Goal: Task Accomplishment & Management: Manage account settings

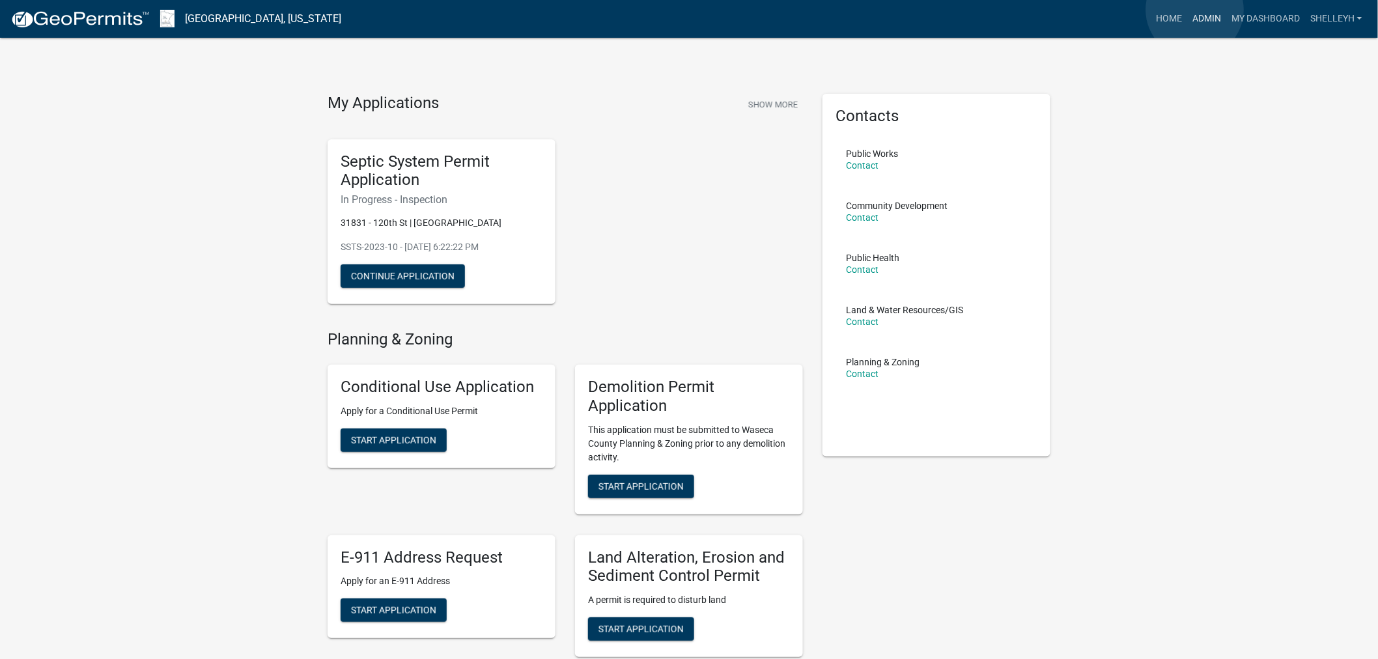
click at [1195, 10] on link "Admin" at bounding box center [1206, 19] width 39 height 25
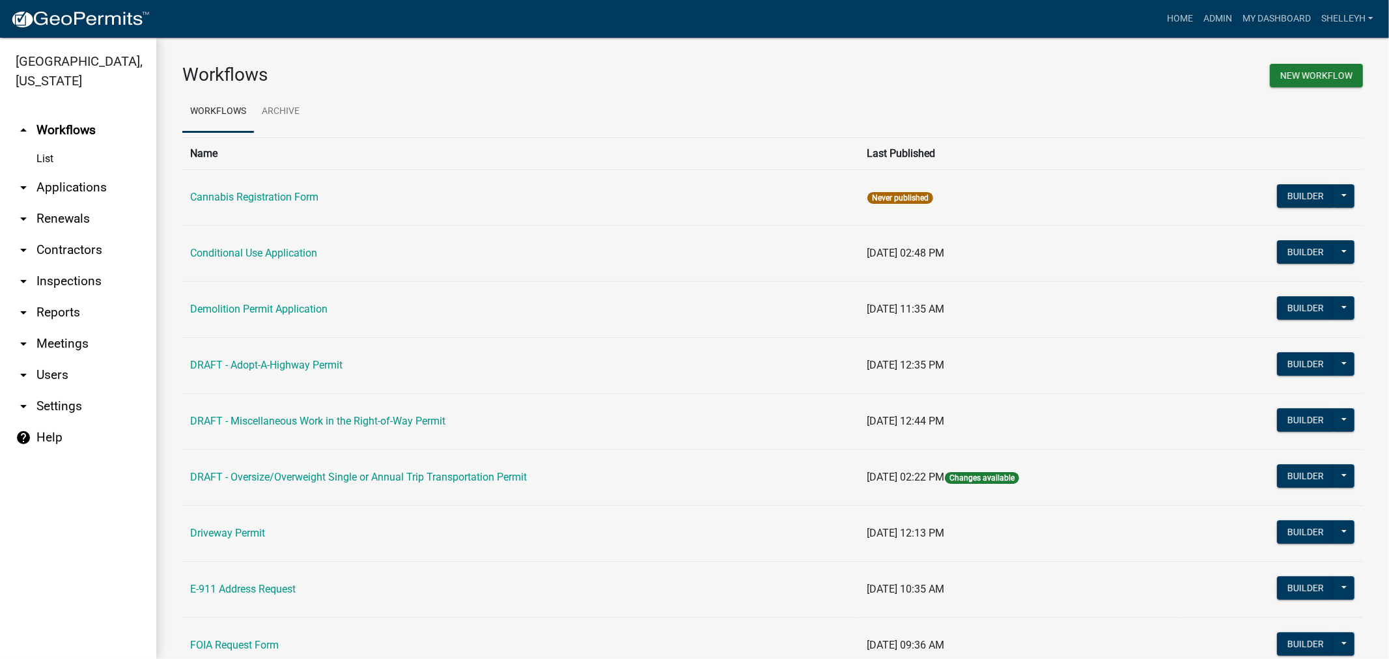
click at [59, 183] on link "arrow_drop_down Applications" at bounding box center [78, 187] width 156 height 31
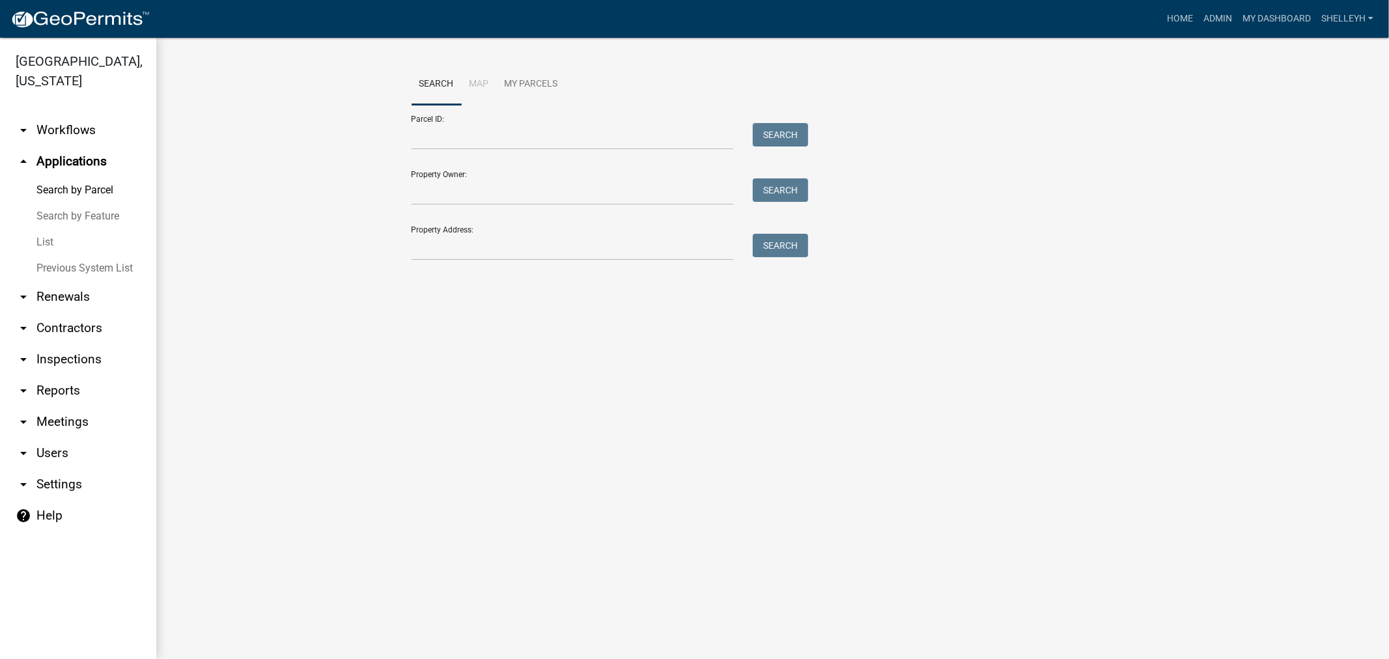
click at [44, 243] on link "List" at bounding box center [78, 242] width 156 height 26
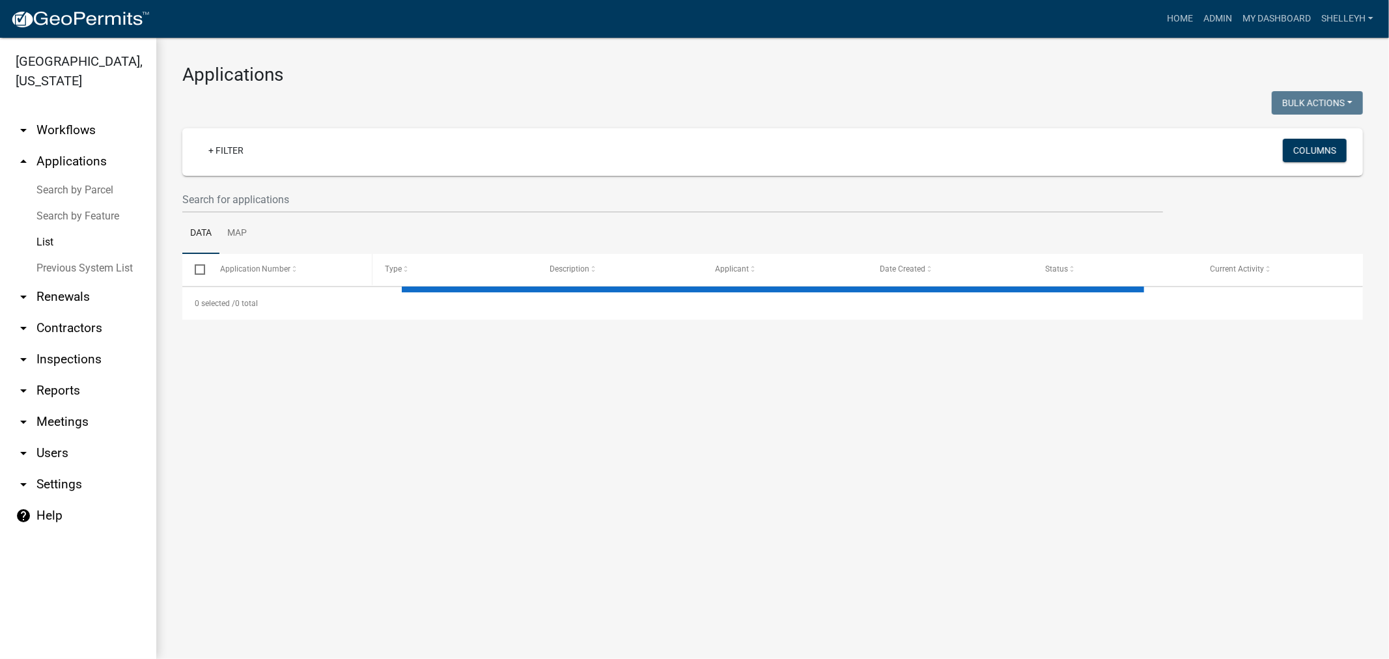
select select "1: 25"
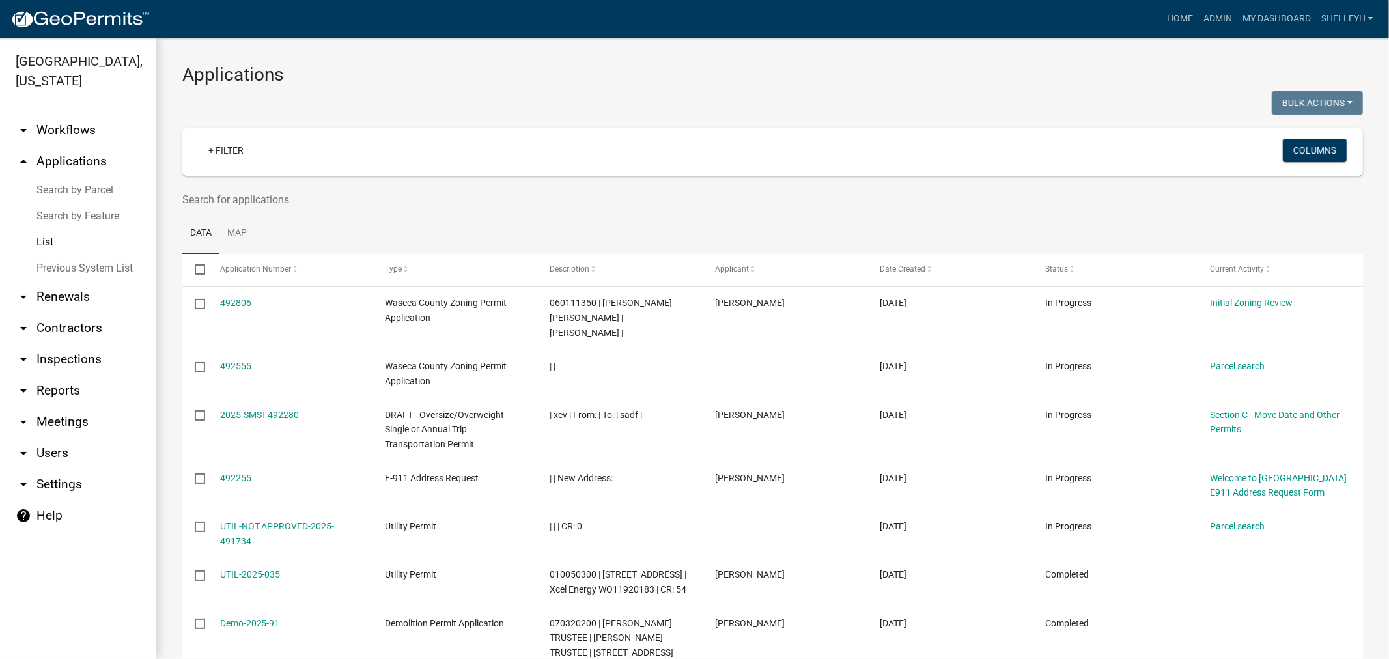
click at [295, 185] on wm-filter-builder "+ Filter Columns" at bounding box center [772, 170] width 1180 height 85
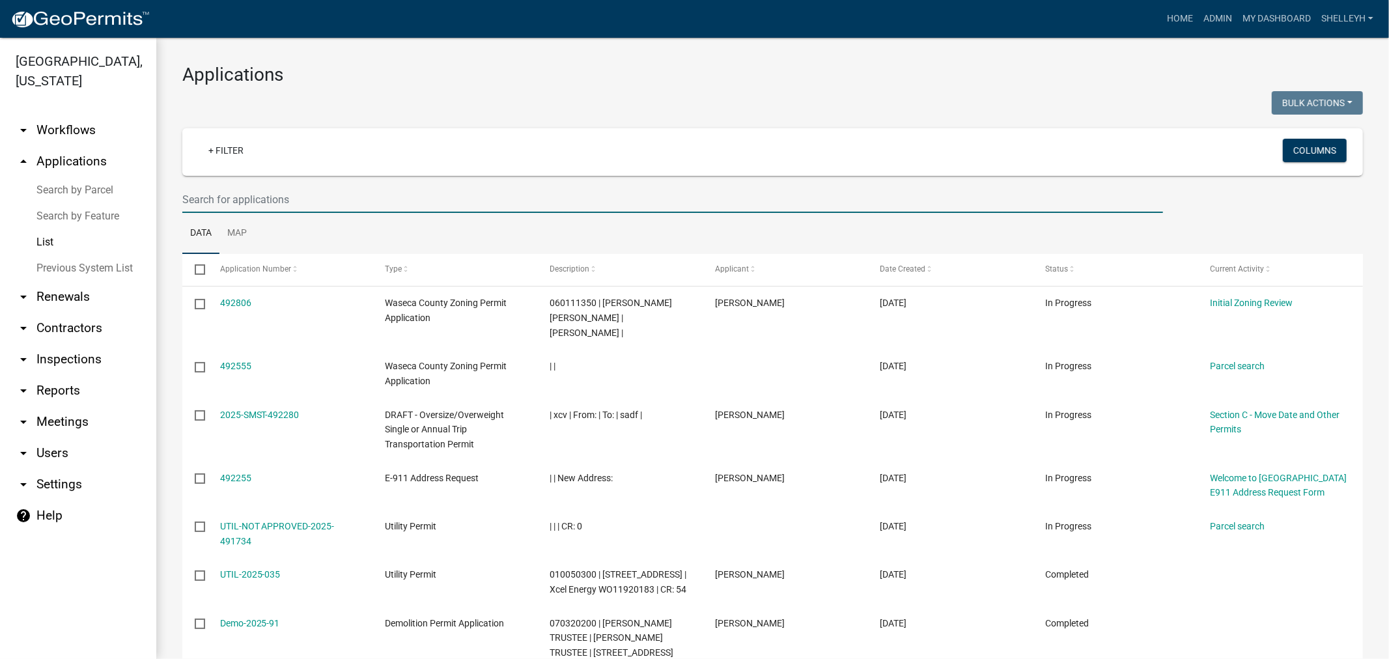
click at [283, 198] on input "text" at bounding box center [672, 199] width 980 height 27
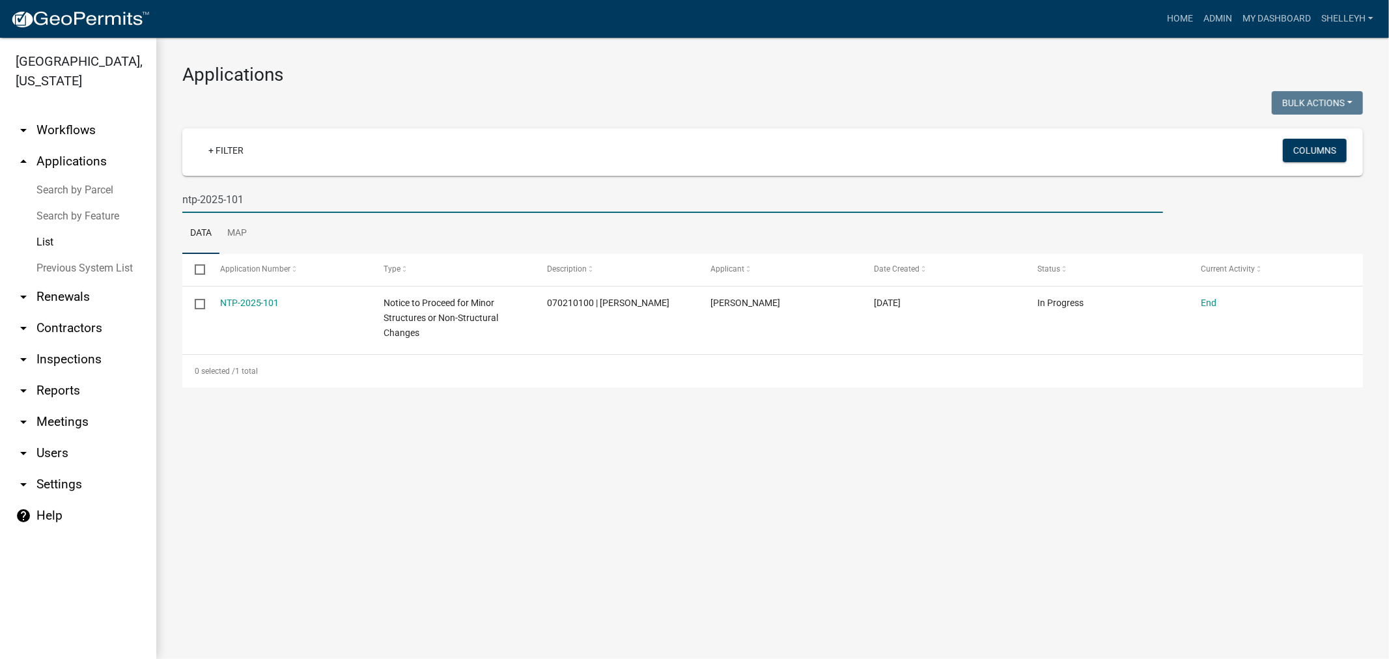
type input "ntp-2025-101"
drag, startPoint x: 253, startPoint y: 197, endPoint x: 157, endPoint y: 207, distance: 96.2
click at [158, 206] on div "Applications Bulk Actions Void Expire Lock Withdraw + Filter Columns ntp-2025-1…" at bounding box center [772, 226] width 1232 height 376
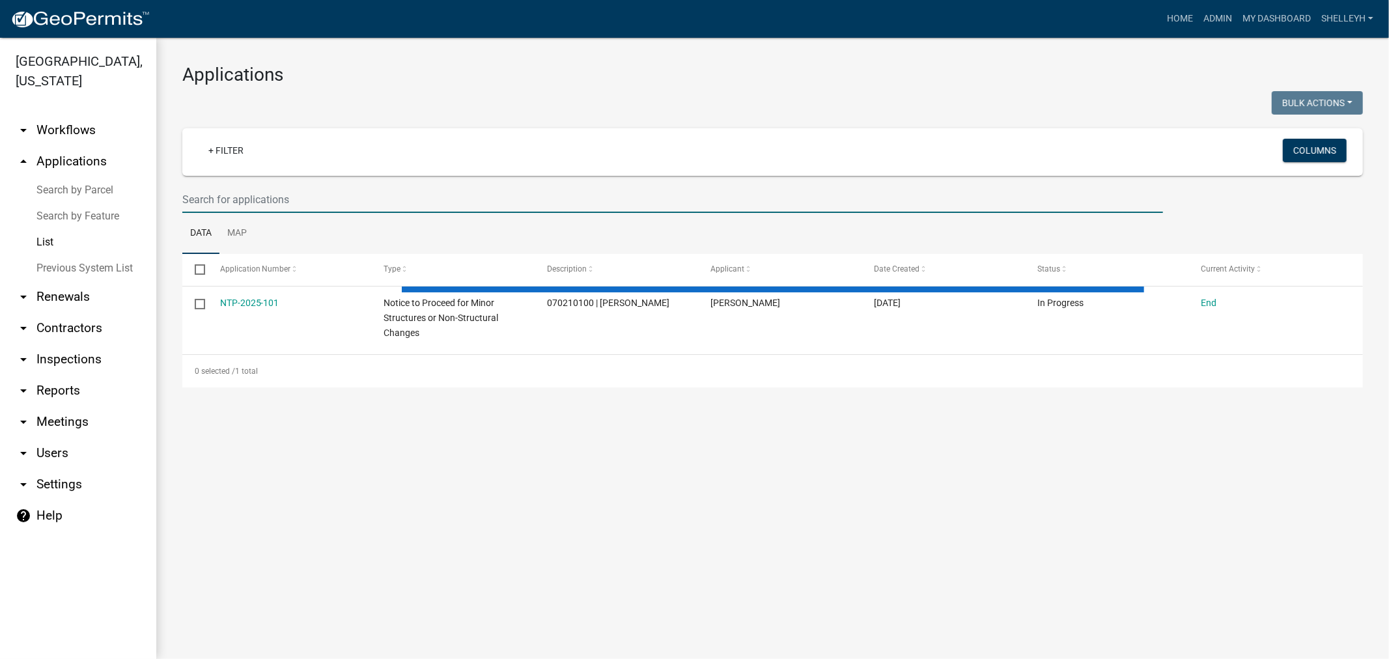
select select "1: 25"
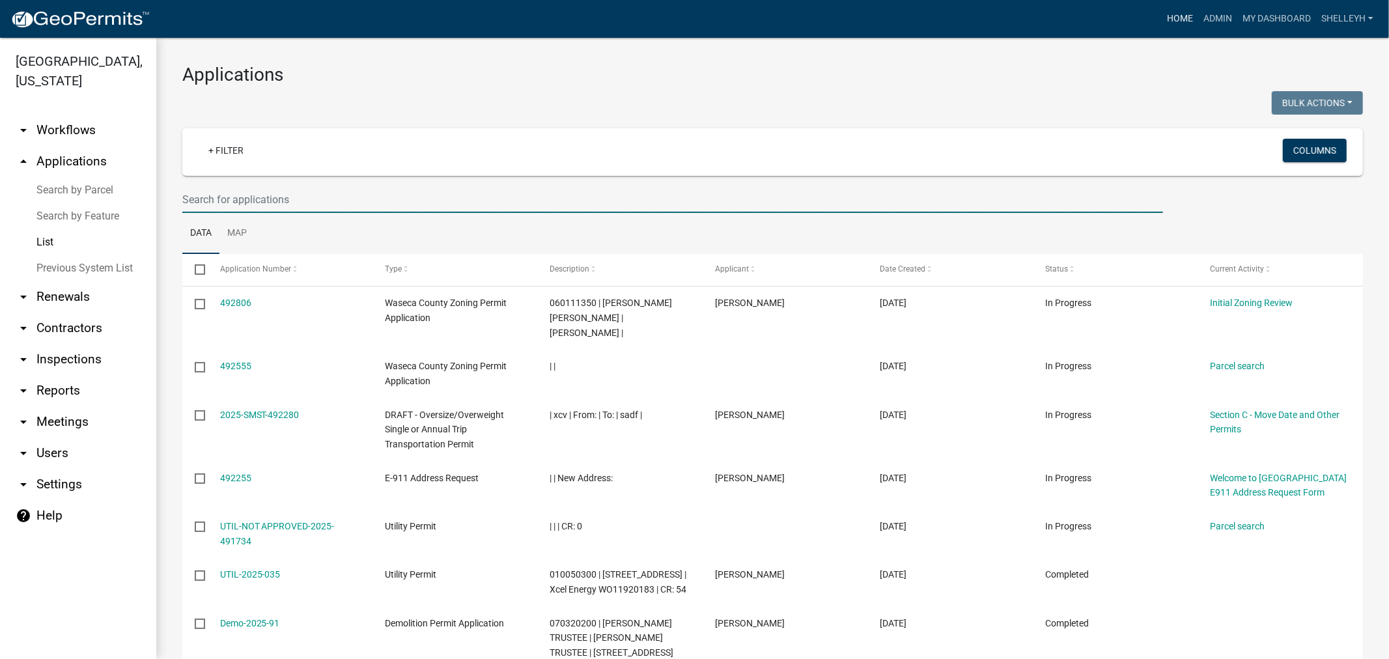
click at [1185, 16] on link "Home" at bounding box center [1179, 19] width 36 height 25
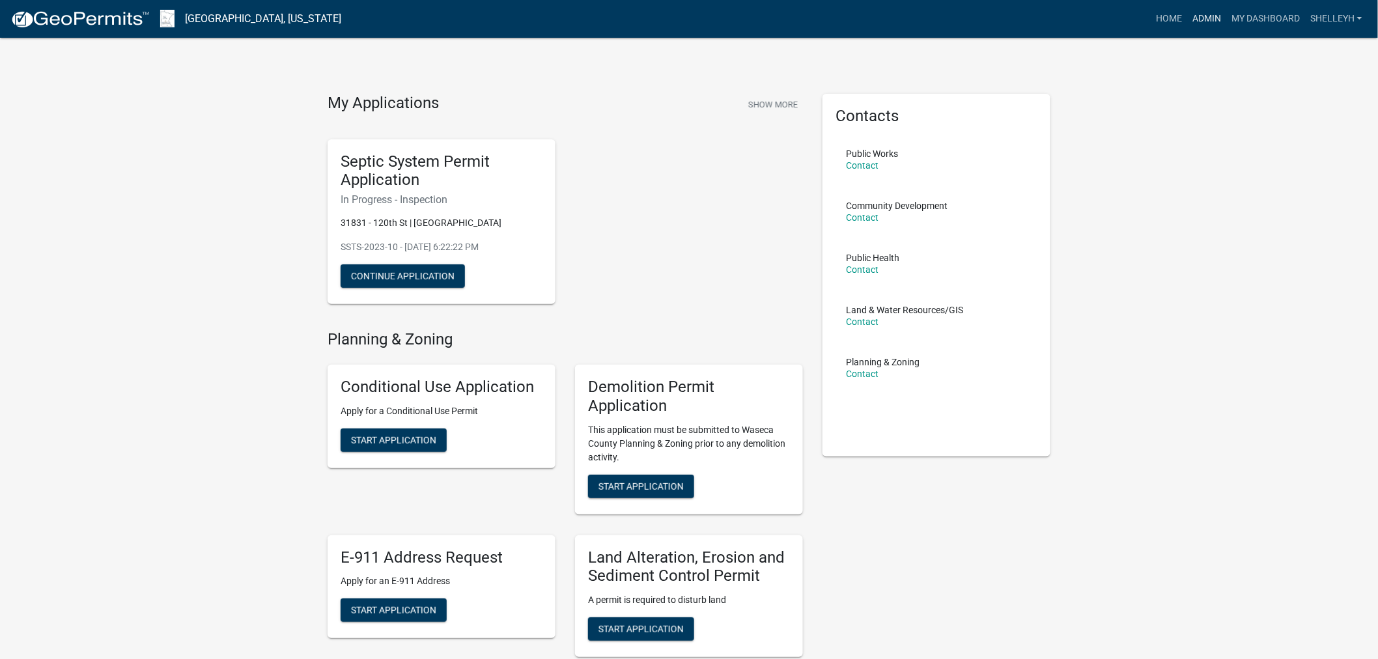
click at [1213, 11] on link "Admin" at bounding box center [1206, 19] width 39 height 25
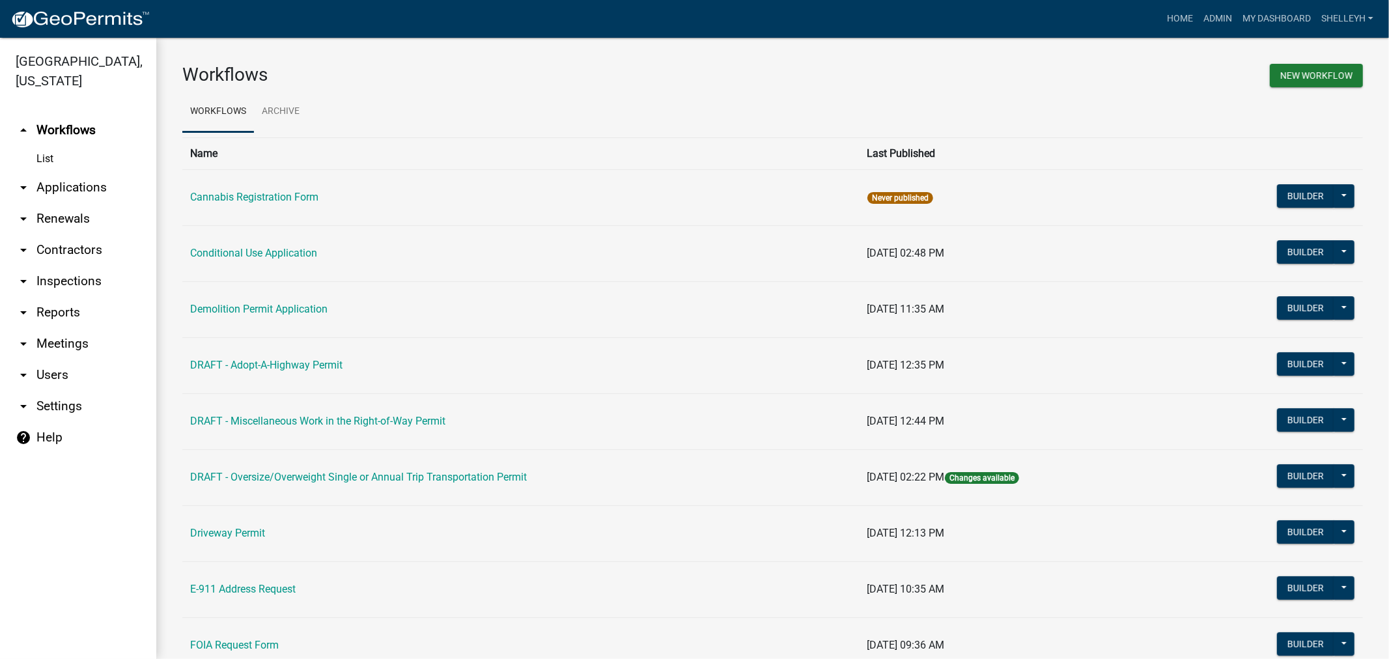
click at [68, 184] on link "arrow_drop_down Applications" at bounding box center [78, 187] width 156 height 31
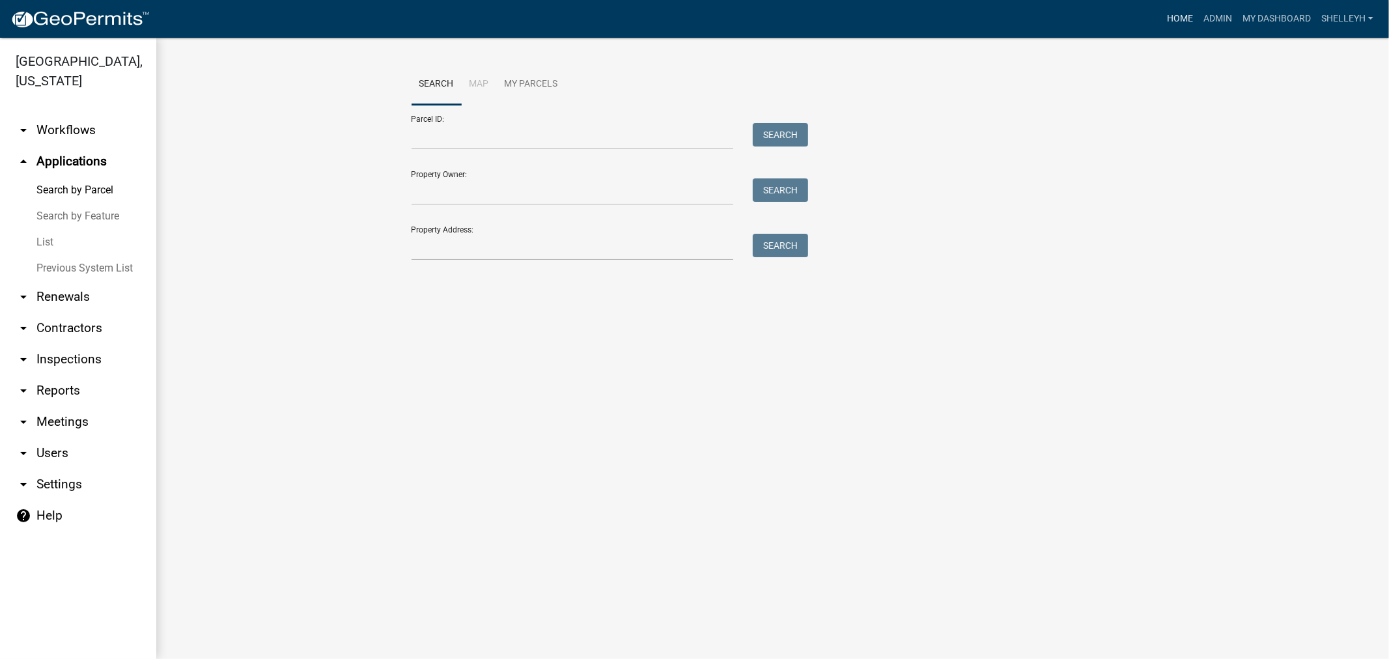
click at [1184, 20] on link "Home" at bounding box center [1179, 19] width 36 height 25
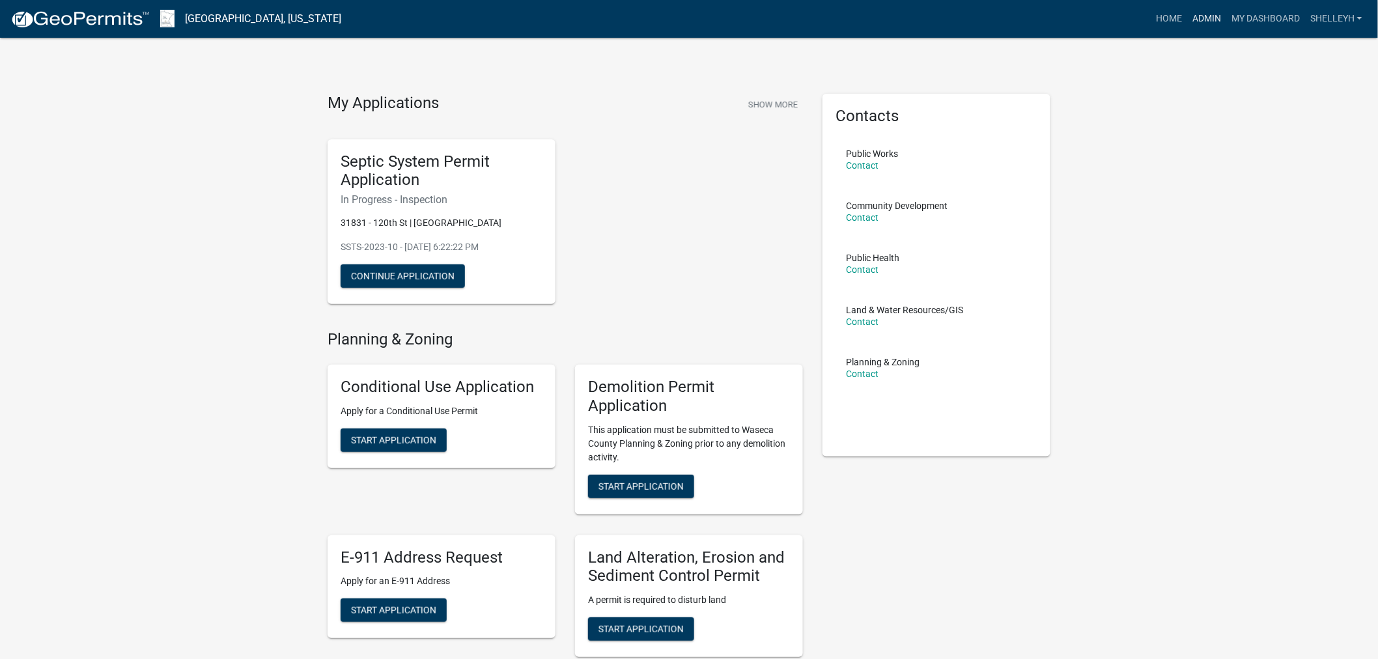
click at [1210, 15] on link "Admin" at bounding box center [1206, 19] width 39 height 25
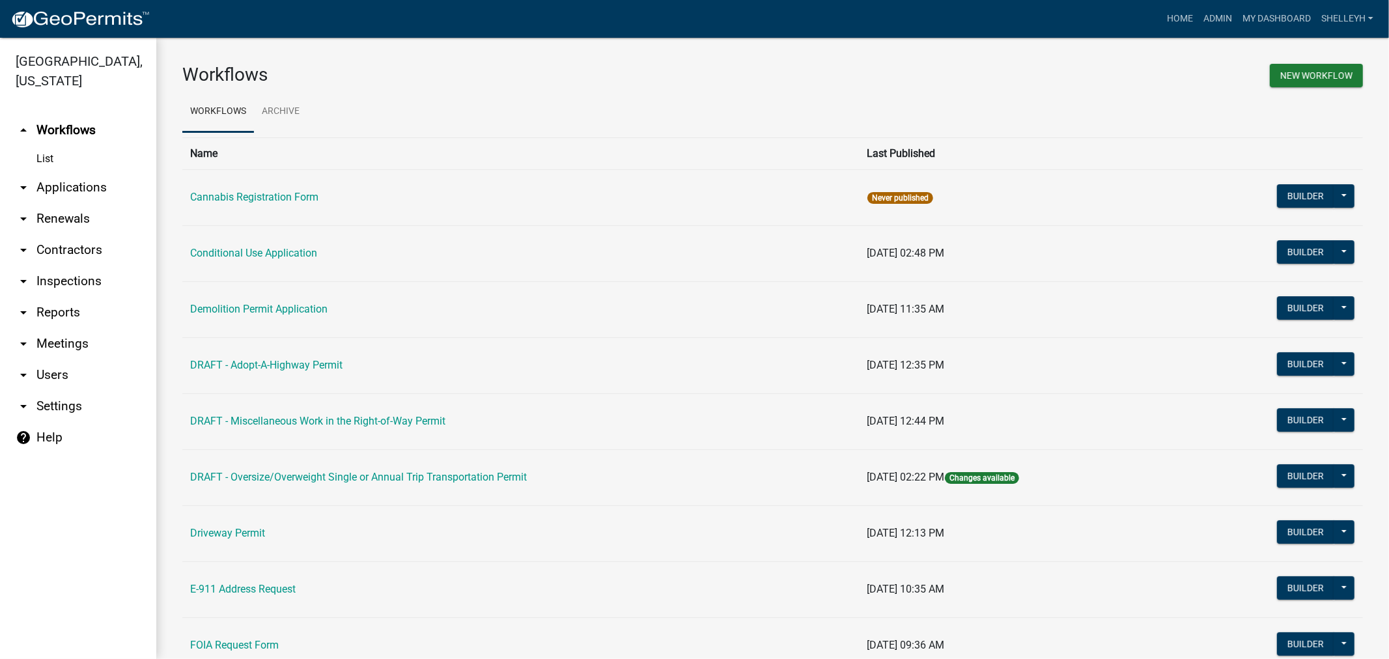
click at [87, 184] on link "arrow_drop_down Applications" at bounding box center [78, 187] width 156 height 31
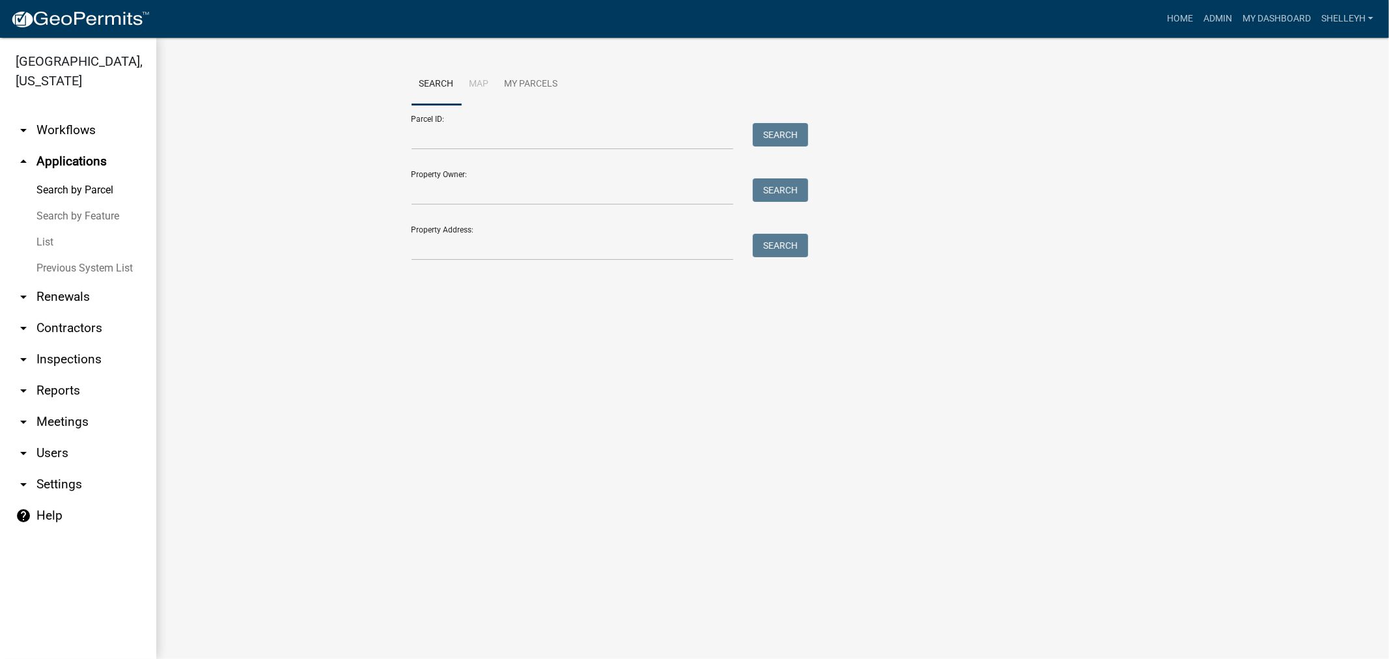
click at [43, 239] on link "List" at bounding box center [78, 242] width 156 height 26
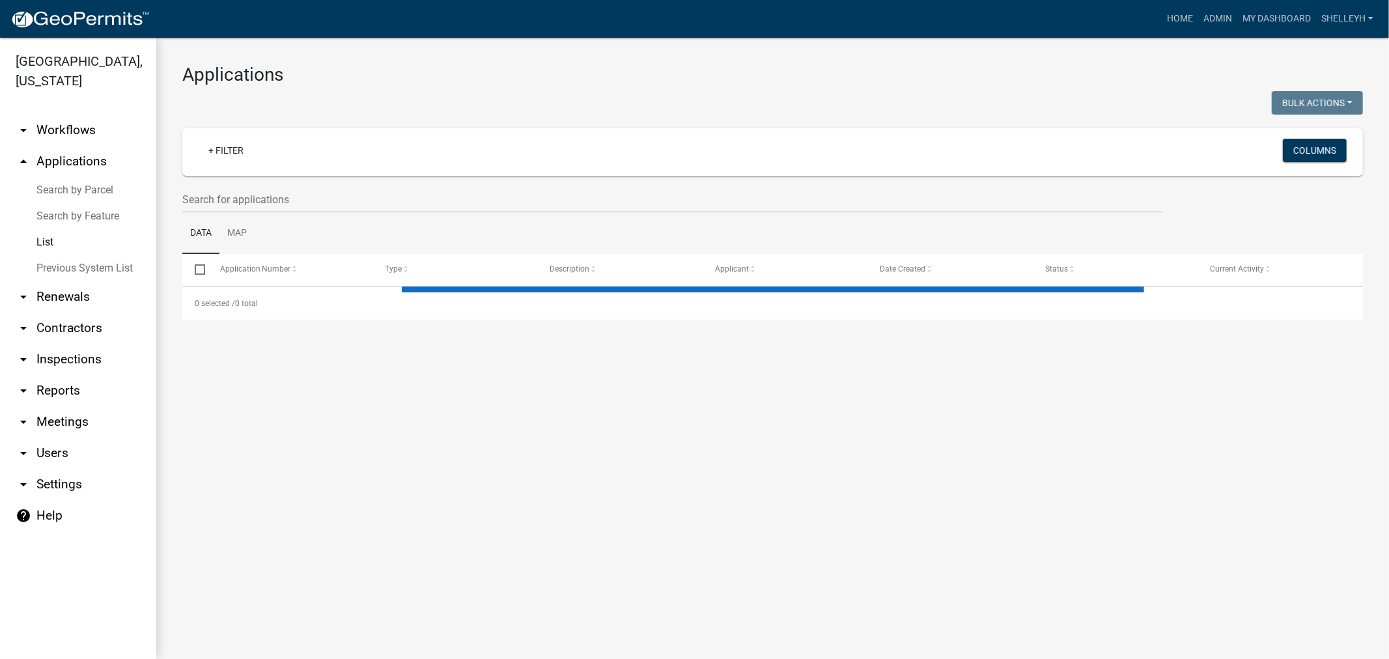
select select "1: 25"
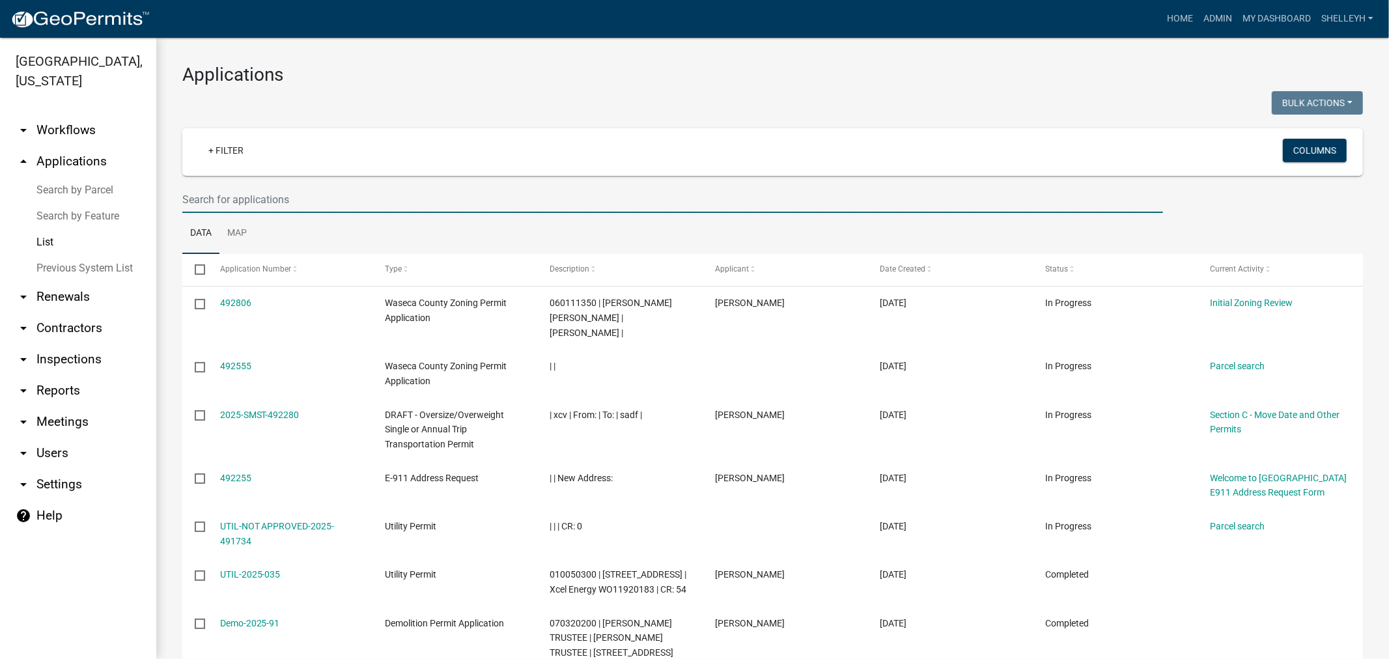
click at [328, 196] on input "text" at bounding box center [672, 199] width 980 height 27
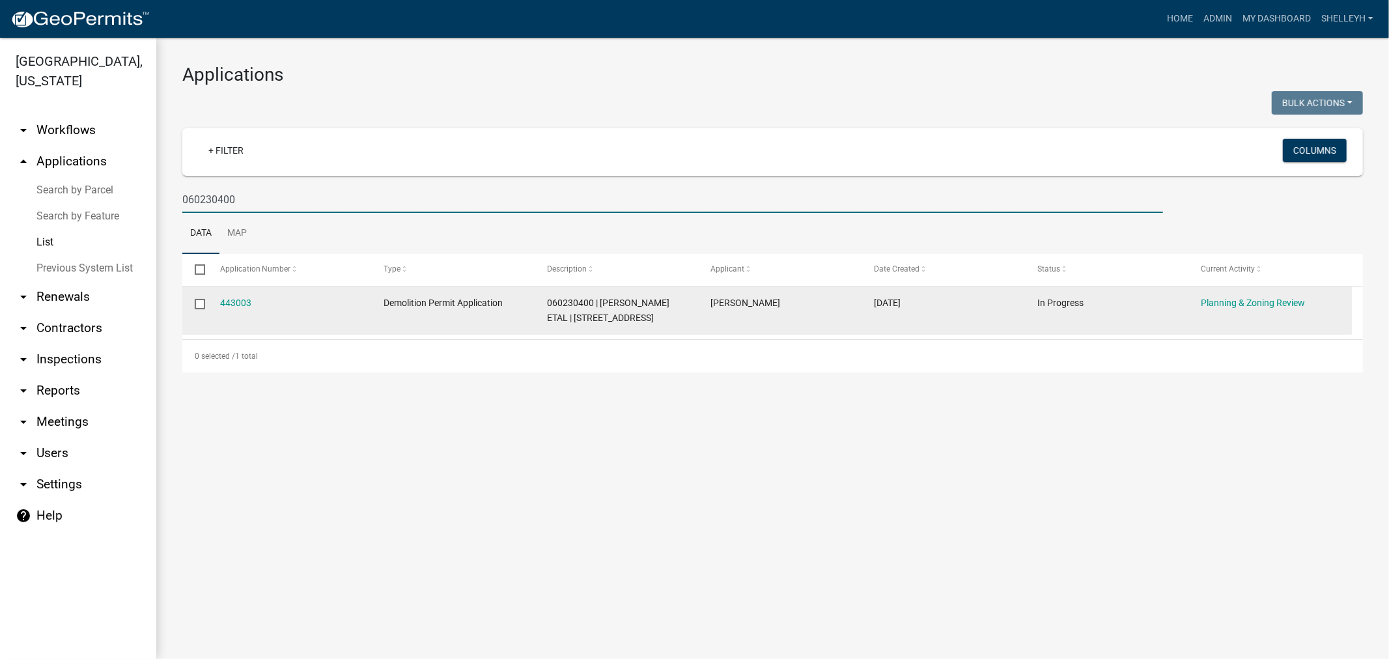
type input "060230400"
click at [234, 296] on div "443003" at bounding box center [289, 303] width 139 height 15
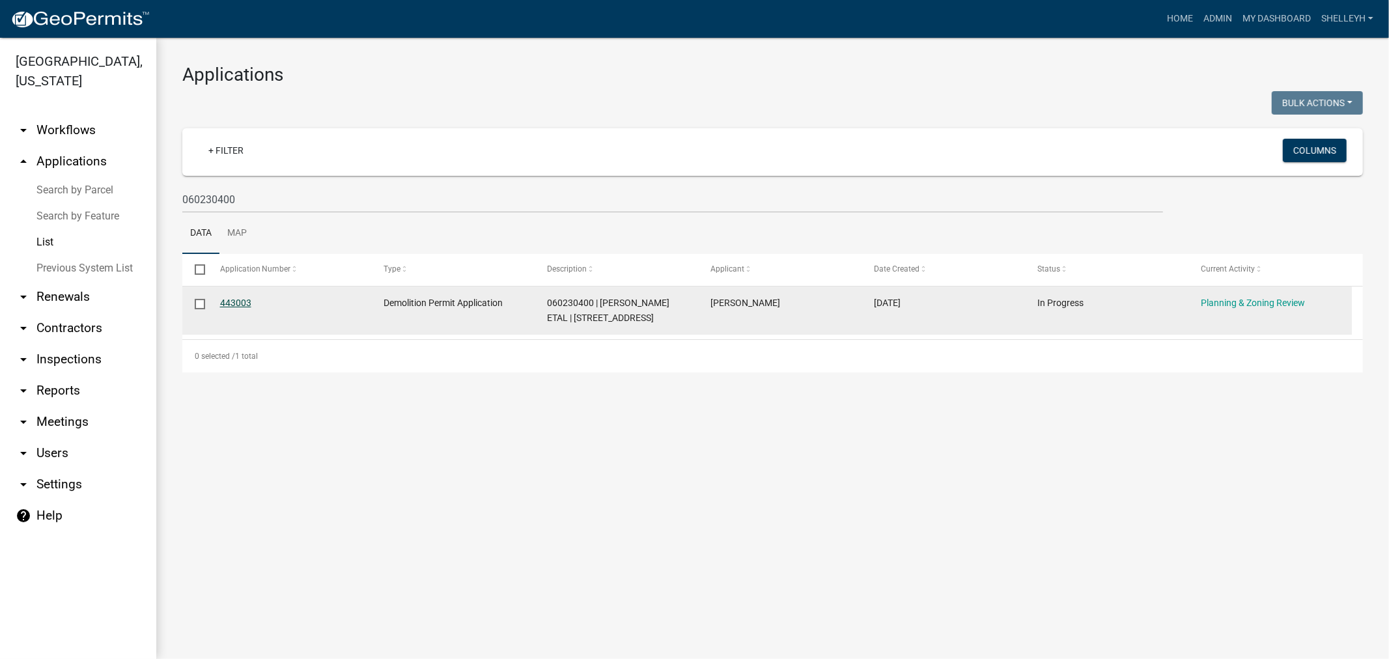
click at [239, 303] on link "443003" at bounding box center [235, 303] width 31 height 10
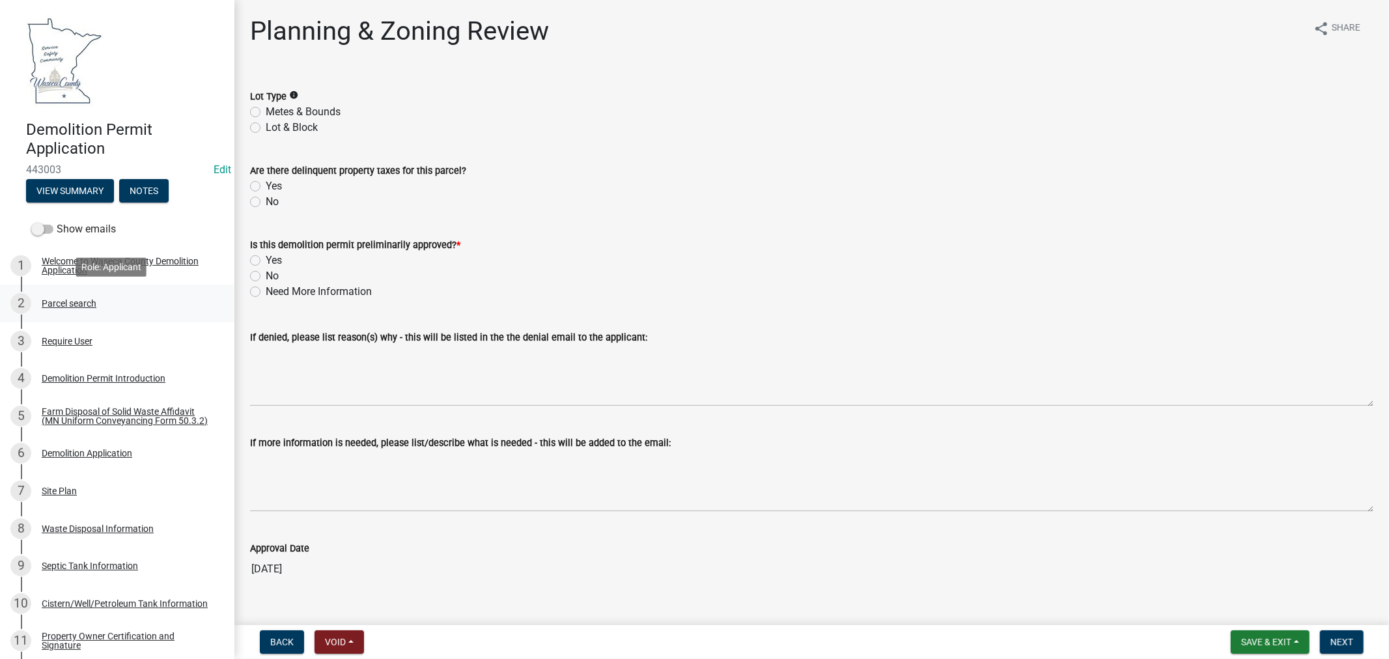
click at [57, 302] on div "Parcel search" at bounding box center [69, 303] width 55 height 9
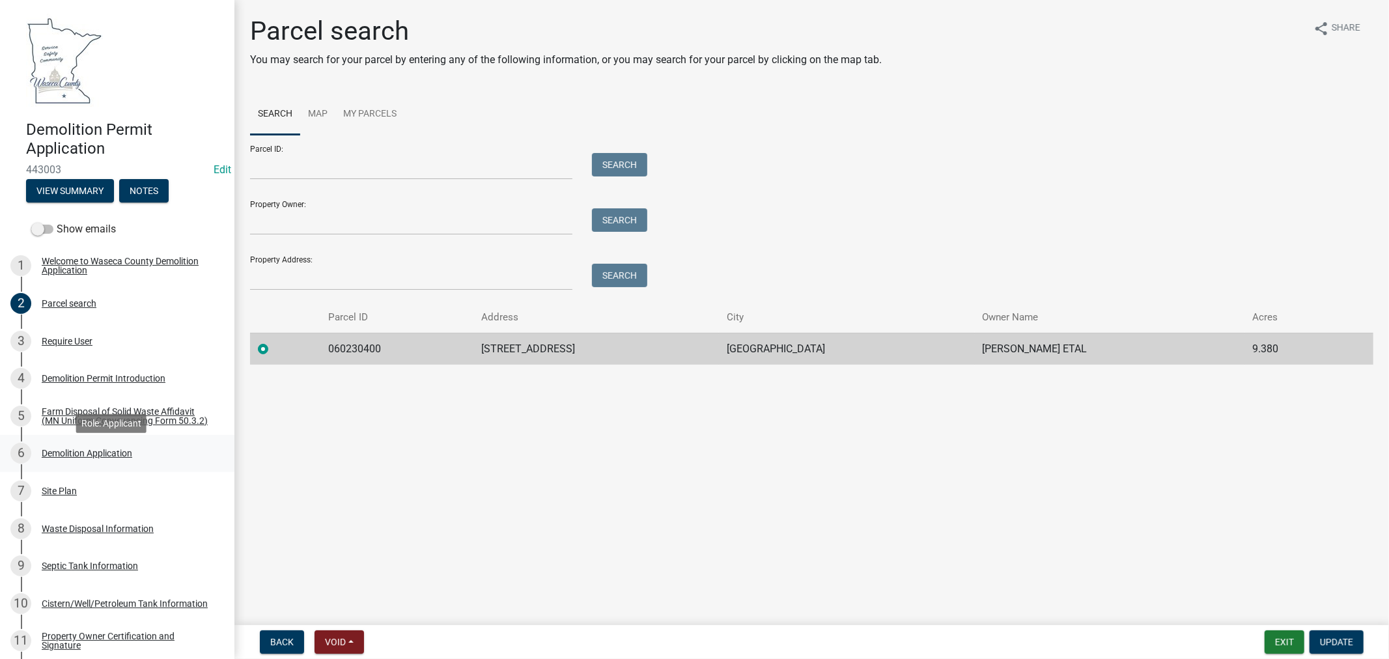
click at [89, 453] on div "Demolition Application" at bounding box center [87, 453] width 90 height 9
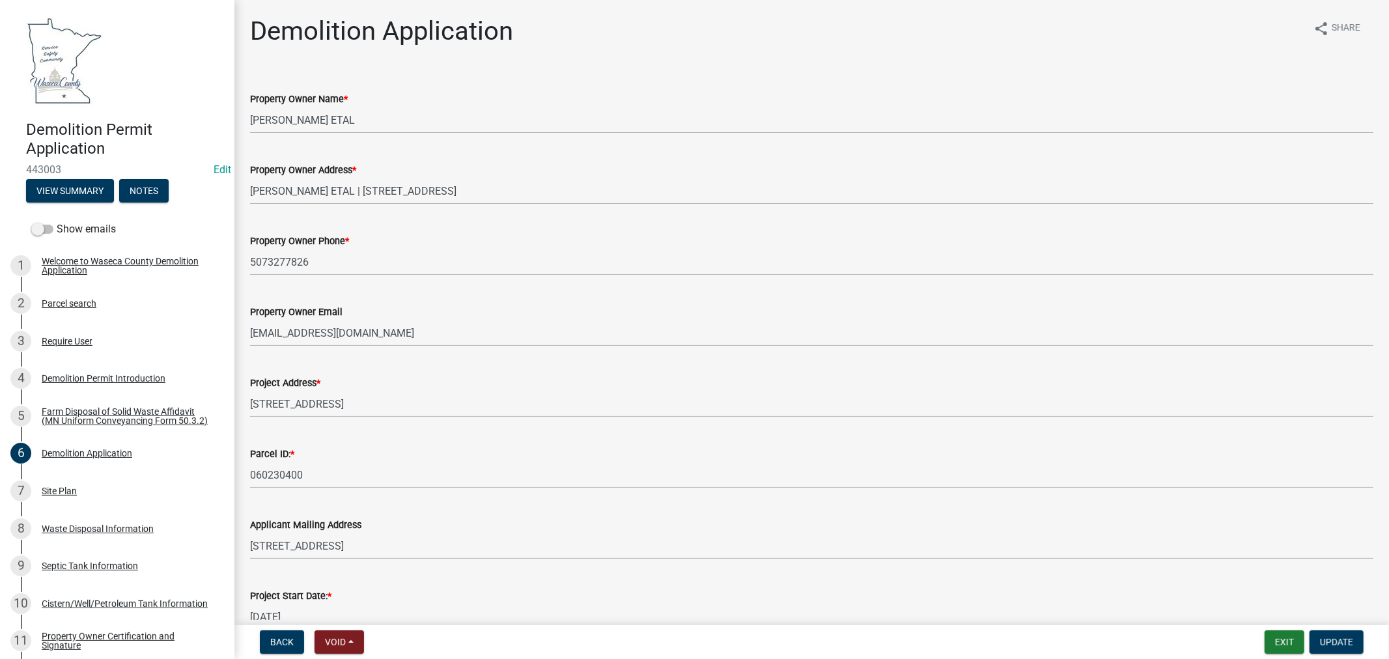
scroll to position [72, 0]
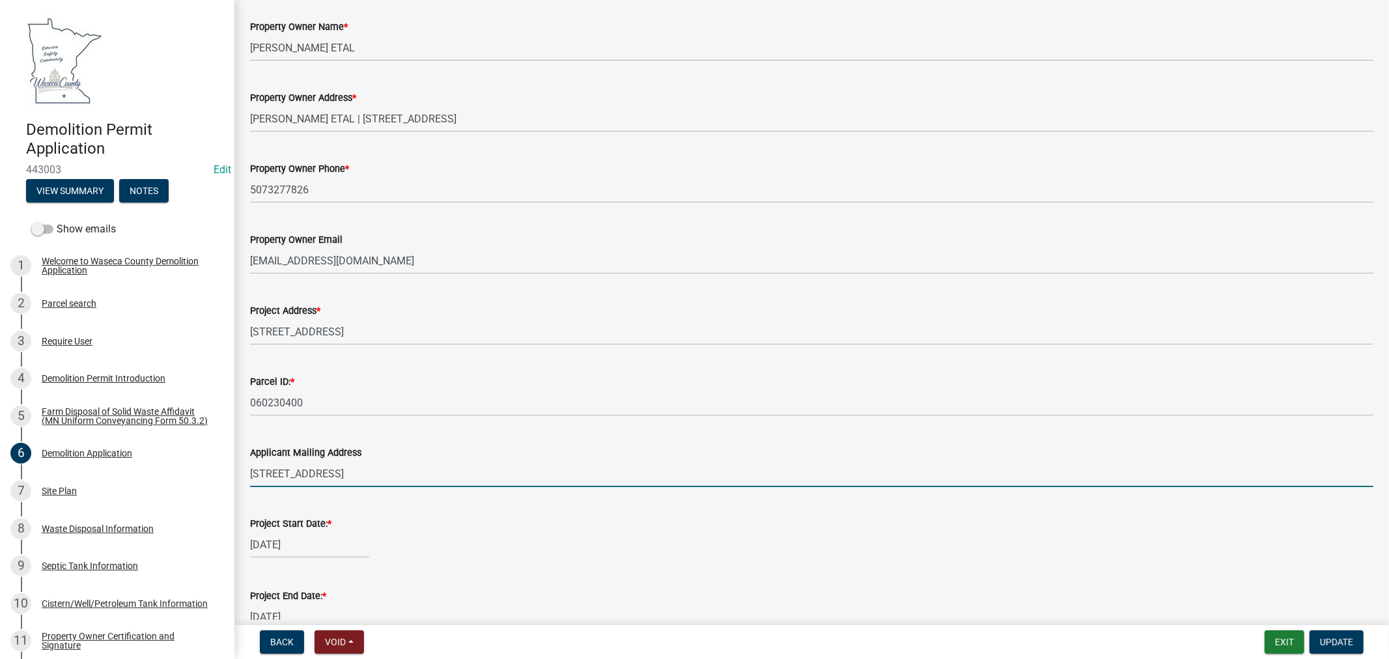
click at [408, 474] on input "[STREET_ADDRESS]" at bounding box center [811, 473] width 1123 height 27
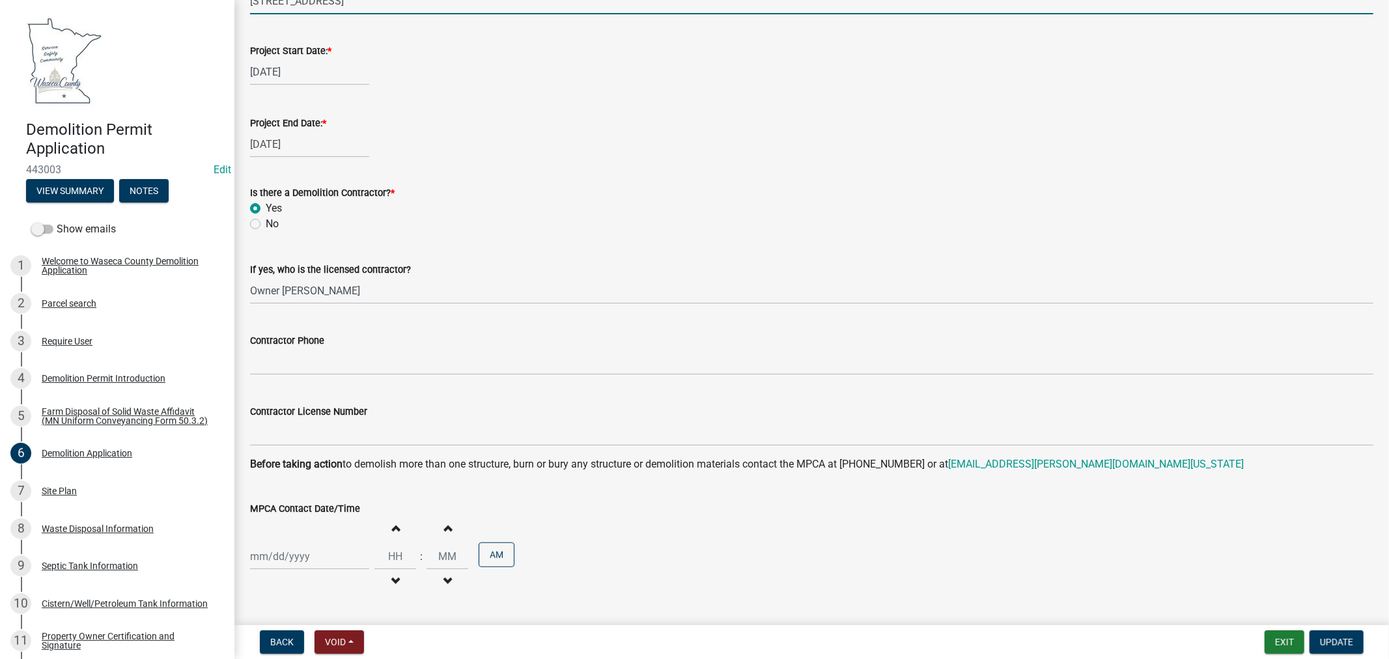
scroll to position [578, 0]
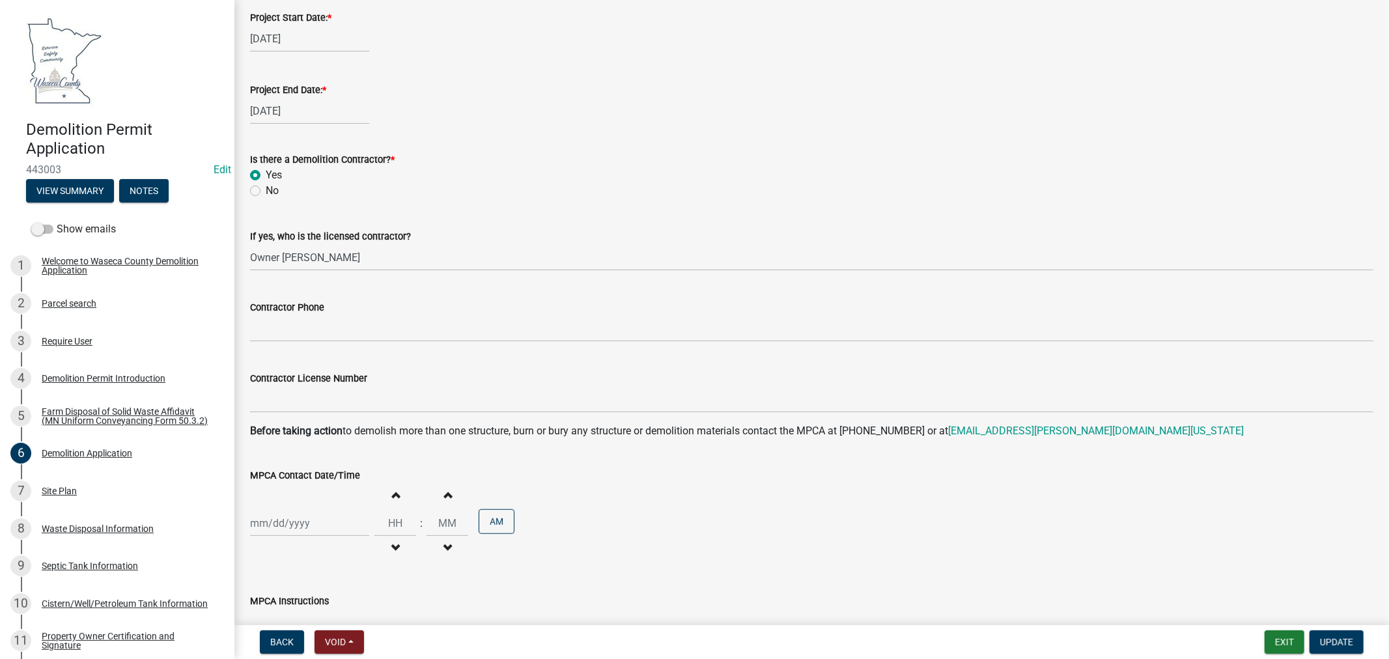
type input "[STREET_ADDRESS]"
click at [266, 190] on label "No" at bounding box center [272, 191] width 13 height 16
click at [266, 190] on input "No" at bounding box center [270, 187] width 8 height 8
radio input "true"
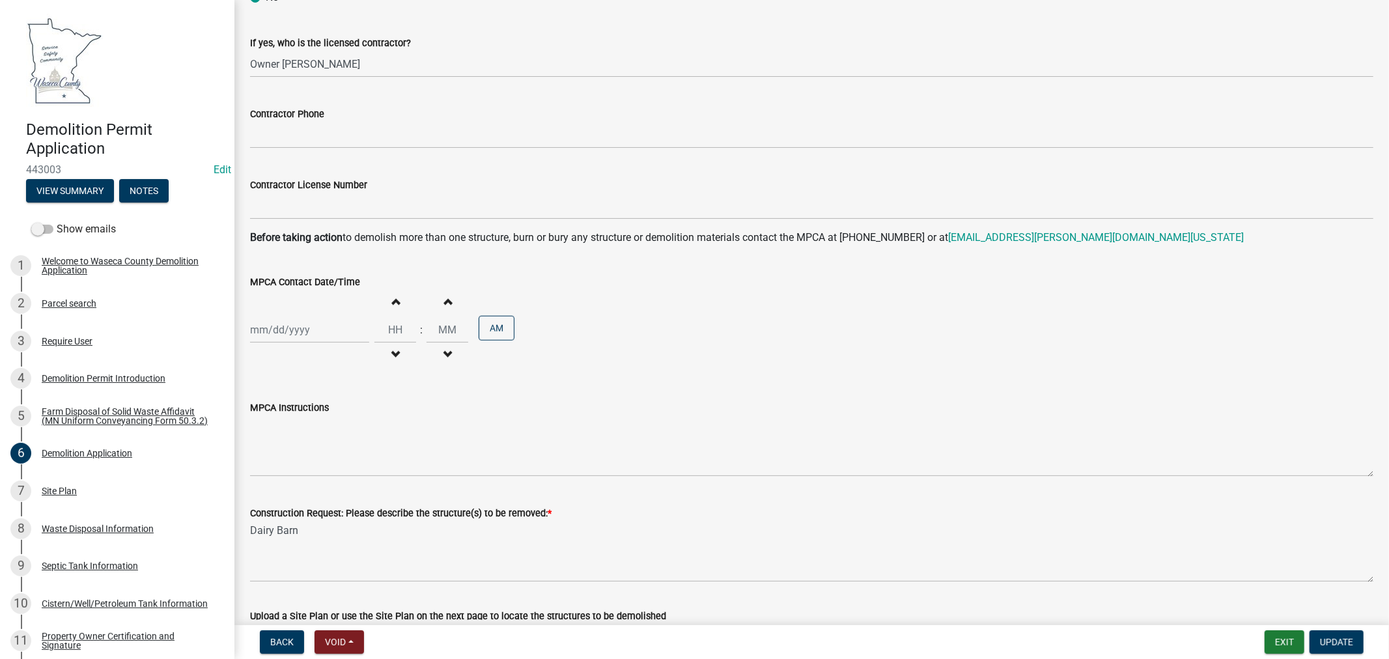
scroll to position [796, 0]
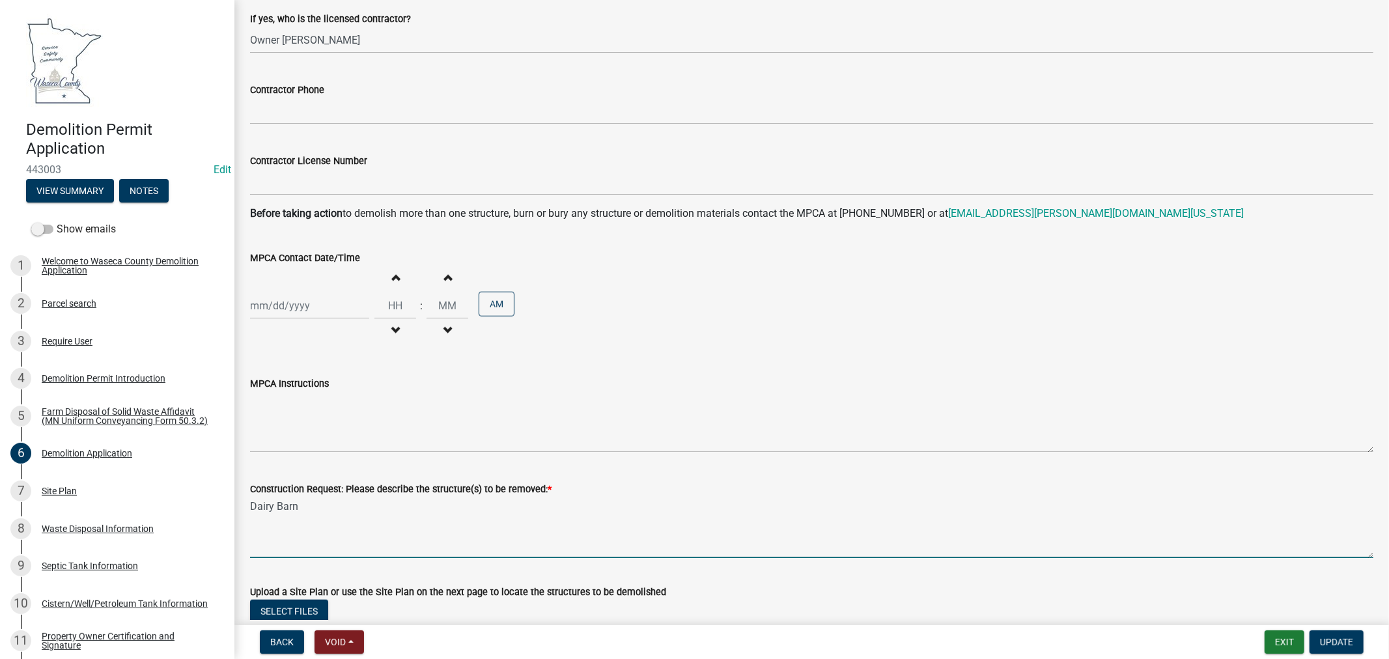
click at [320, 504] on textarea "Dairy Barn" at bounding box center [811, 527] width 1123 height 61
paste textarea "All of the barns were closed/pumped out years ago and the feedlot deactivated s…"
drag, startPoint x: 983, startPoint y: 508, endPoint x: 298, endPoint y: 534, distance: 685.3
click at [298, 534] on textarea "Dairy BarnAll of the barns were closed/pumped out years ago and the feedlot dea…" at bounding box center [811, 527] width 1123 height 61
type textarea "Dairy Barn (deactivated feedlot)"
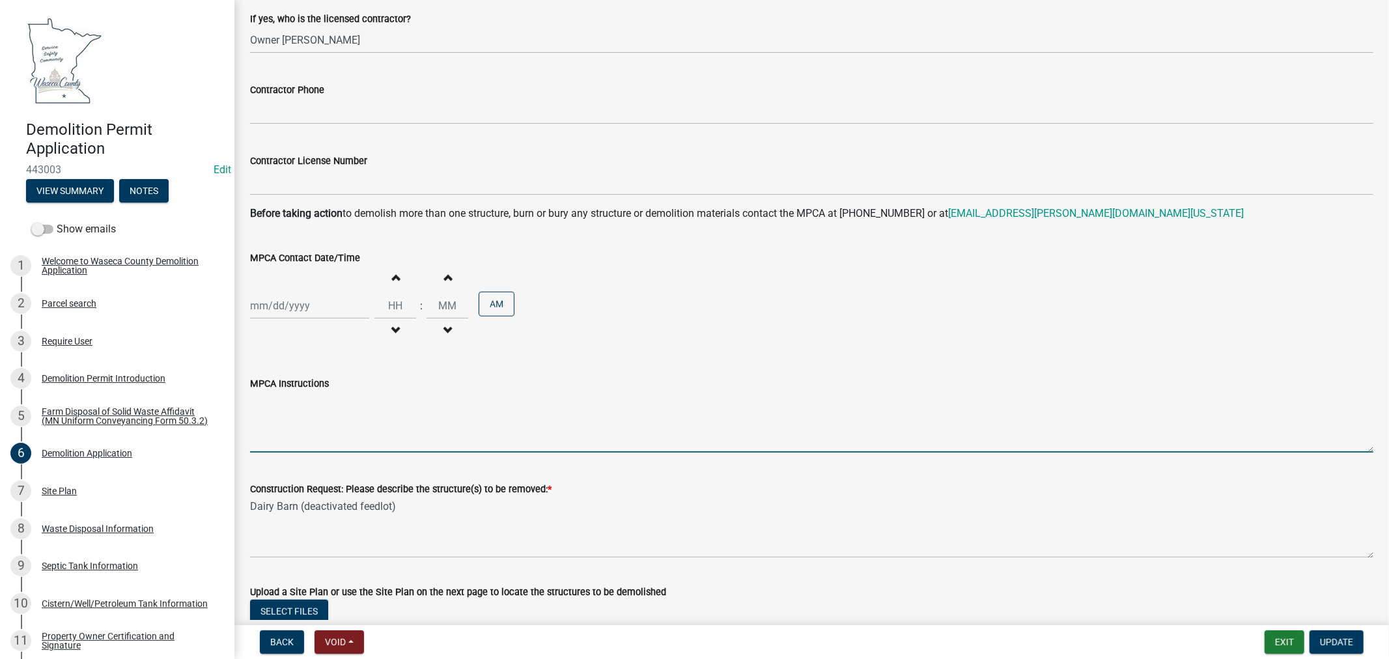
click at [278, 408] on textarea "MPCA Instructions" at bounding box center [811, 421] width 1123 height 61
paste textarea "Per the MPCA, only clean unadulterated wood (never painted, stained, or treated…"
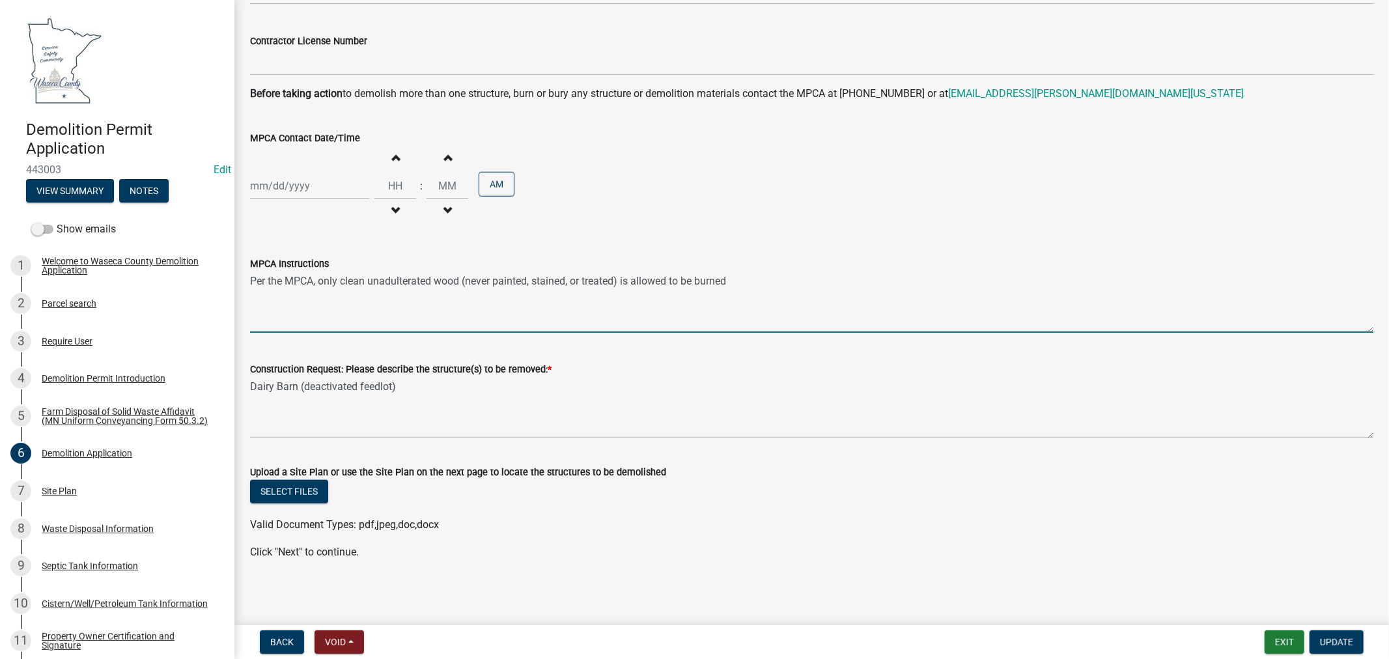
scroll to position [916, 0]
type textarea "Per the MPCA, only clean unadulterated wood (never painted, stained, or treated…"
click at [1337, 645] on span "Update" at bounding box center [1336, 642] width 33 height 10
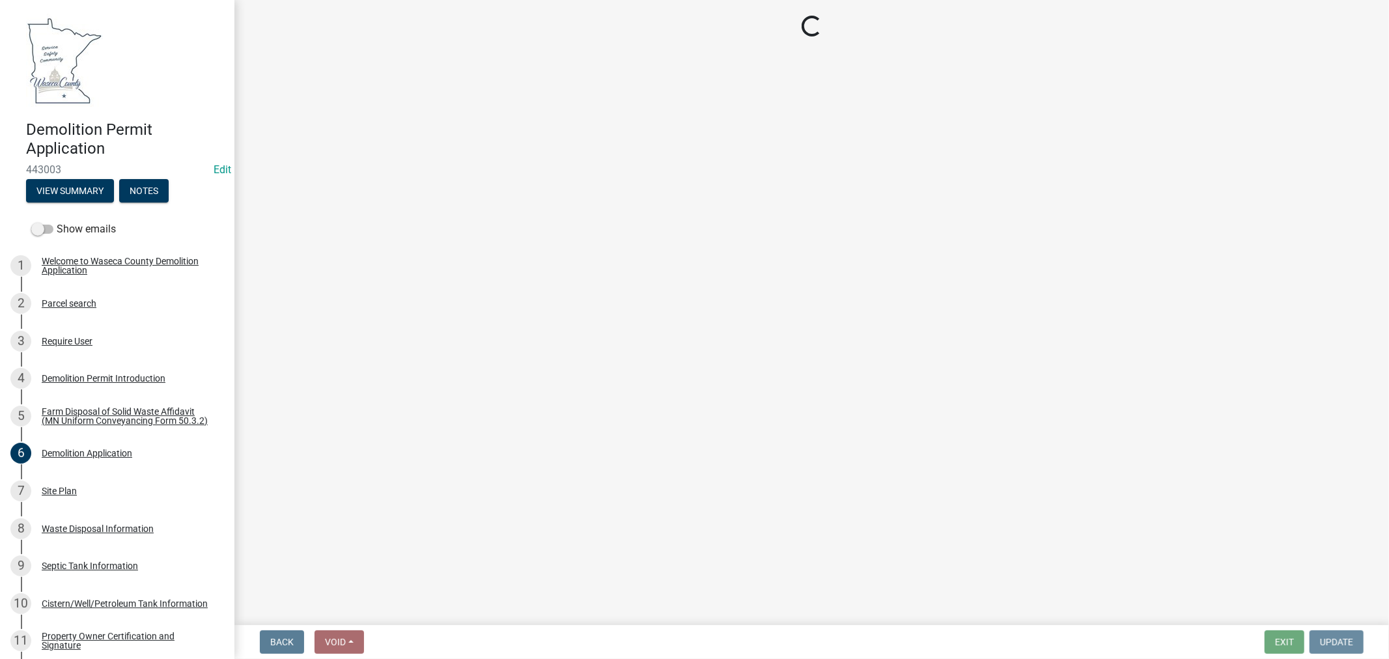
scroll to position [0, 0]
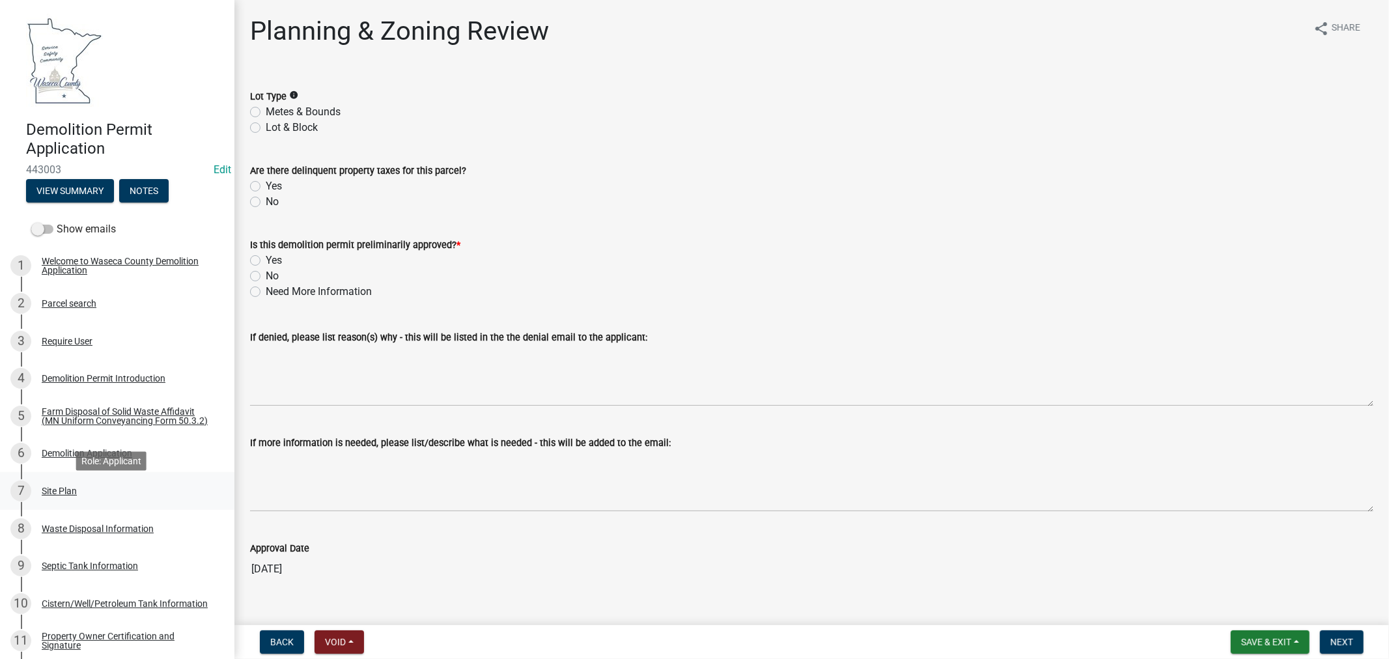
click at [49, 495] on div "Site Plan" at bounding box center [59, 490] width 35 height 9
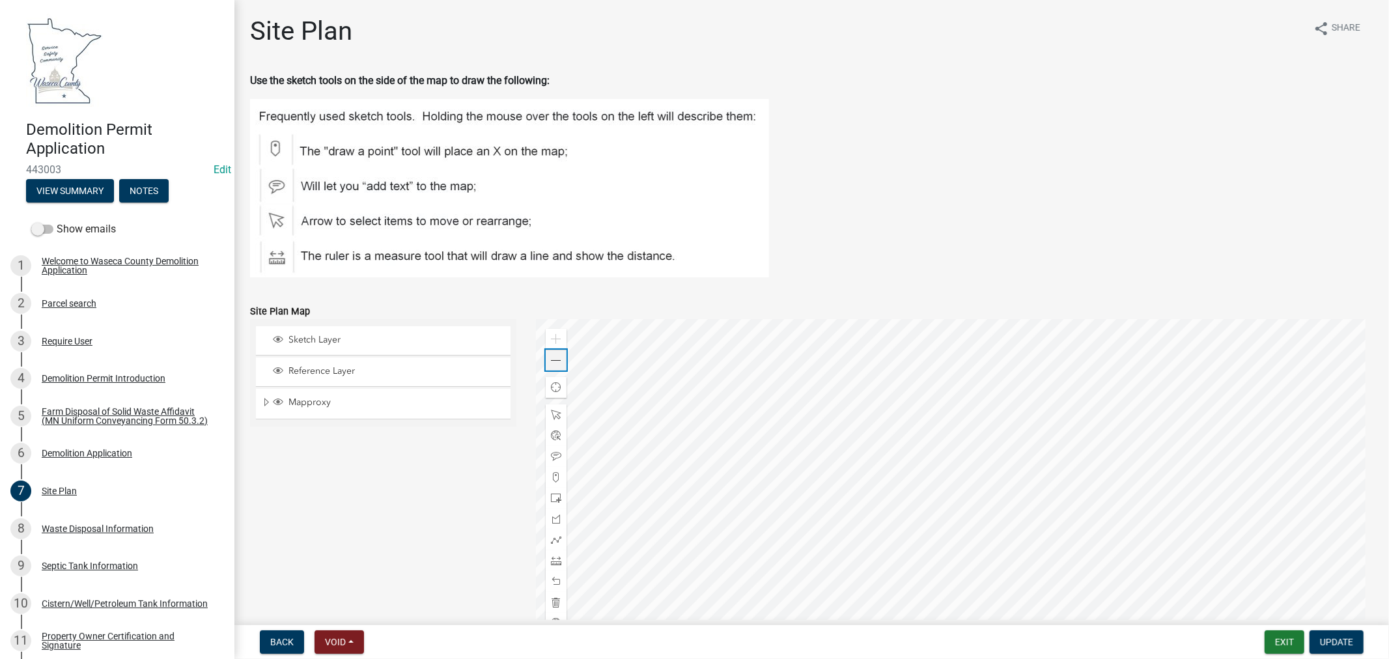
click at [555, 361] on span at bounding box center [556, 360] width 10 height 10
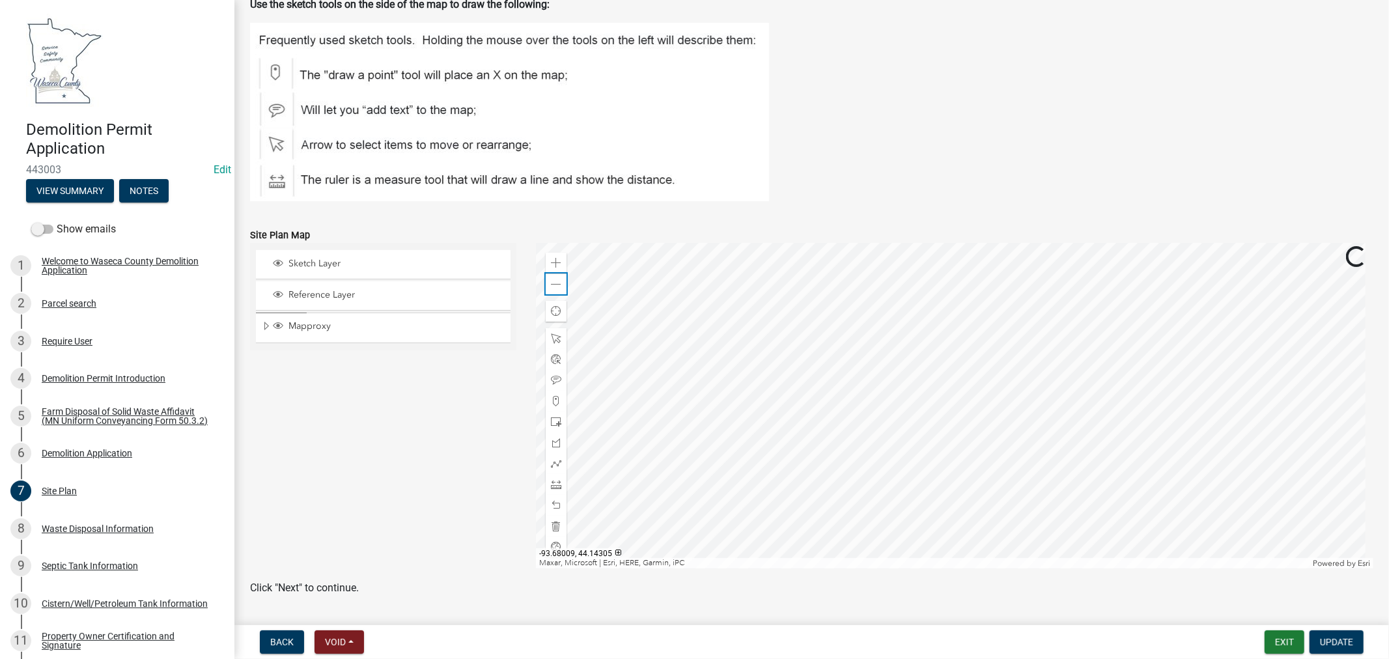
scroll to position [113, 0]
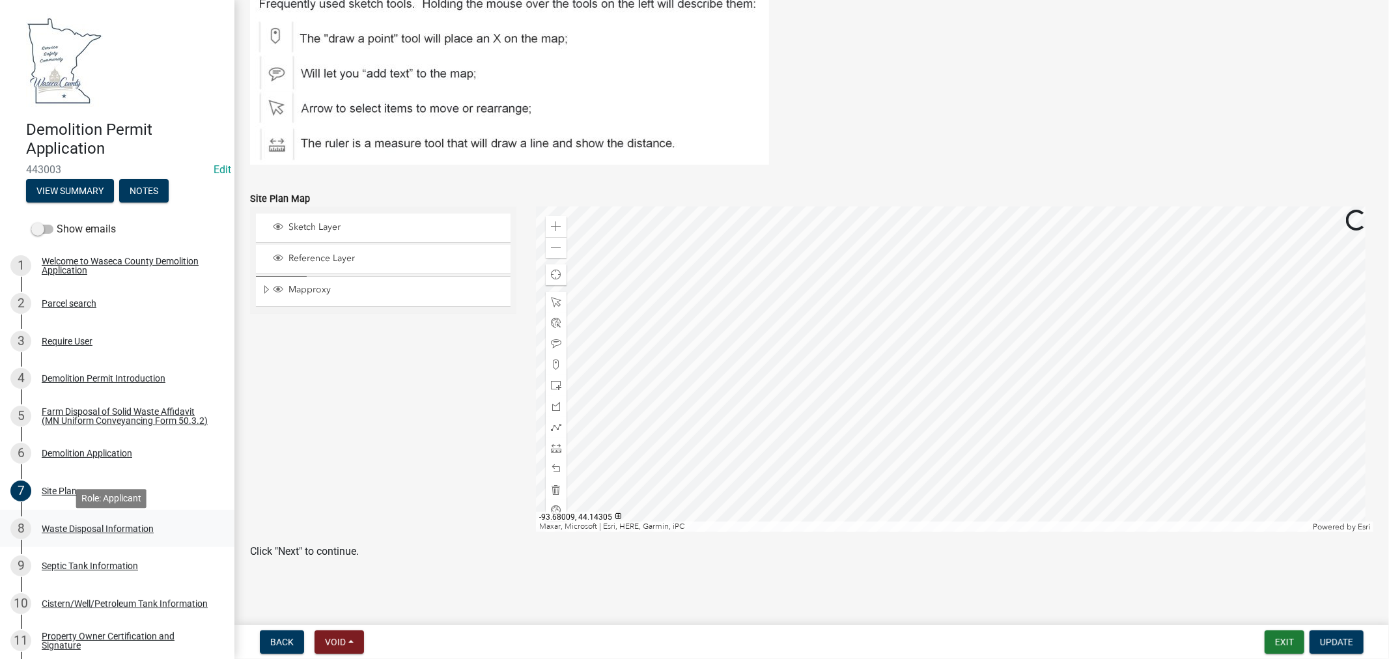
click at [72, 533] on div "Waste Disposal Information" at bounding box center [98, 528] width 112 height 9
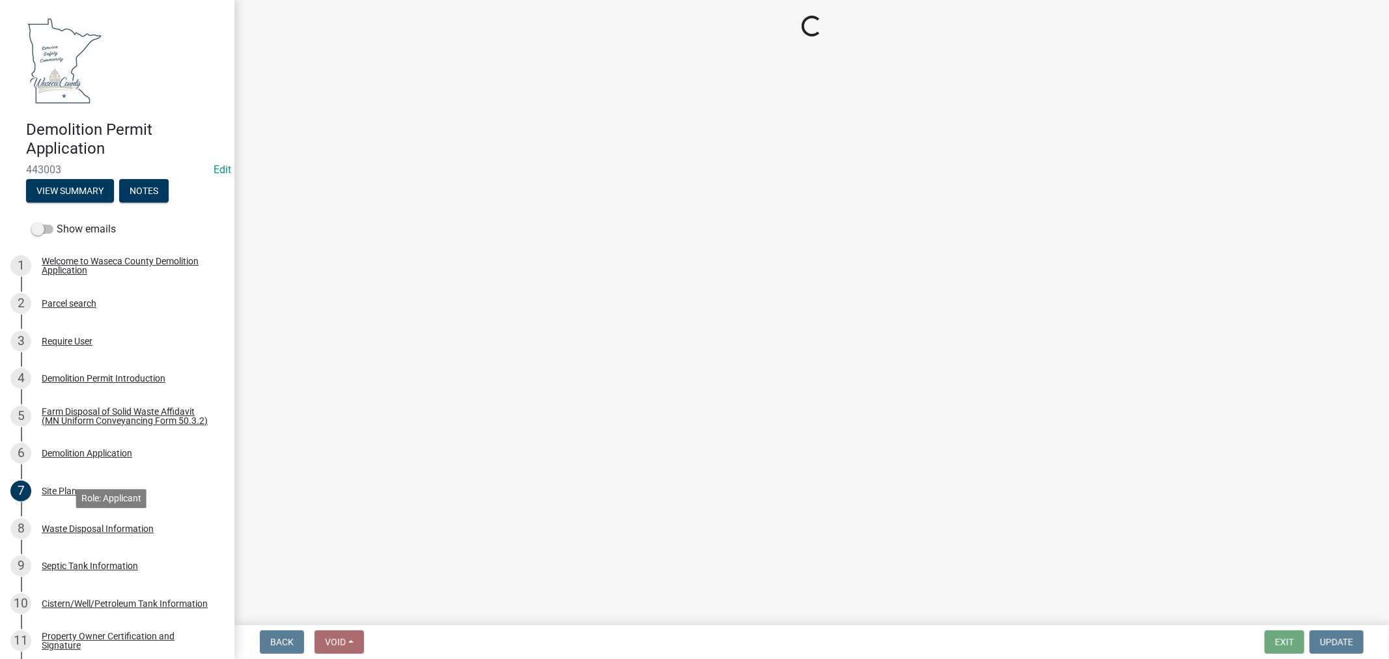
scroll to position [0, 0]
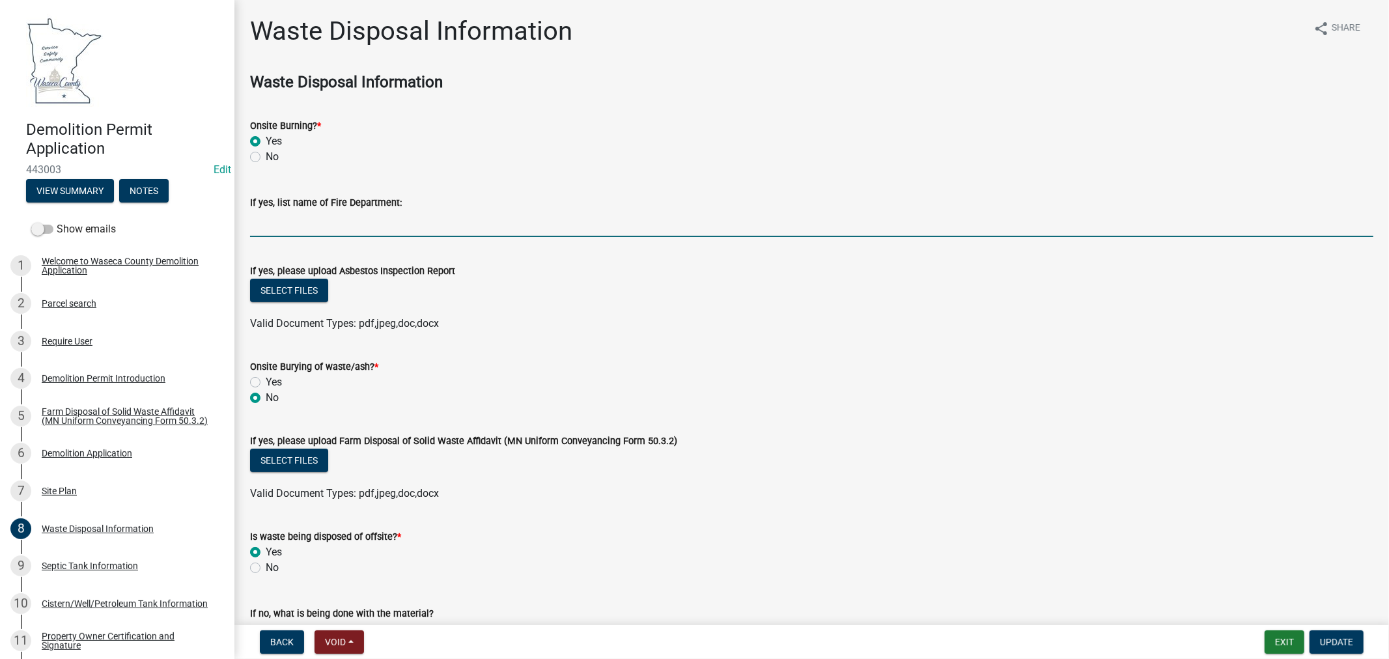
click at [379, 225] on input "If yes, list name of Fire Department:" at bounding box center [811, 223] width 1123 height 27
paste input "Boards with paint will be removed and repurposed or taken to the landfill. Ther…"
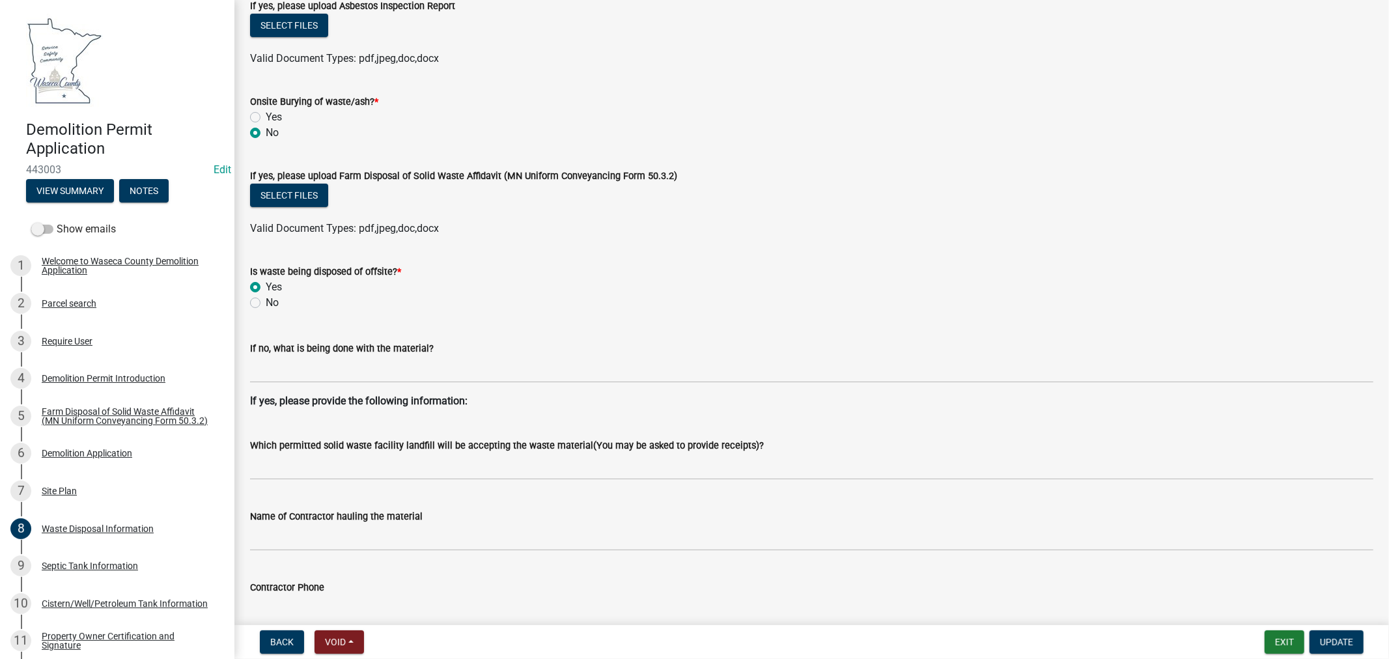
scroll to position [289, 0]
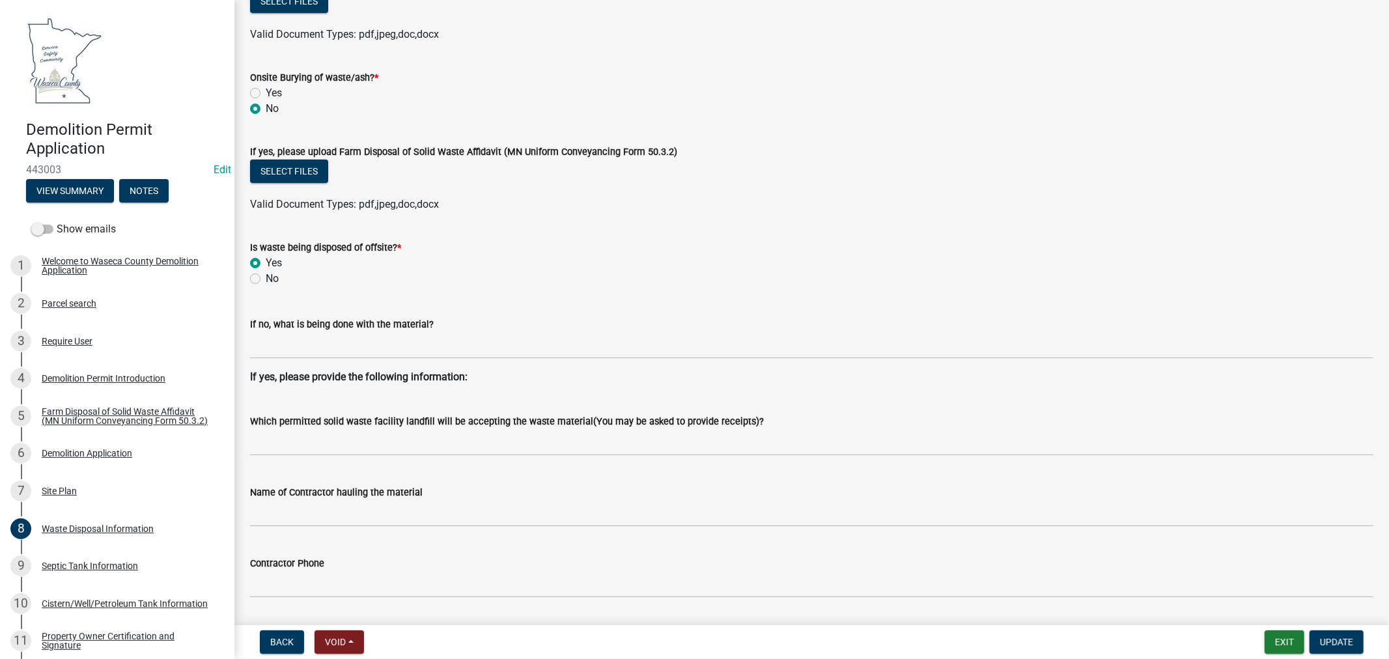
type input "Boards with paint will be removed and repurposed or taken to the landfill. Ther…"
click at [316, 531] on wm-data-entity-input "Name of Contractor hauling the material" at bounding box center [811, 501] width 1123 height 71
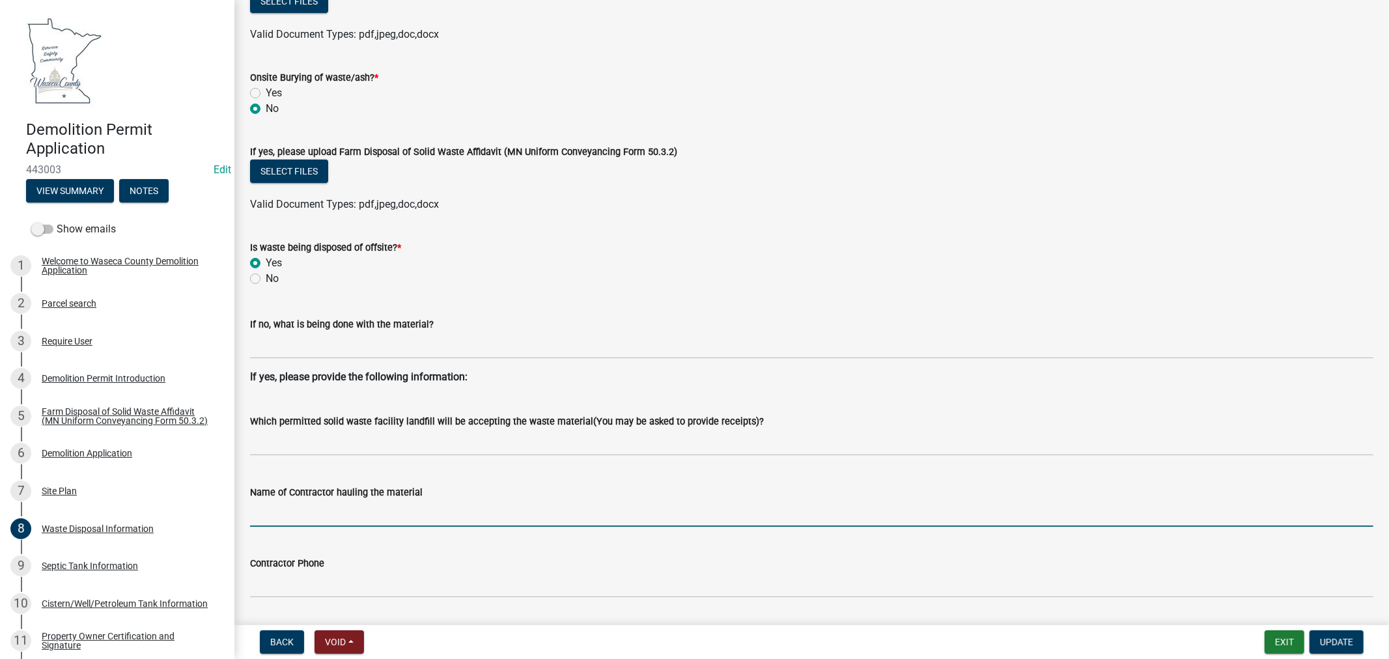
click at [323, 517] on input "Name of Contractor hauling the material" at bounding box center [811, 513] width 1123 height 27
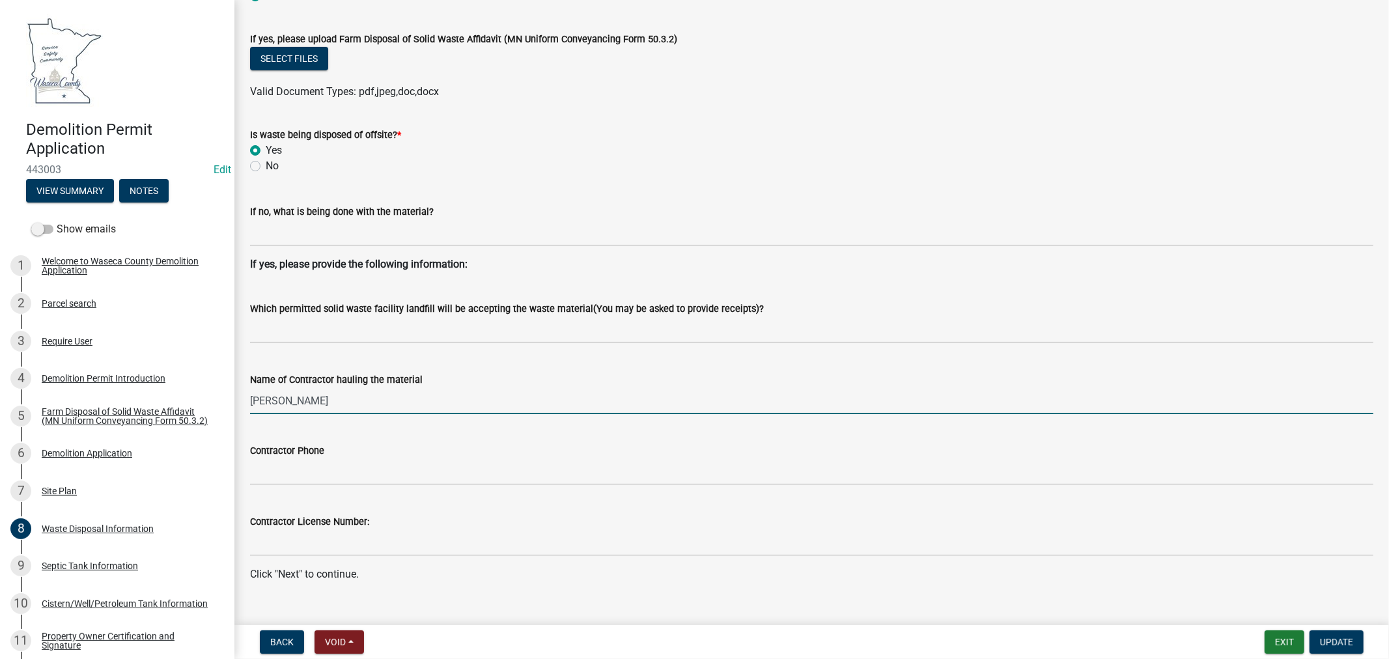
scroll to position [424, 0]
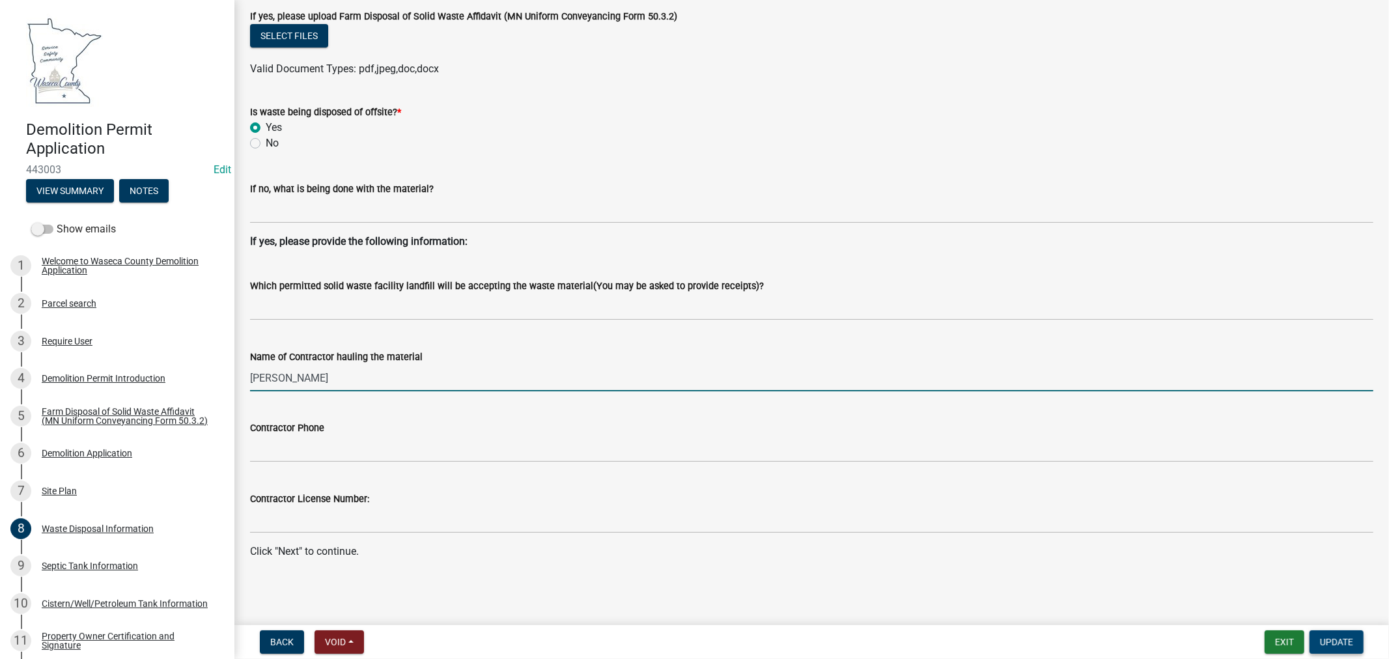
type input "[PERSON_NAME]"
click at [1333, 638] on span "Update" at bounding box center [1336, 642] width 33 height 10
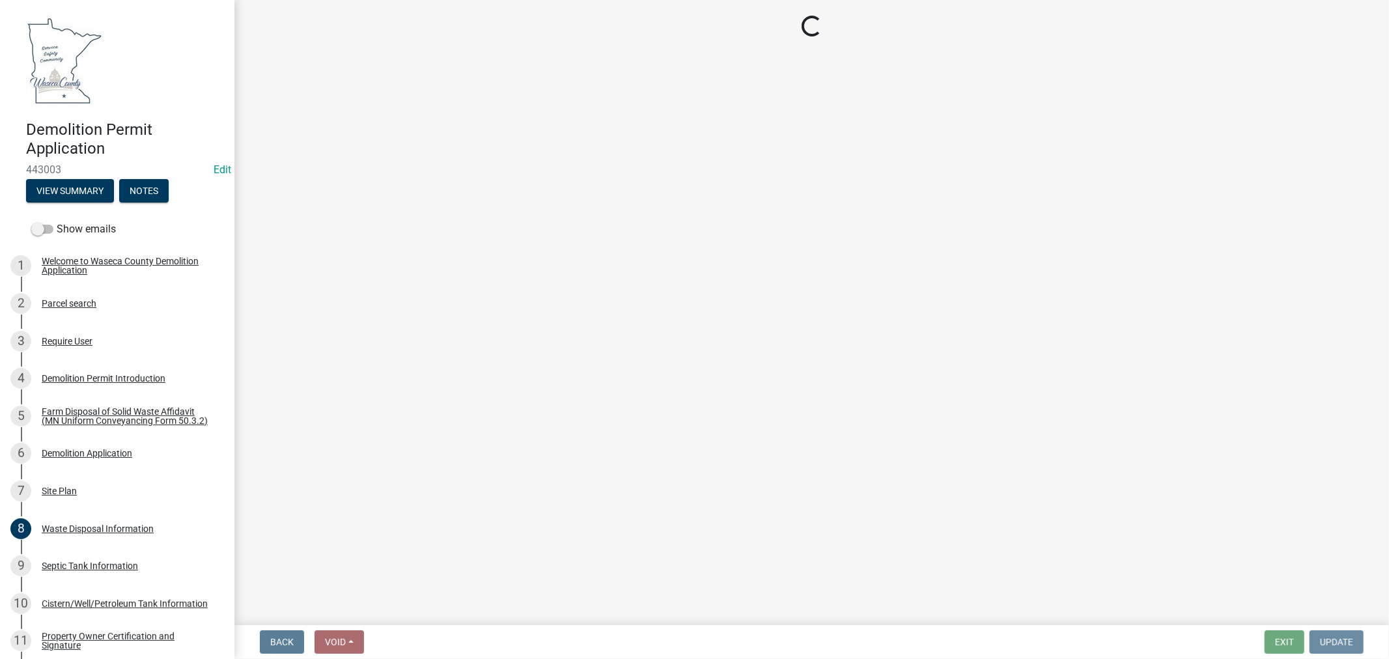
scroll to position [0, 0]
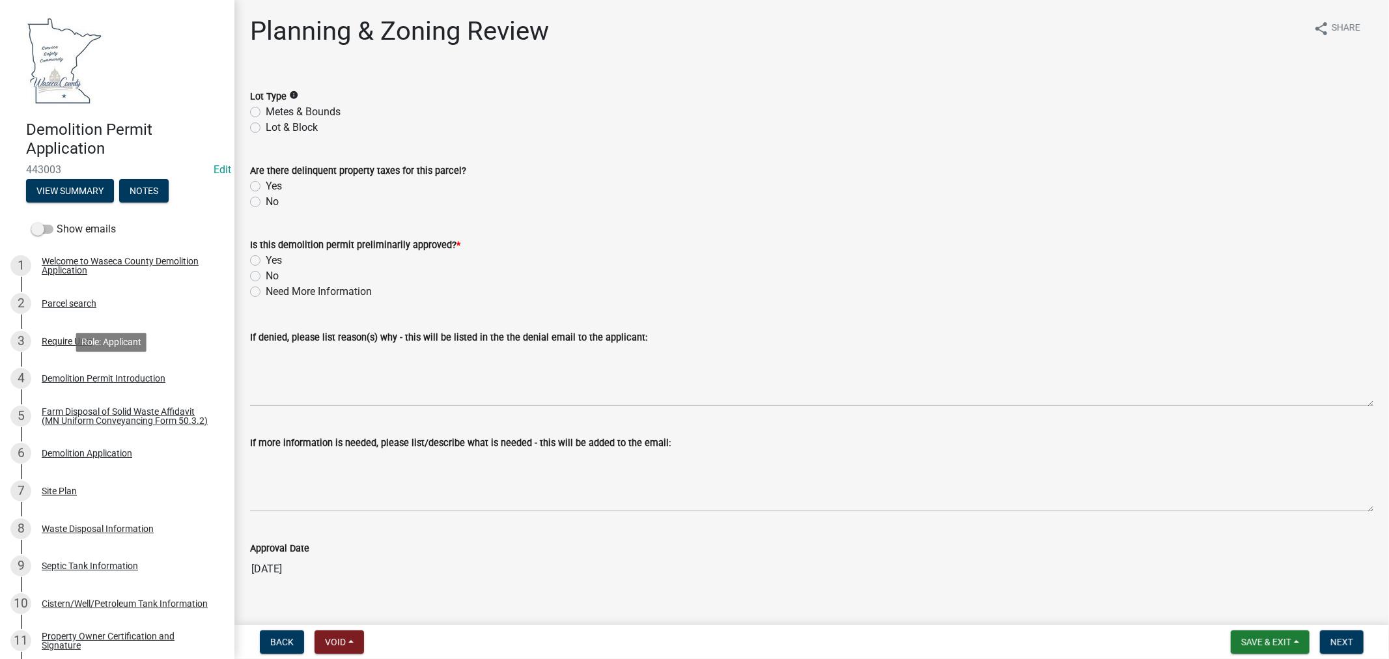
drag, startPoint x: 70, startPoint y: 374, endPoint x: 232, endPoint y: 387, distance: 161.9
click at [70, 376] on div "Demolition Permit Introduction" at bounding box center [104, 378] width 124 height 9
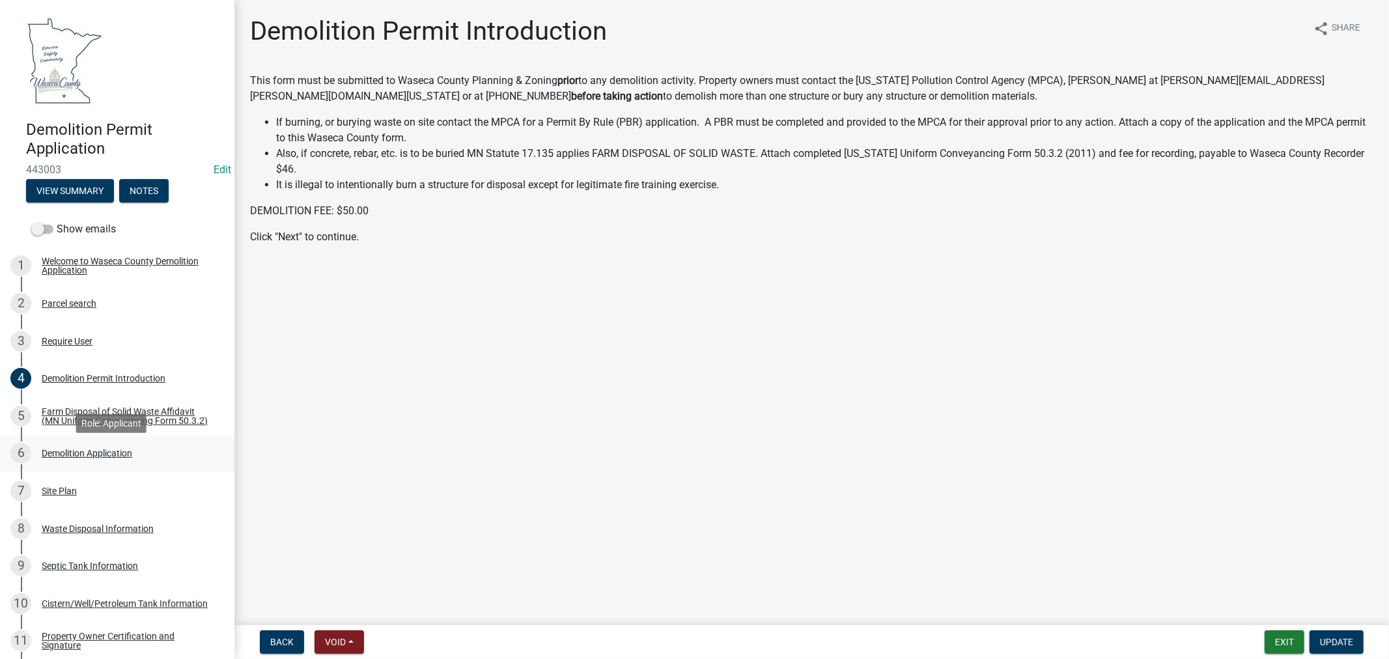
drag, startPoint x: 51, startPoint y: 458, endPoint x: 57, endPoint y: 456, distance: 6.8
click at [51, 457] on div "Demolition Application" at bounding box center [87, 453] width 90 height 9
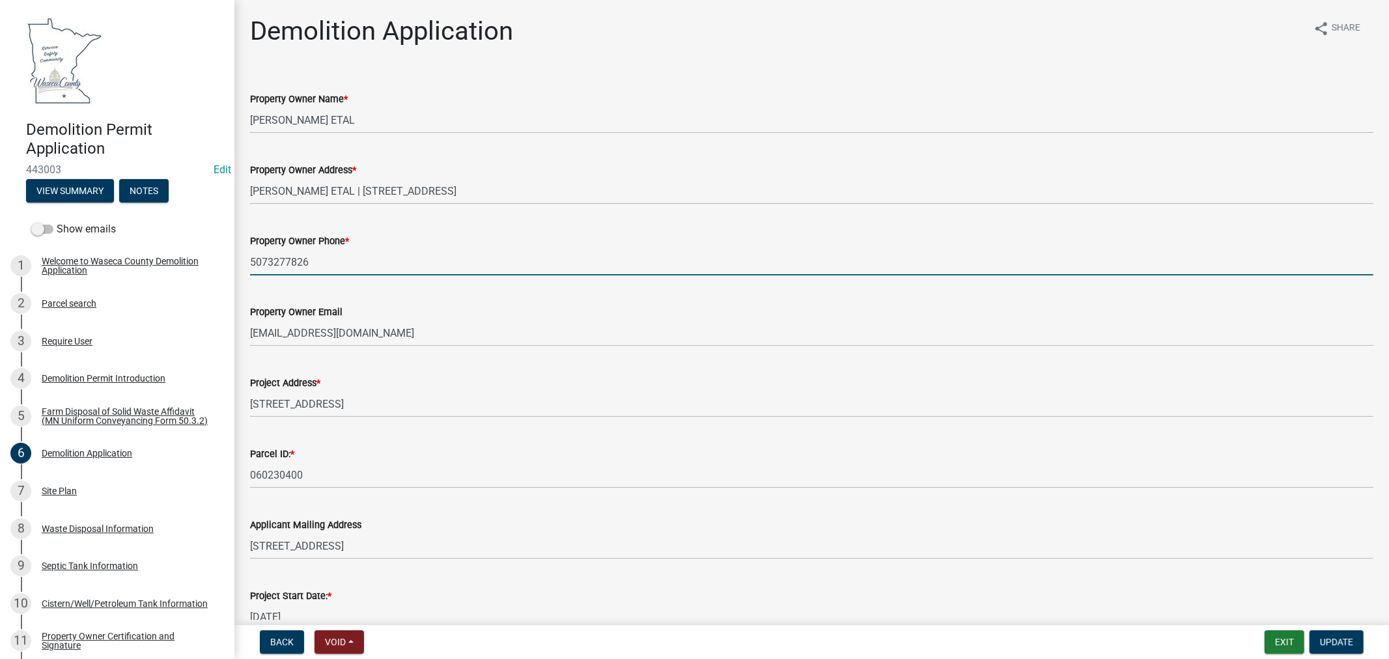
drag, startPoint x: 309, startPoint y: 261, endPoint x: 242, endPoint y: 264, distance: 66.5
click at [242, 264] on div "Property Owner Phone * [PHONE_NUMBER]" at bounding box center [811, 245] width 1143 height 61
click at [62, 529] on div "Waste Disposal Information" at bounding box center [98, 528] width 112 height 9
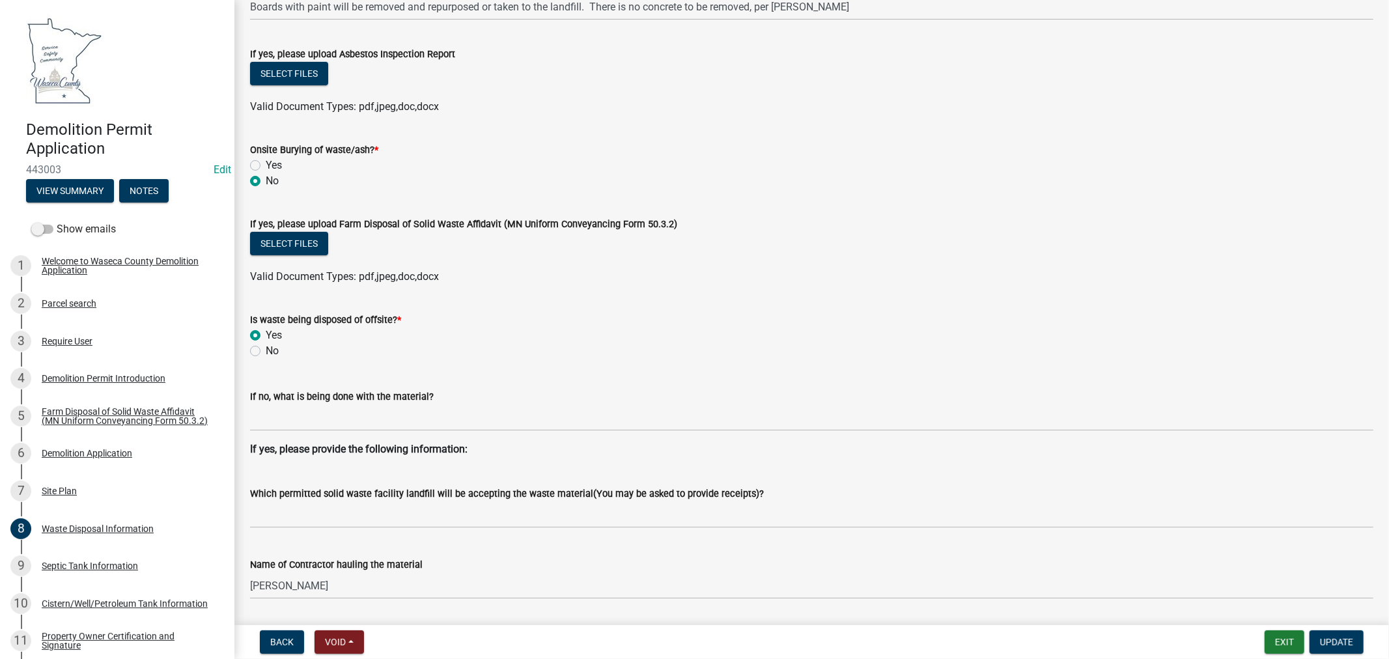
scroll to position [289, 0]
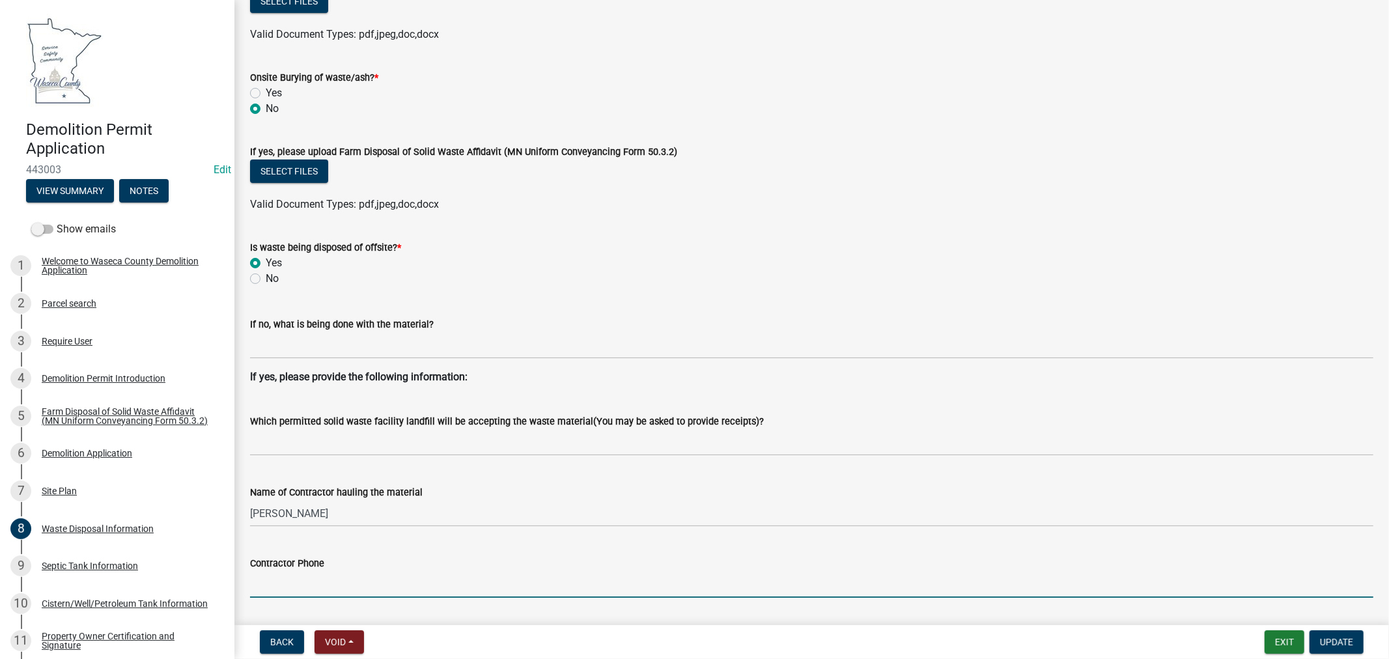
click at [343, 582] on input "Contractor Phone" at bounding box center [811, 584] width 1123 height 27
paste input "5073277826"
type input "5073277826"
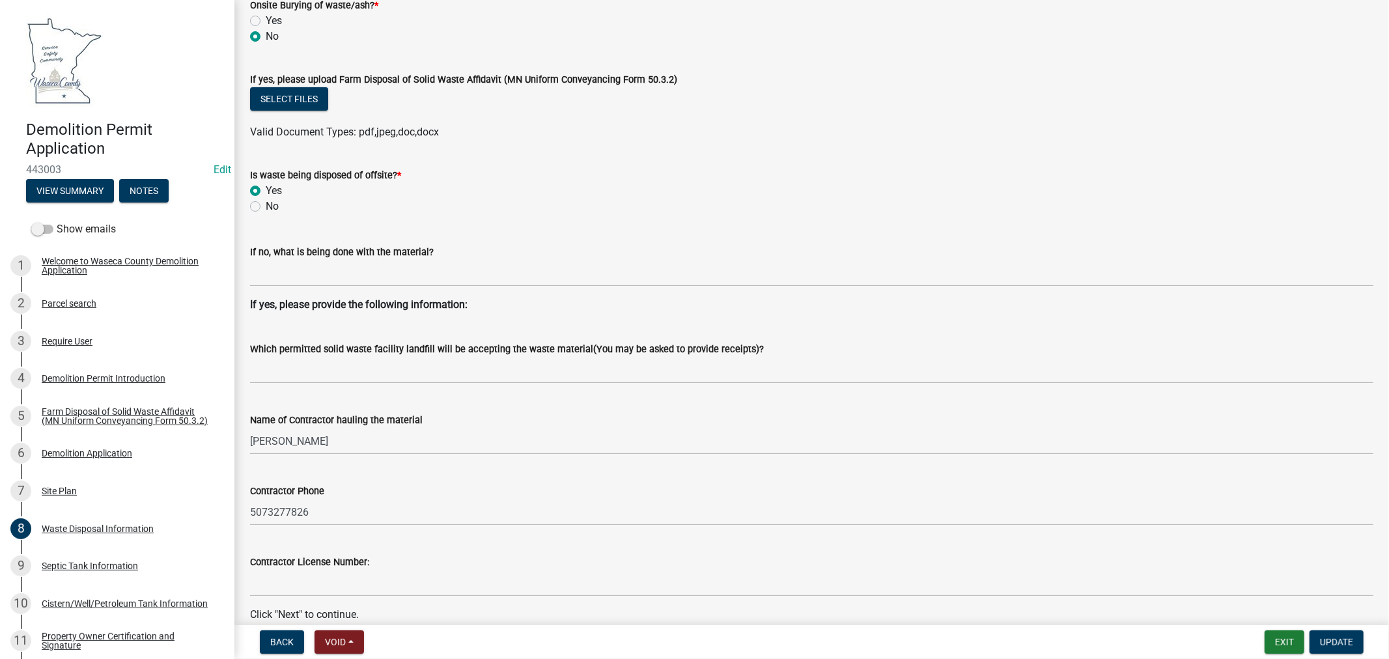
scroll to position [424, 0]
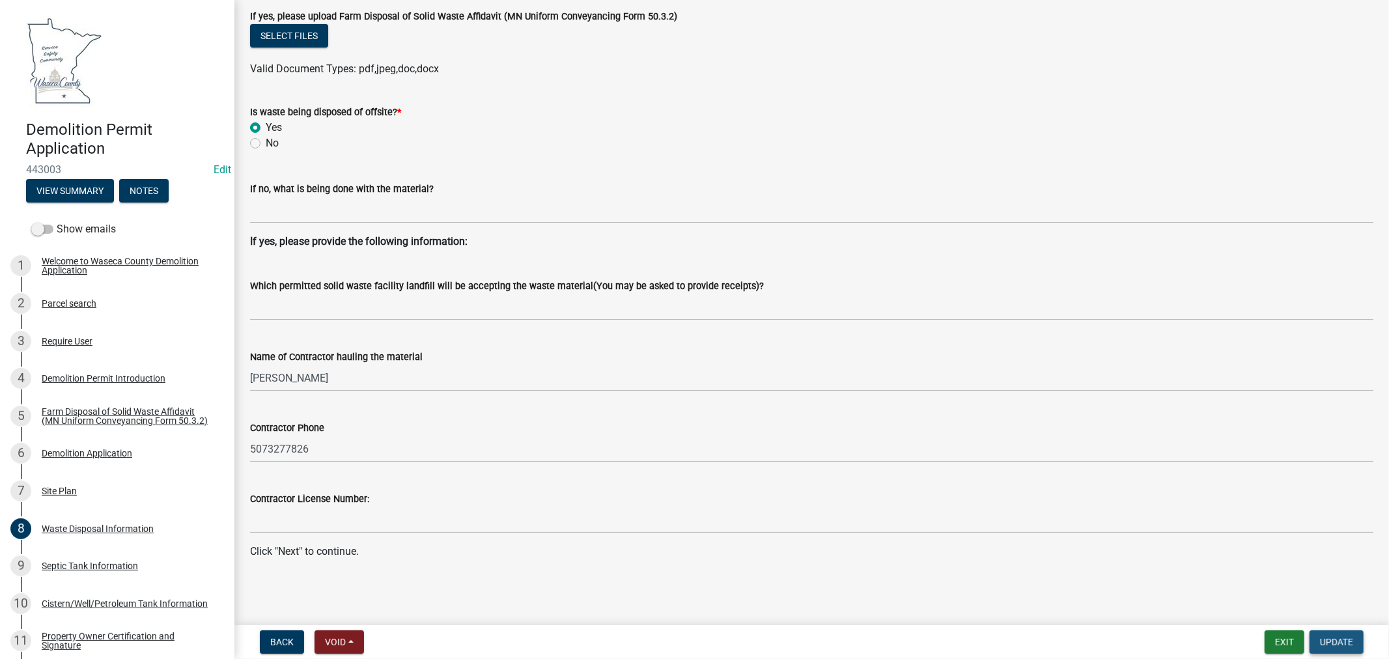
click at [1341, 641] on span "Update" at bounding box center [1336, 642] width 33 height 10
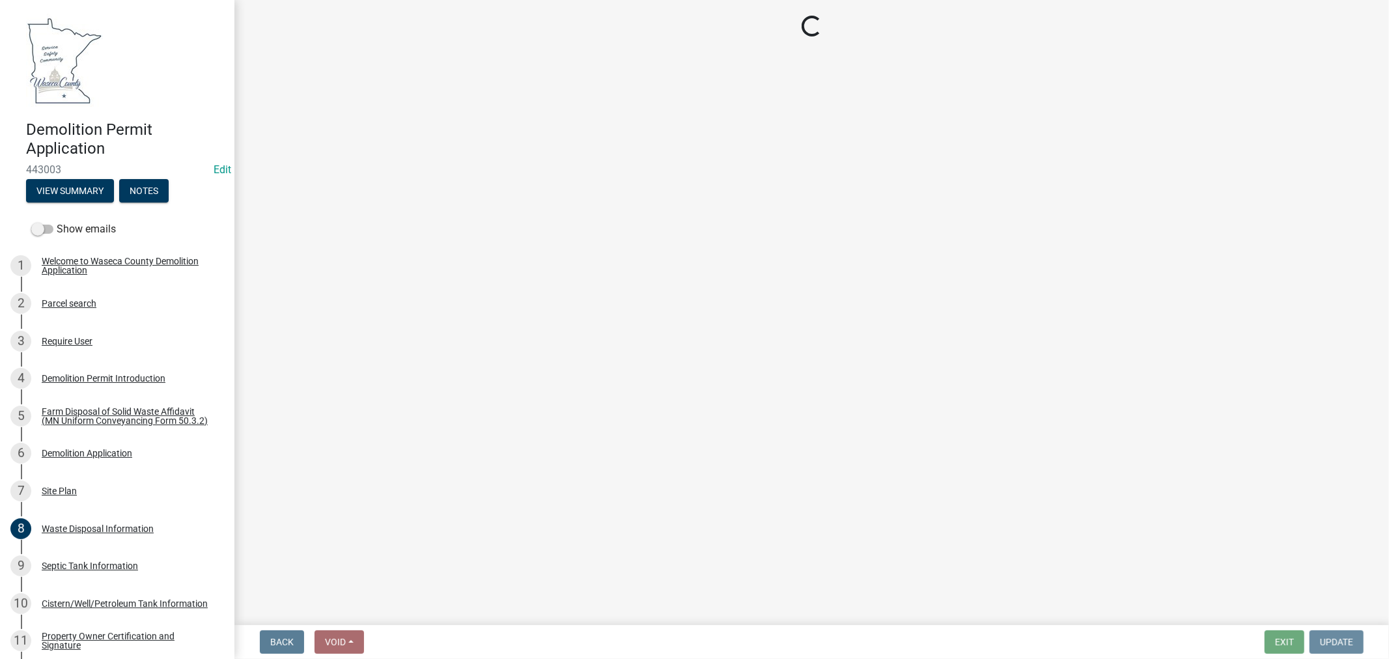
scroll to position [0, 0]
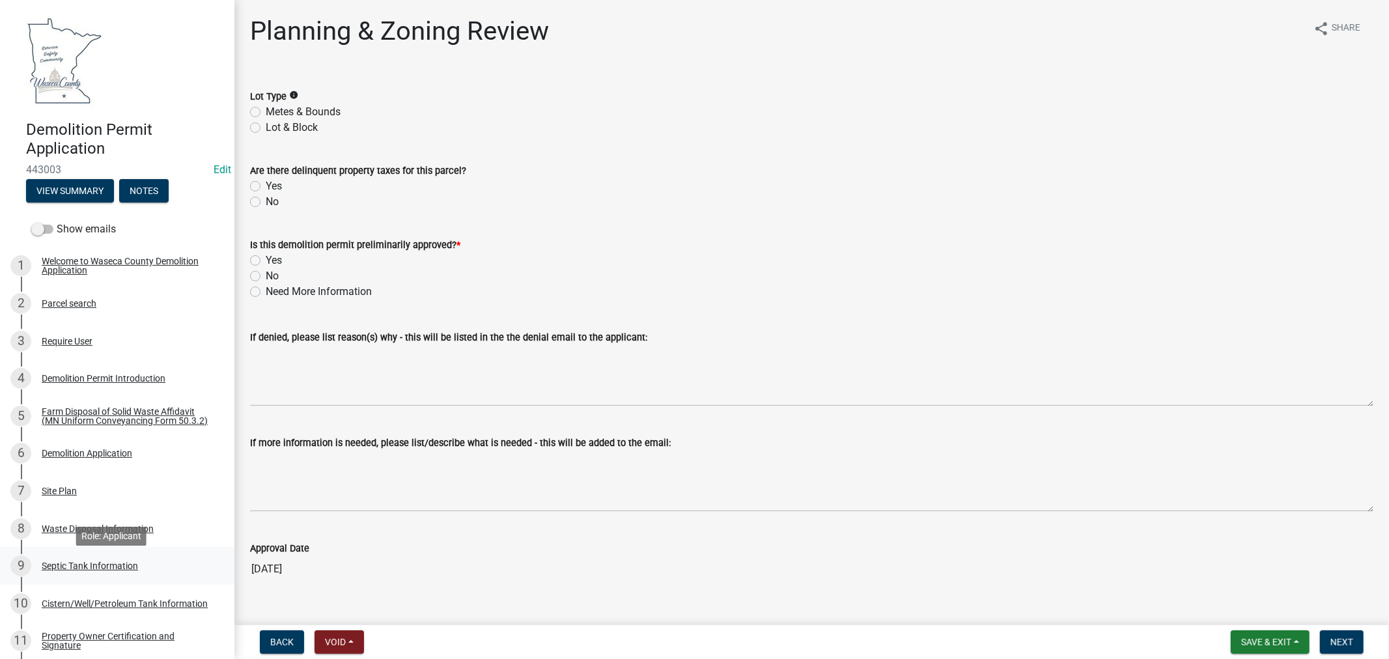
click at [102, 570] on div "Septic Tank Information" at bounding box center [90, 565] width 96 height 9
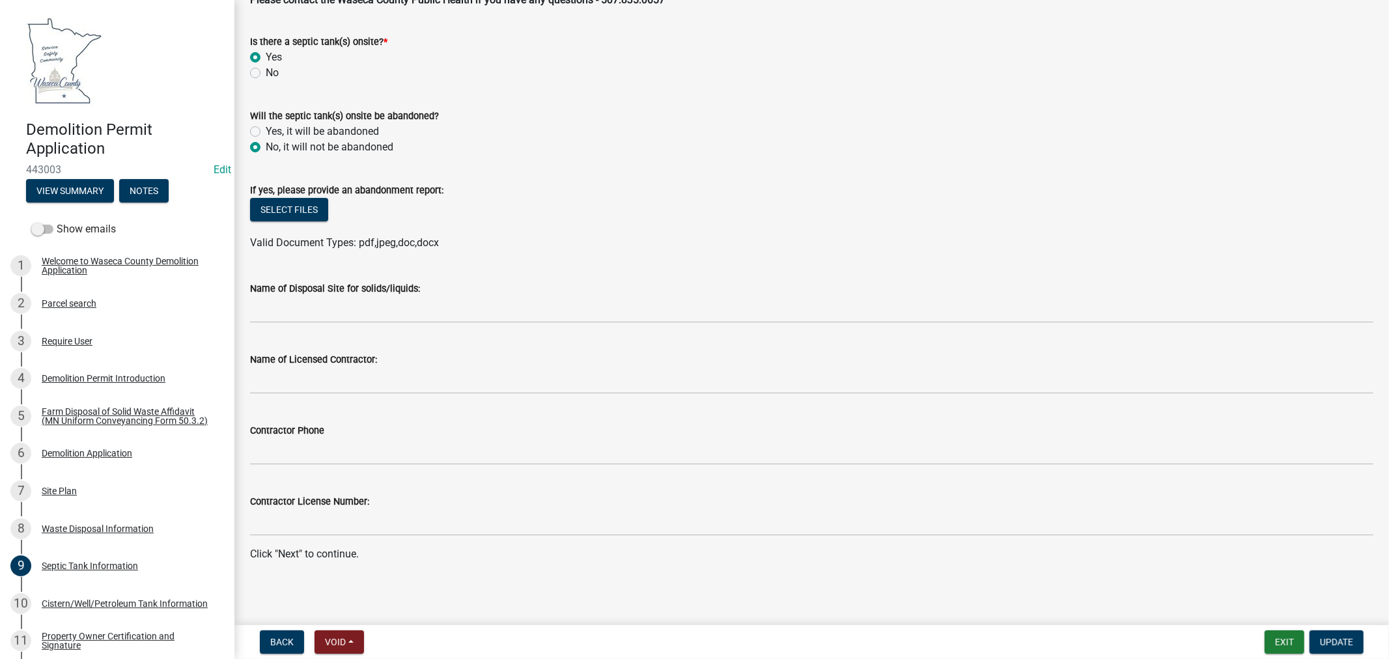
scroll to position [107, 0]
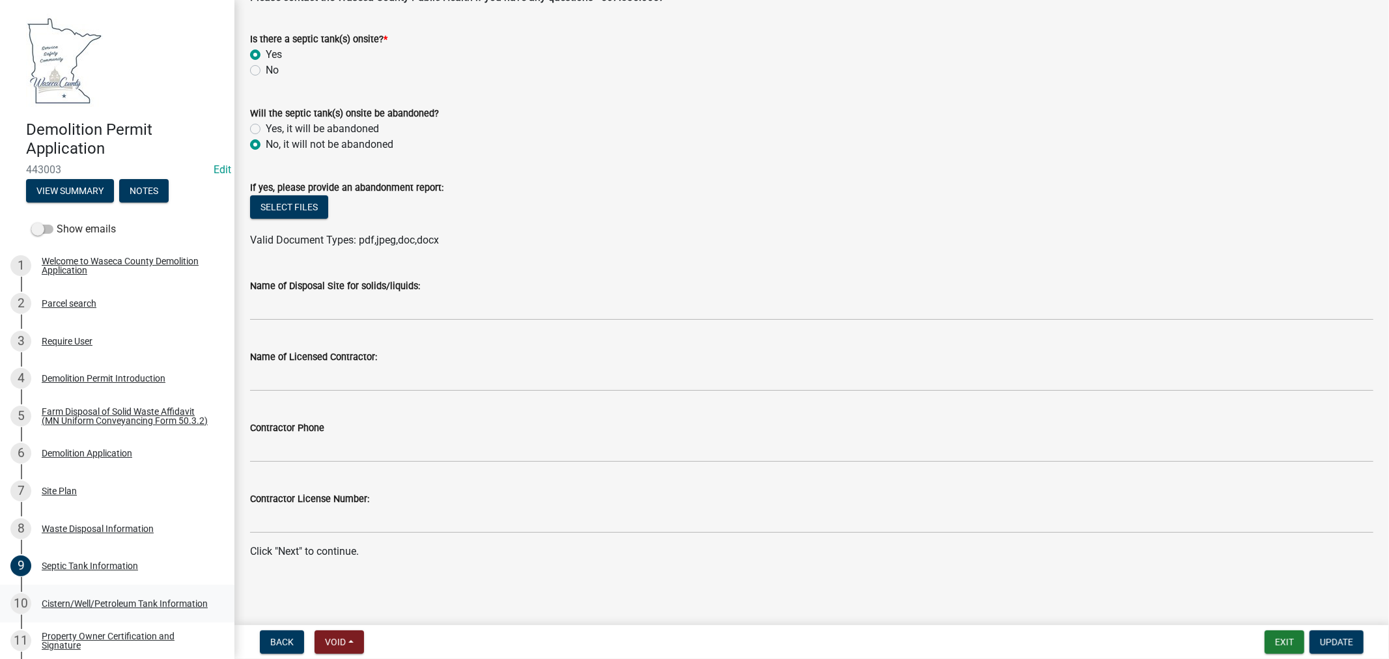
click at [78, 608] on div "Cistern/Well/Petroleum Tank Information" at bounding box center [125, 603] width 166 height 9
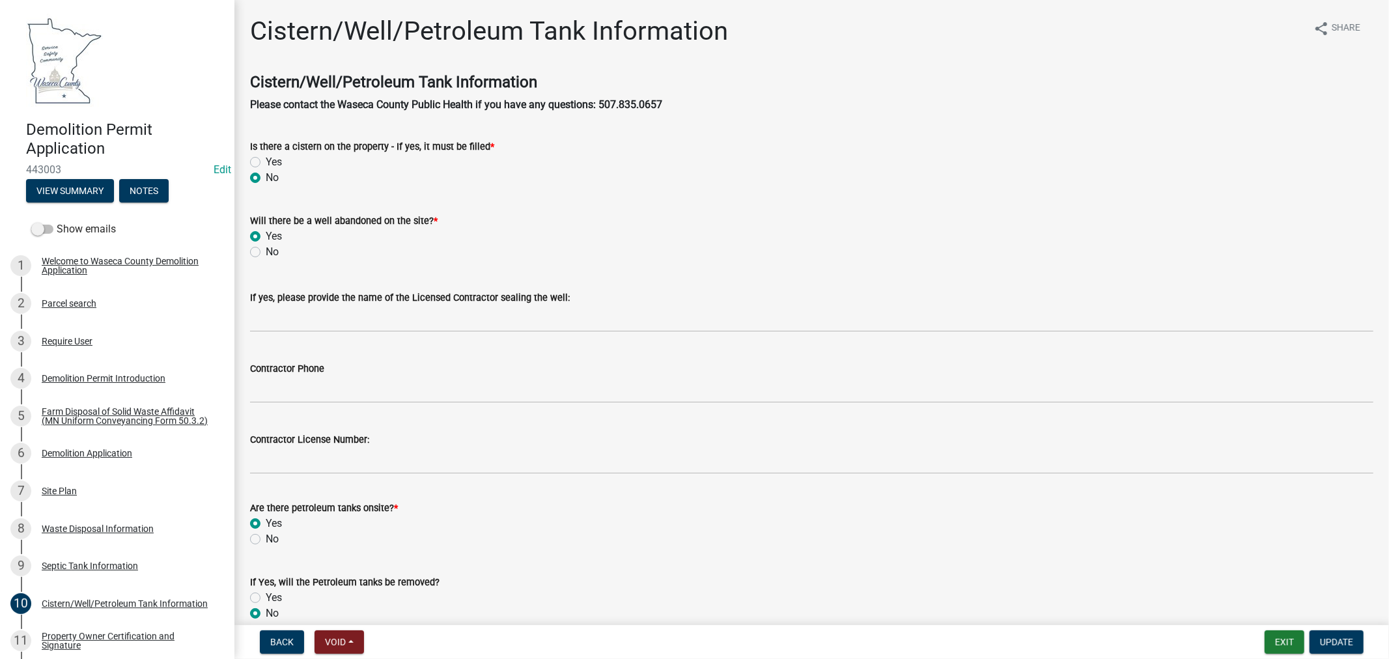
click at [251, 258] on div "No" at bounding box center [811, 252] width 1123 height 16
click at [266, 253] on label "No" at bounding box center [272, 252] width 13 height 16
click at [266, 253] on input "No" at bounding box center [270, 248] width 8 height 8
radio input "true"
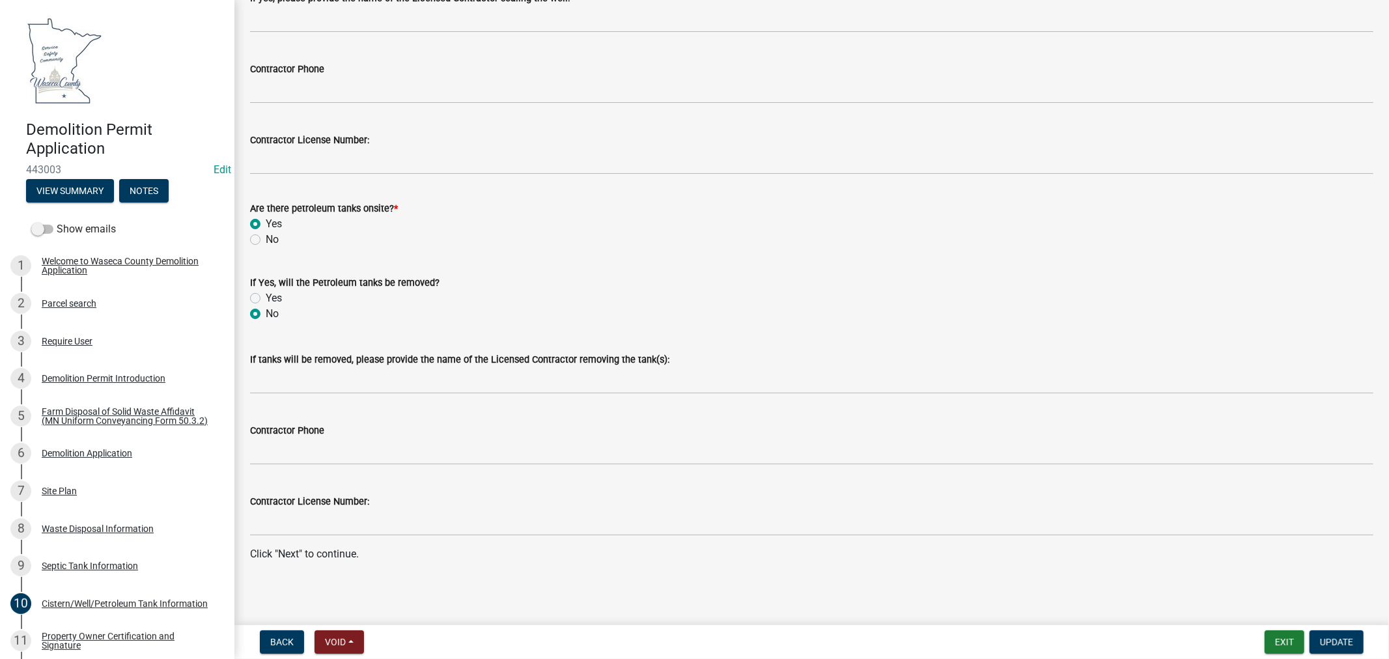
scroll to position [302, 0]
click at [1338, 639] on span "Update" at bounding box center [1336, 642] width 33 height 10
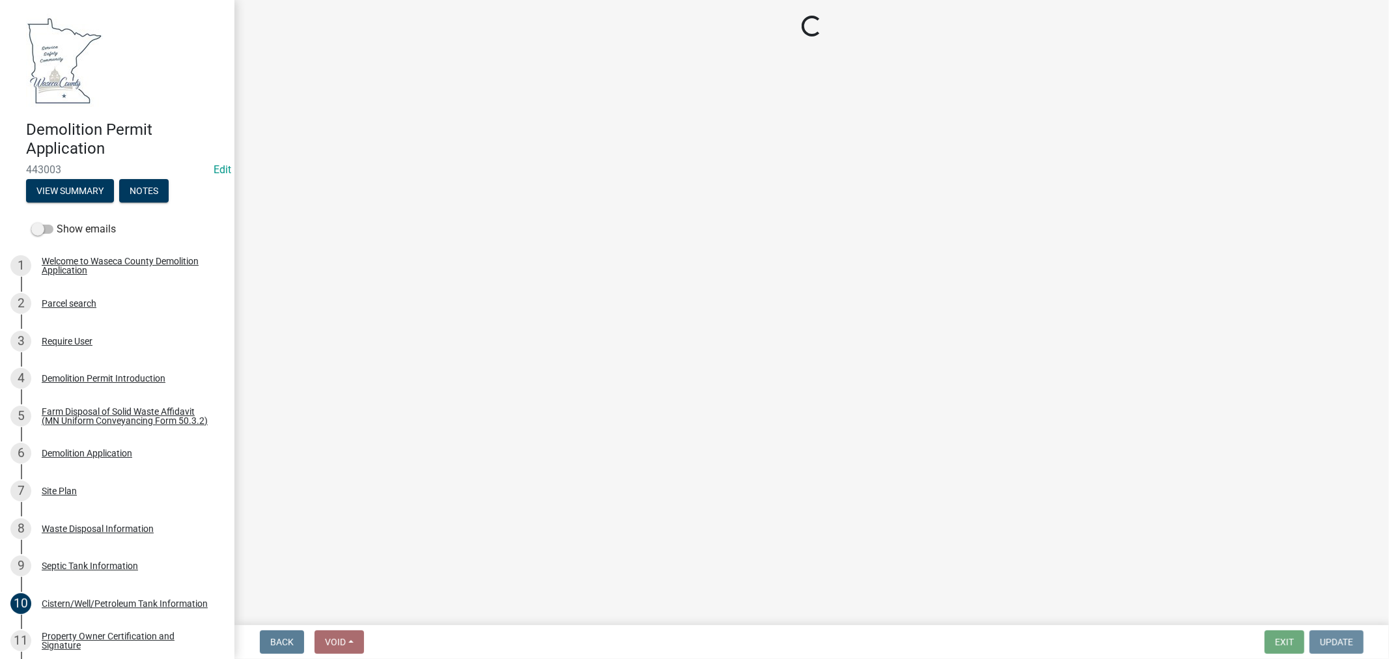
scroll to position [0, 0]
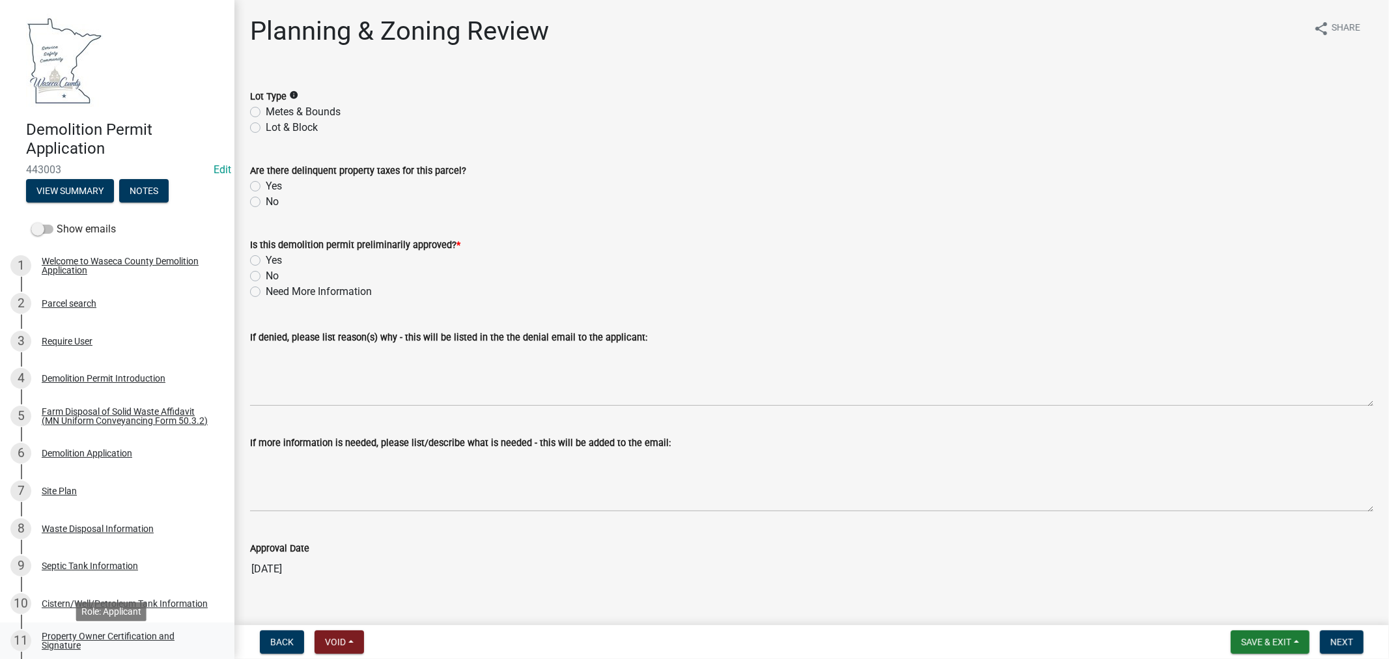
click at [66, 641] on div "Property Owner Certification and Signature" at bounding box center [128, 640] width 172 height 18
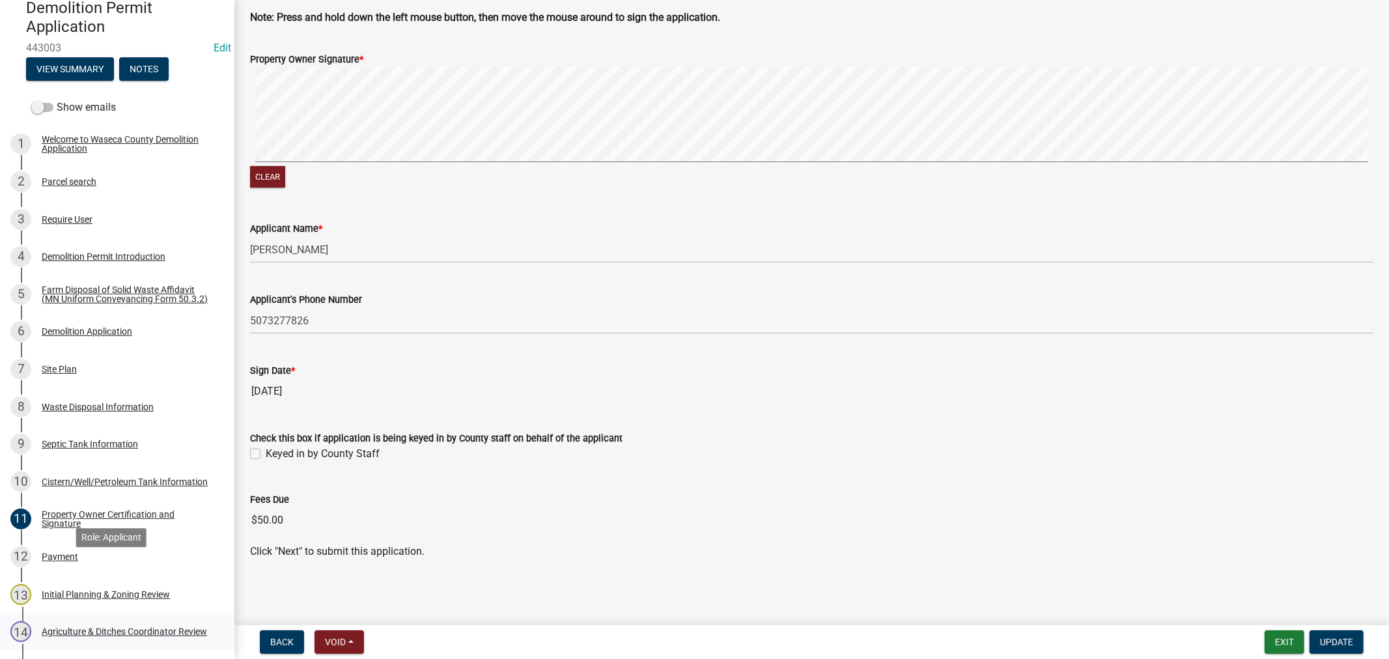
scroll to position [145, 0]
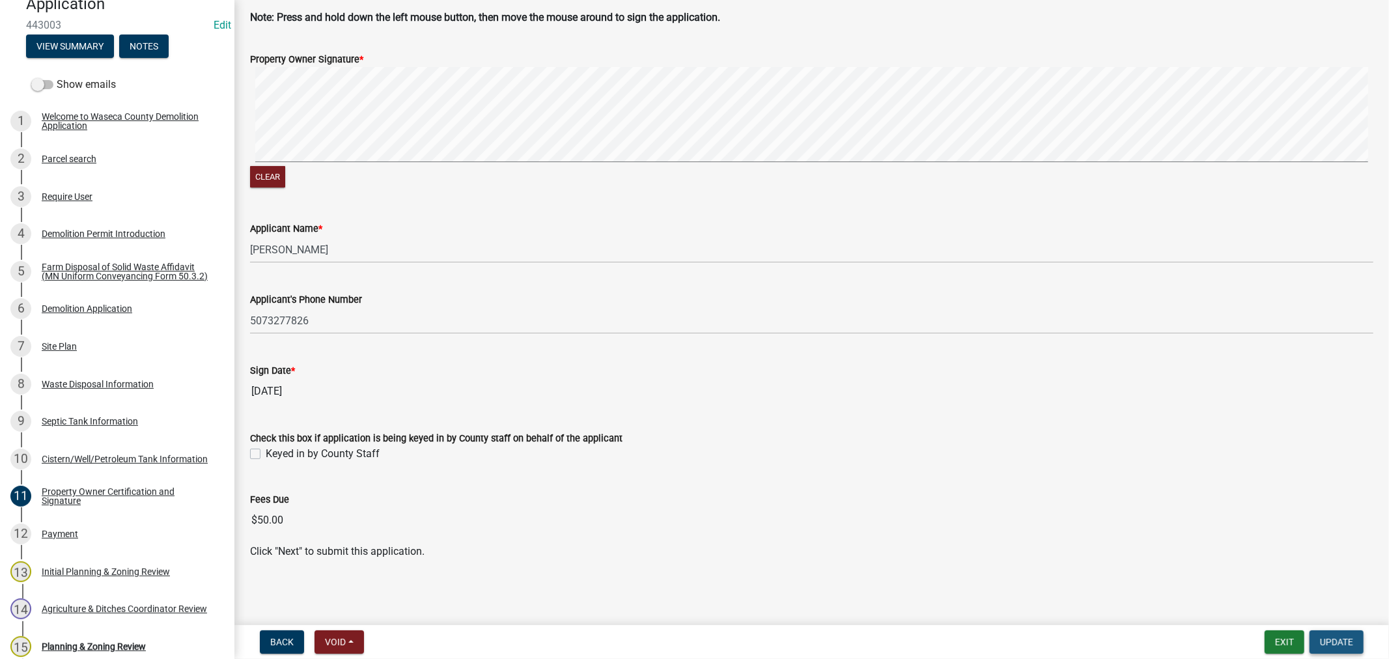
click at [1337, 640] on span "Update" at bounding box center [1336, 642] width 33 height 10
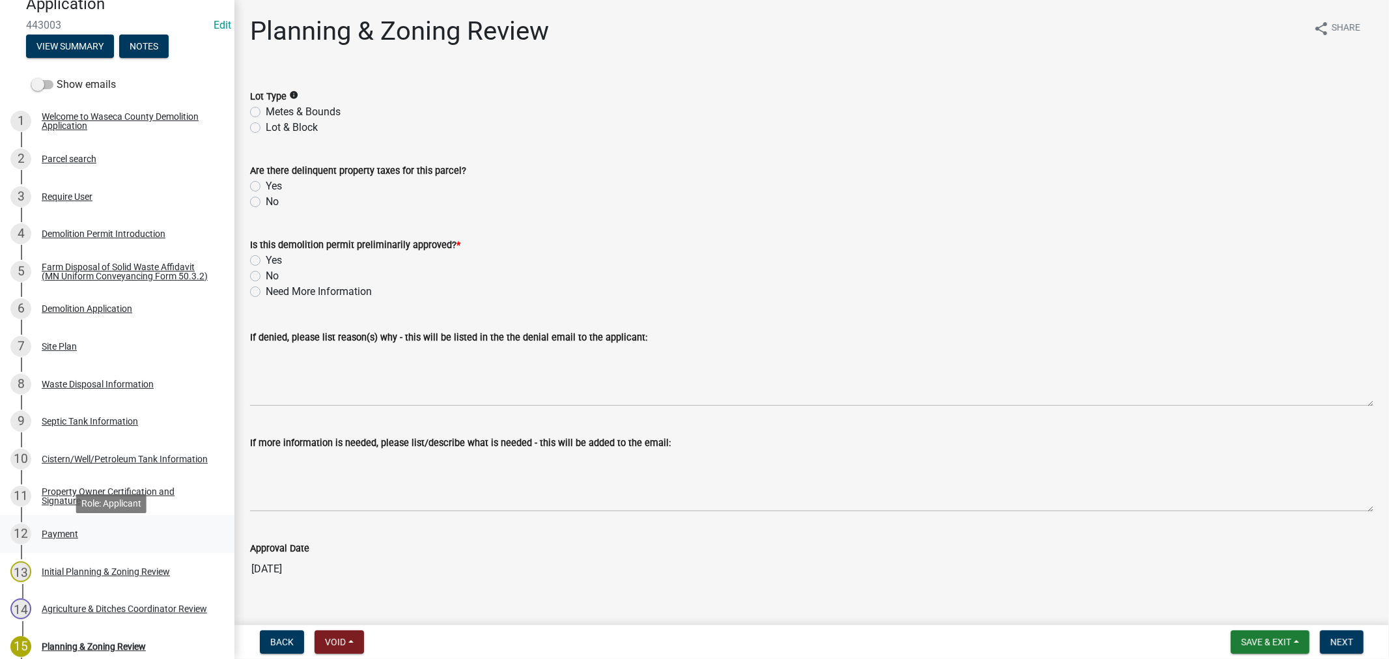
click at [62, 536] on div "Payment" at bounding box center [60, 533] width 36 height 9
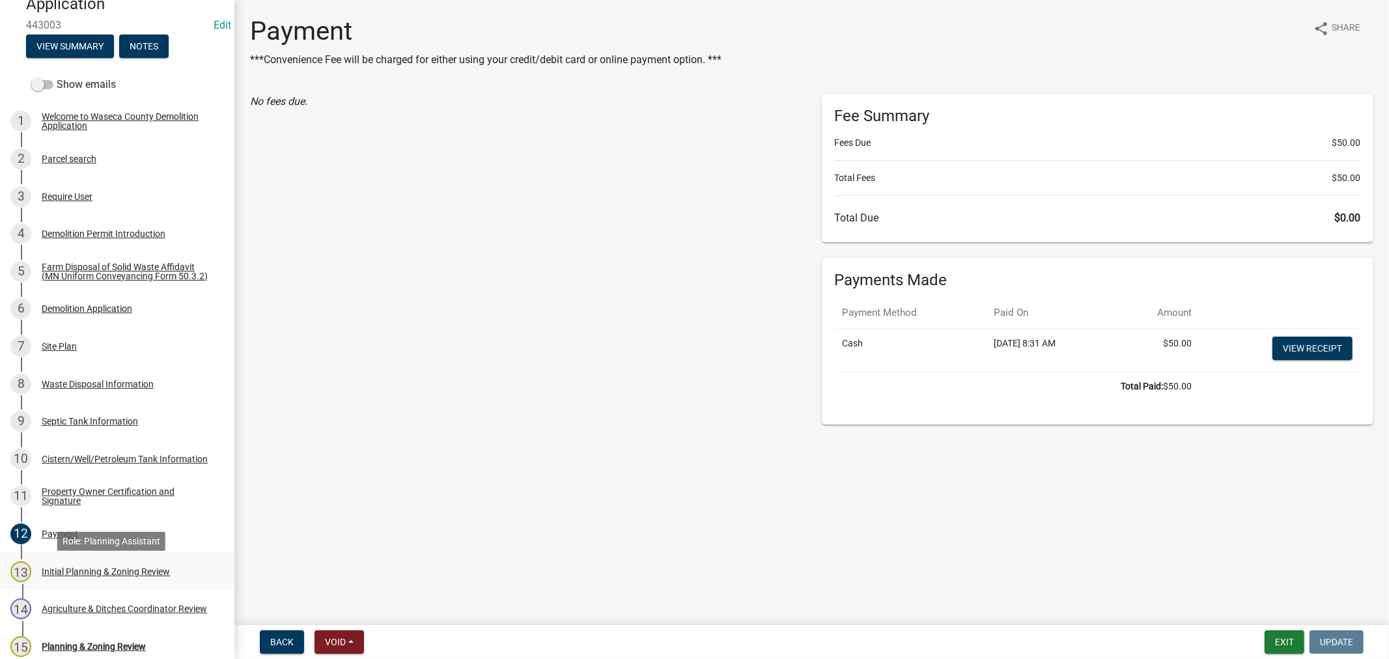
click at [69, 575] on div "Initial Planning & Zoning Review" at bounding box center [106, 571] width 128 height 9
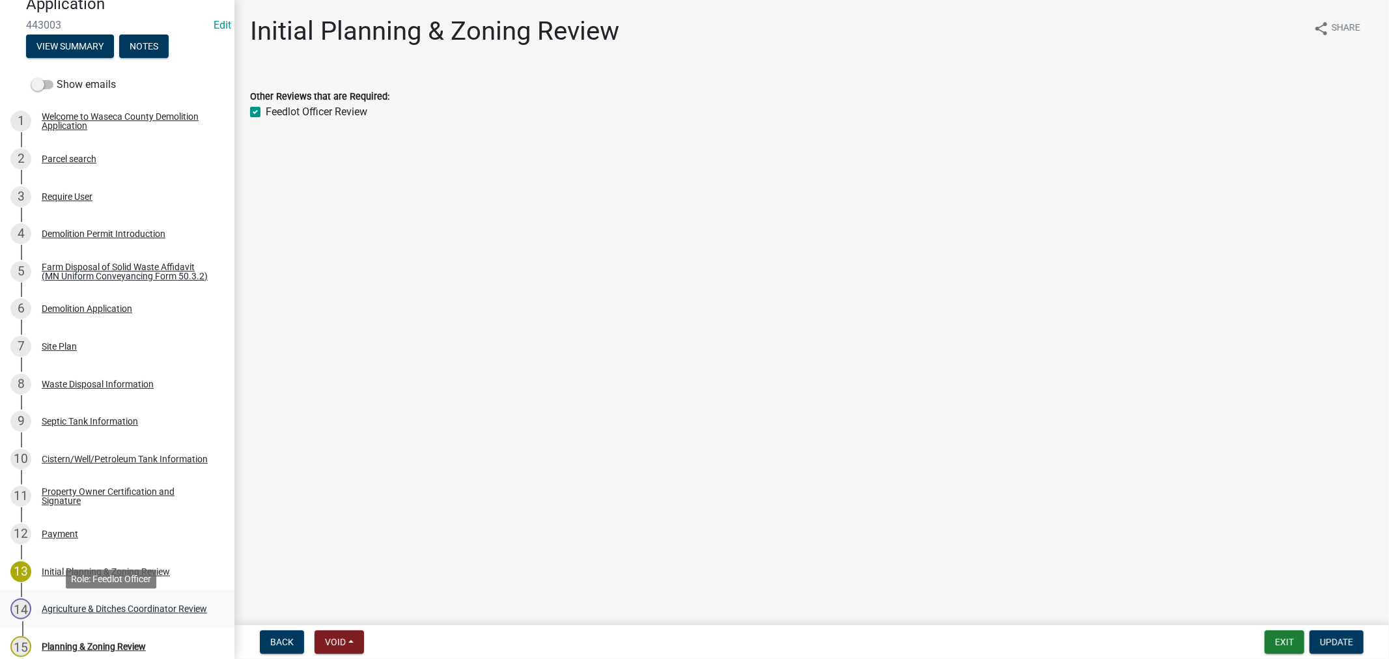
click at [83, 609] on div "Agriculture & Ditches Coordinator Review" at bounding box center [124, 608] width 165 height 9
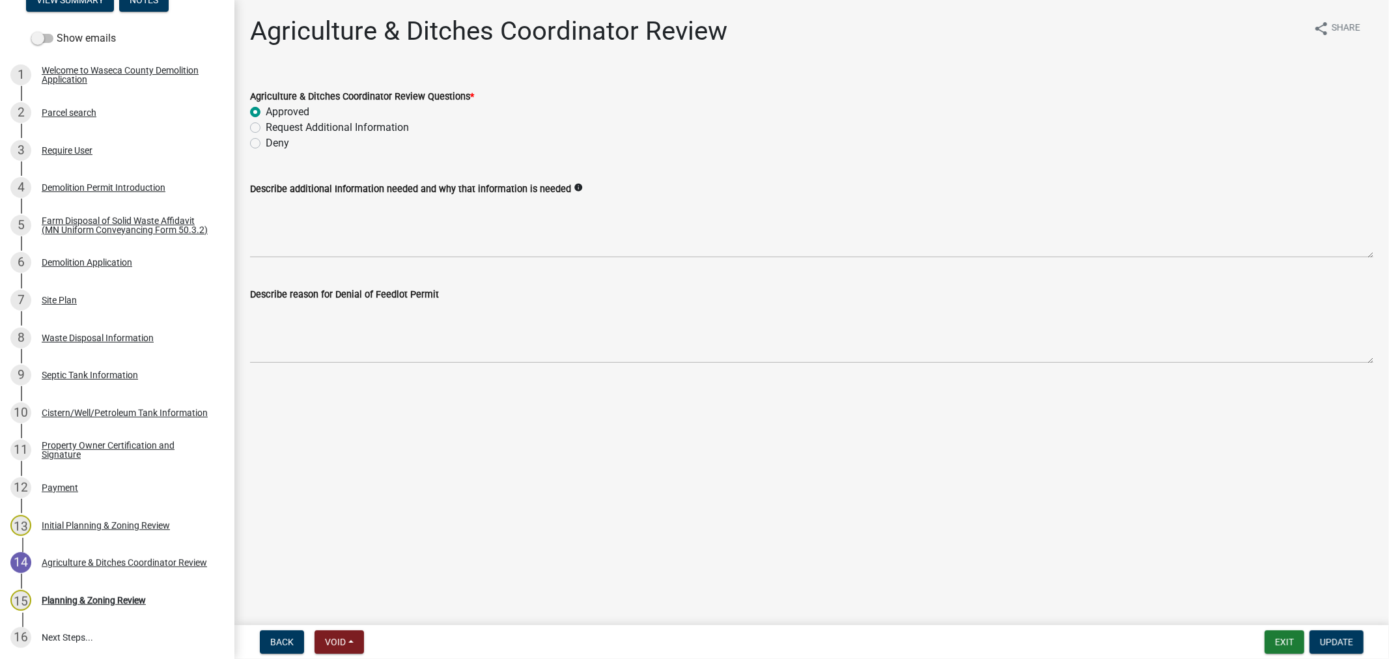
scroll to position [217, 0]
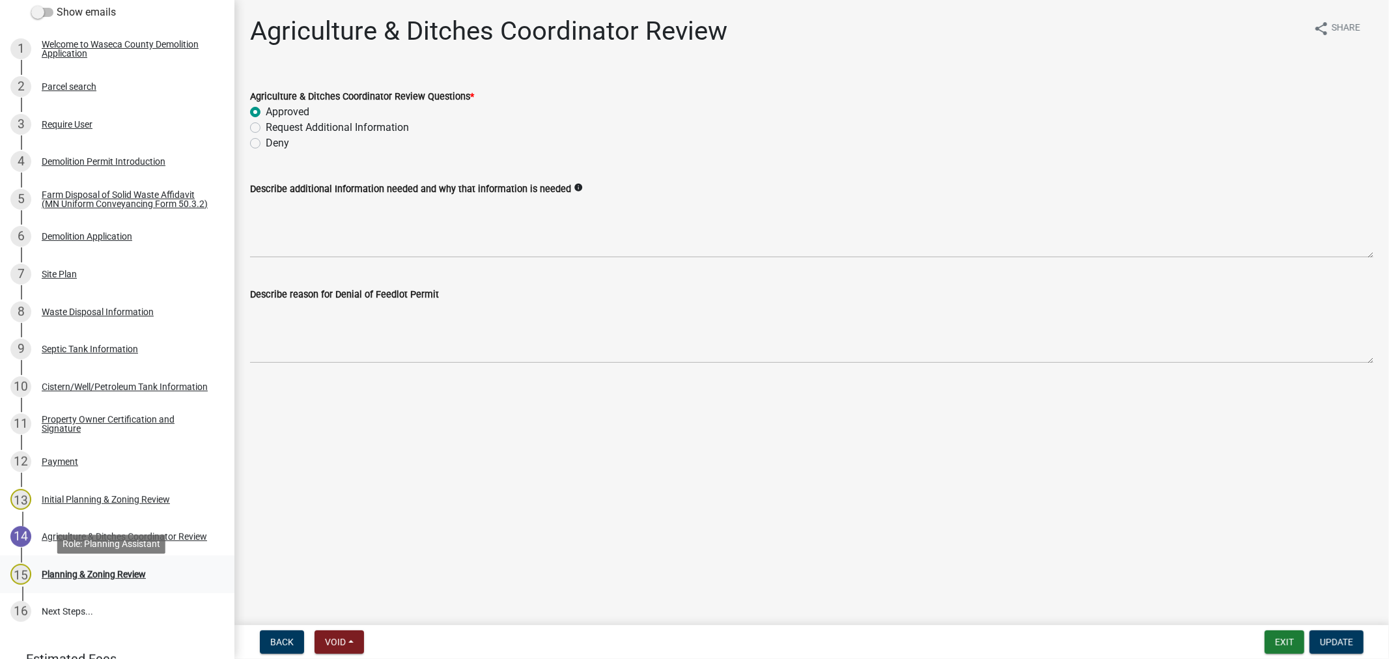
click at [89, 579] on div "Planning & Zoning Review" at bounding box center [94, 574] width 104 height 9
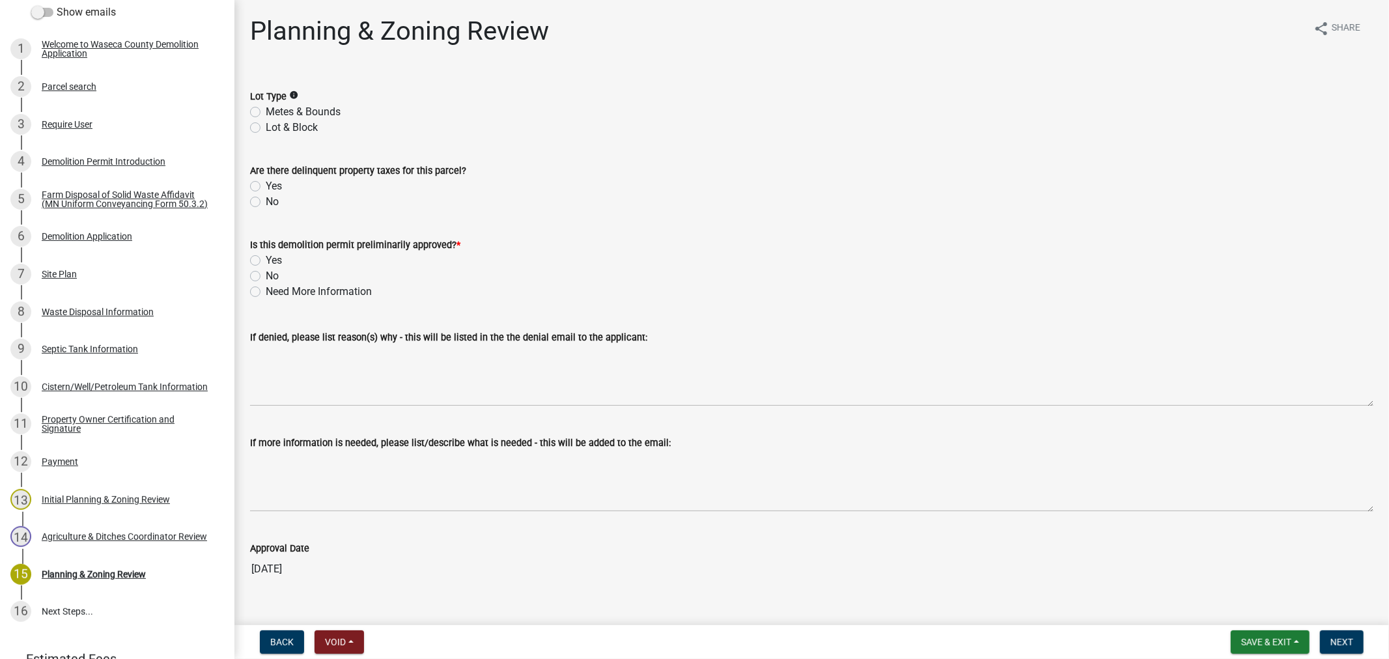
click at [266, 112] on label "Metes & Bounds" at bounding box center [303, 112] width 75 height 16
click at [266, 112] on input "Metes & Bounds" at bounding box center [270, 108] width 8 height 8
radio input "true"
click at [266, 202] on label "No" at bounding box center [272, 202] width 13 height 16
click at [266, 202] on input "No" at bounding box center [270, 198] width 8 height 8
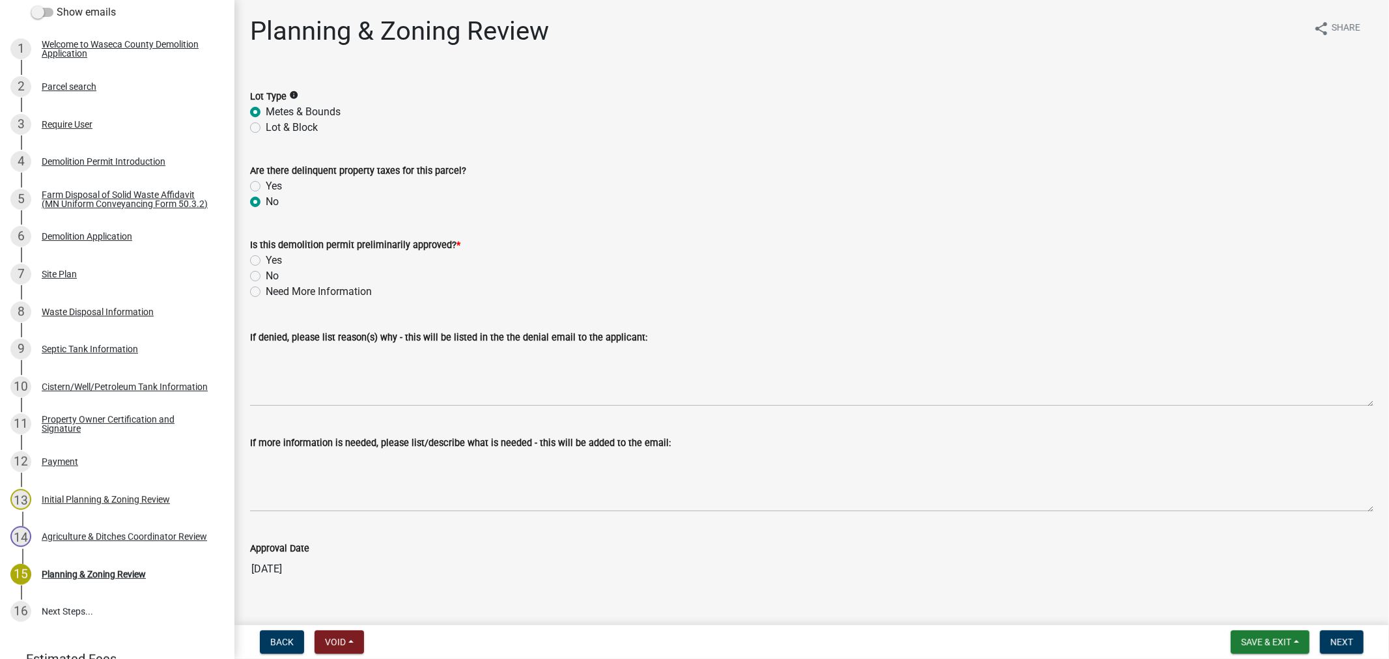
radio input "true"
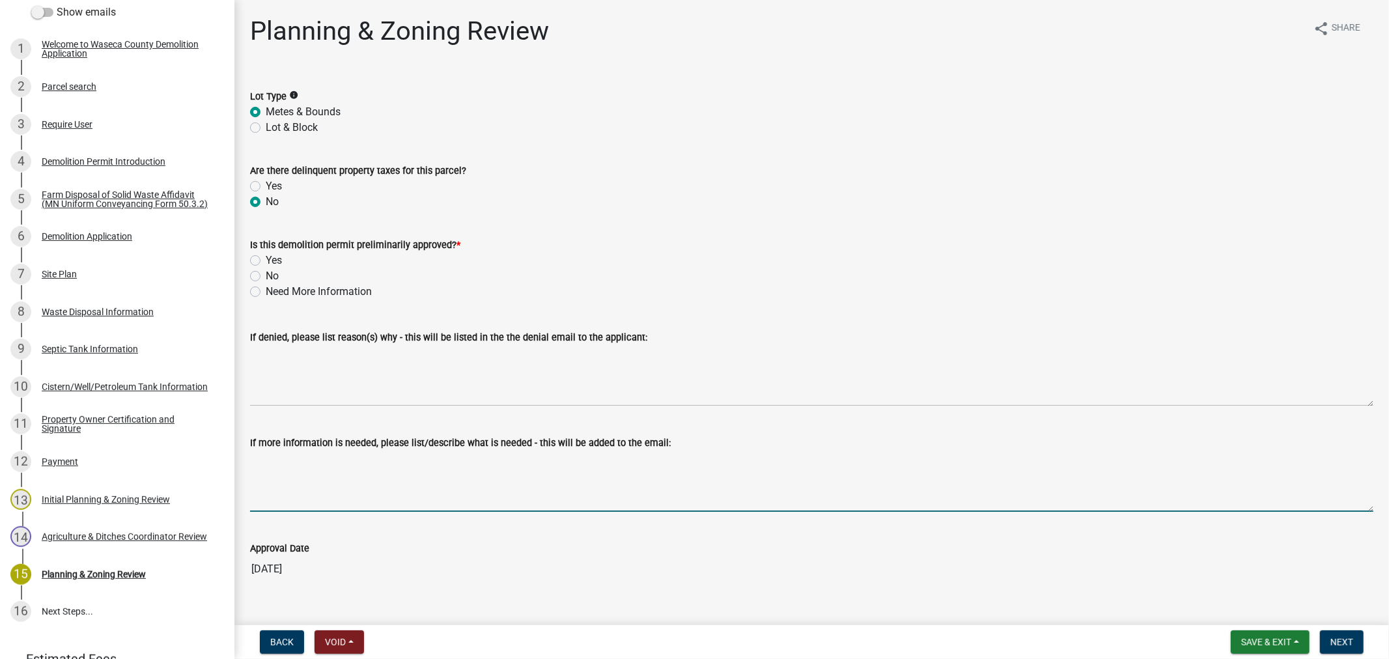
click at [372, 473] on textarea "If more information is needed, please list/describe what is needed - this will …" at bounding box center [811, 481] width 1123 height 61
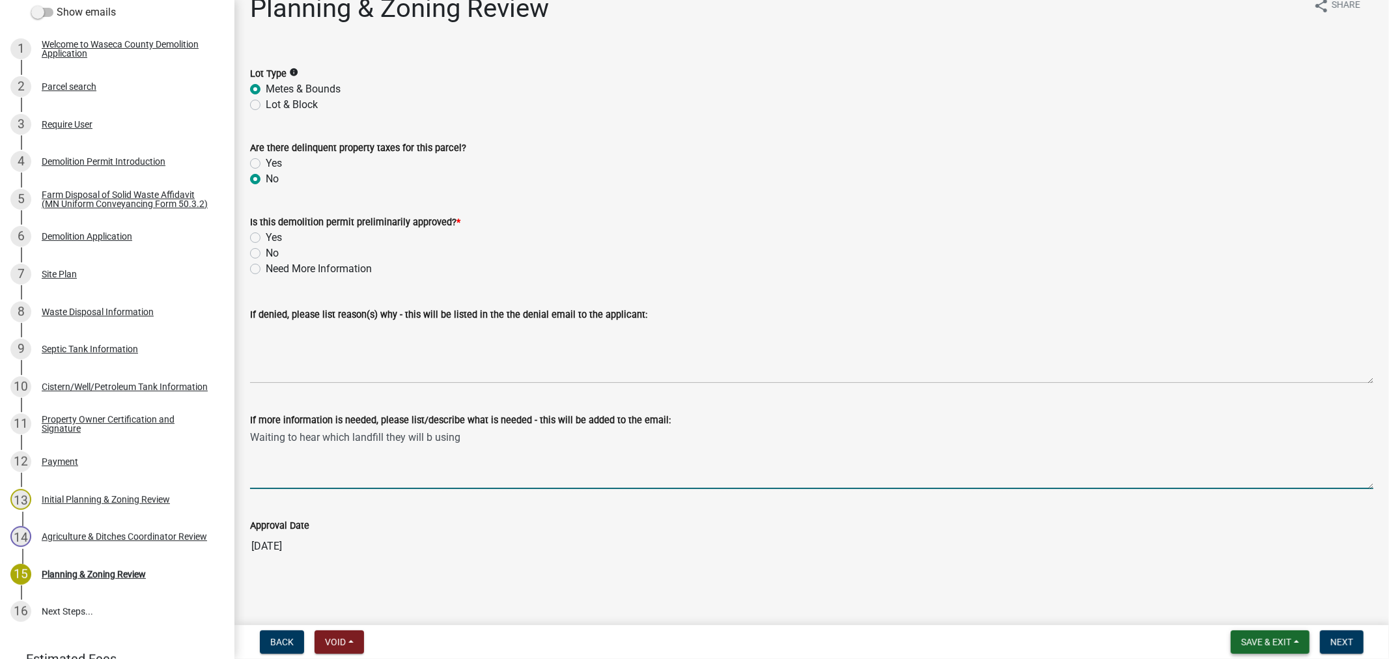
type textarea "Waiting to hear which landfill they will b using"
click at [1258, 637] on span "Save & Exit" at bounding box center [1266, 642] width 50 height 10
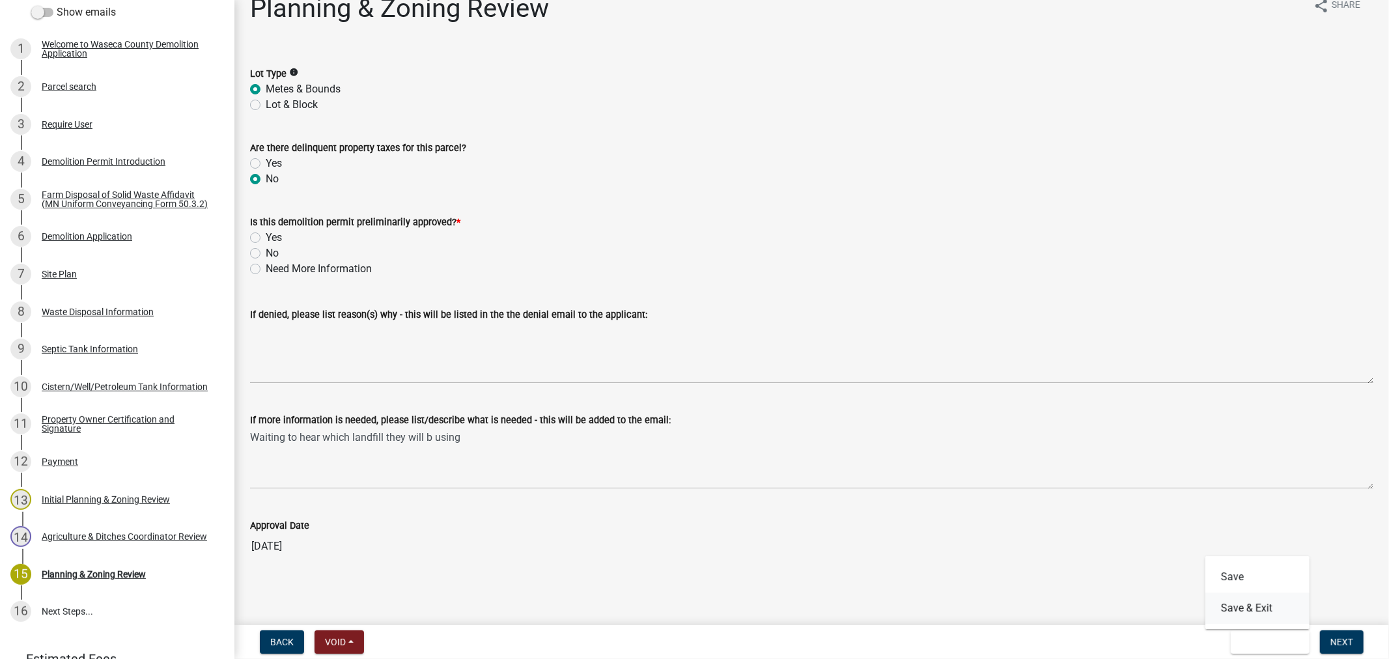
click at [1241, 610] on button "Save & Exit" at bounding box center [1257, 607] width 104 height 31
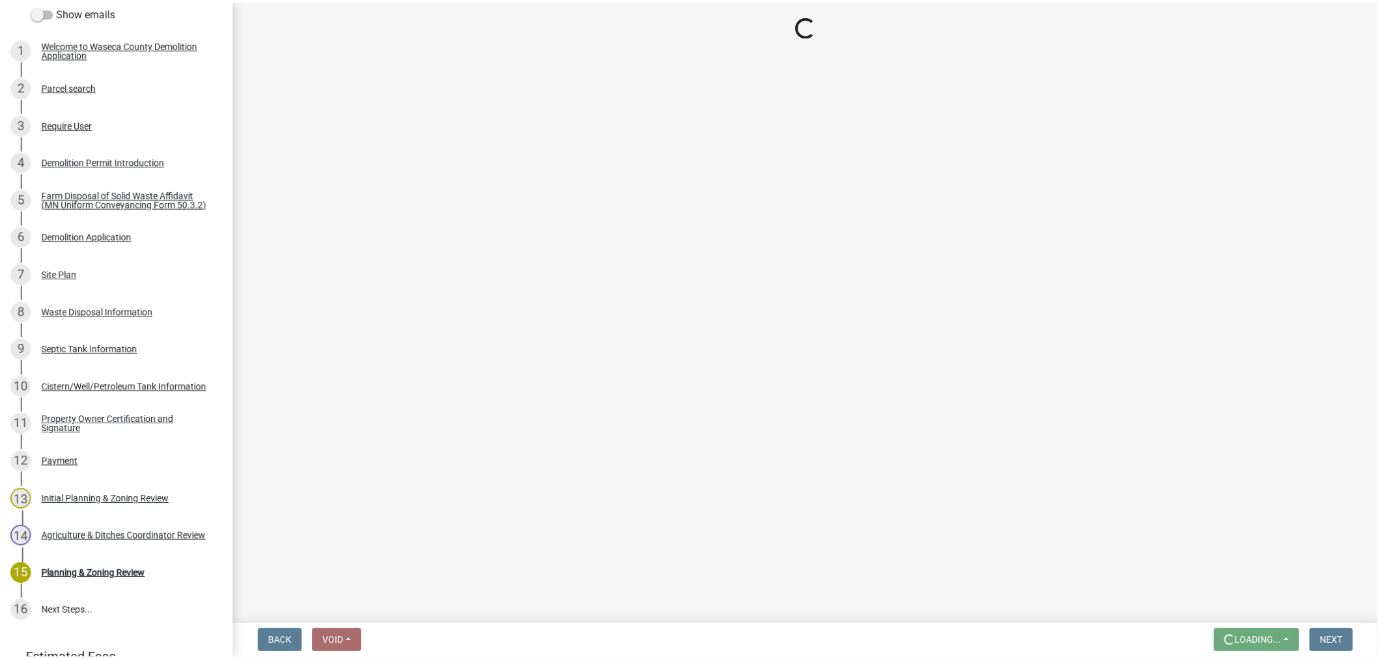
scroll to position [0, 0]
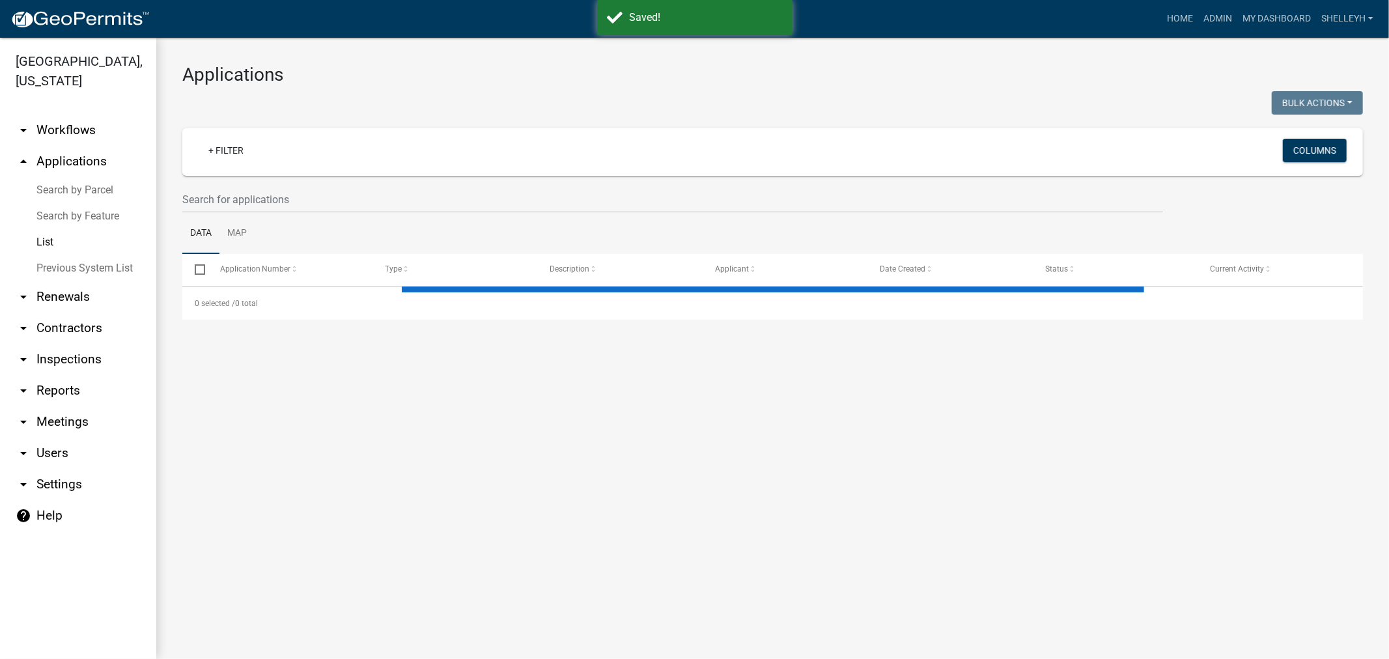
select select "1: 25"
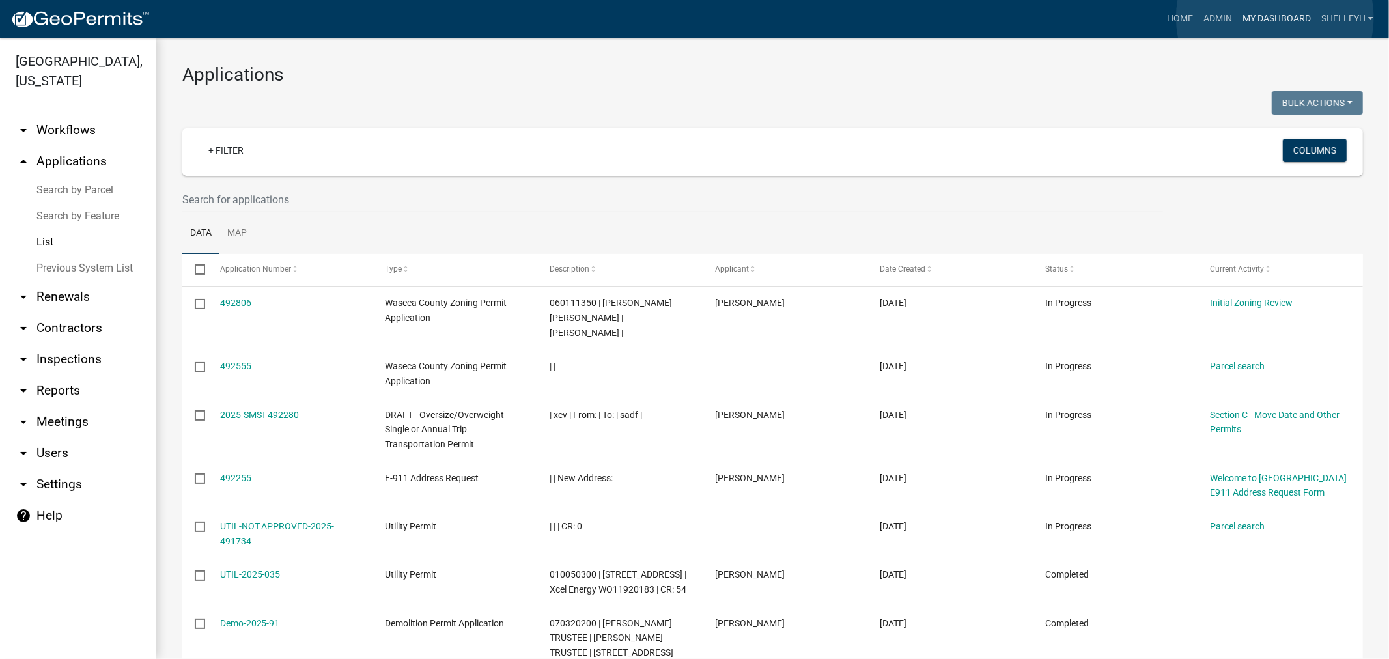
click at [1275, 18] on link "My Dashboard" at bounding box center [1276, 19] width 79 height 25
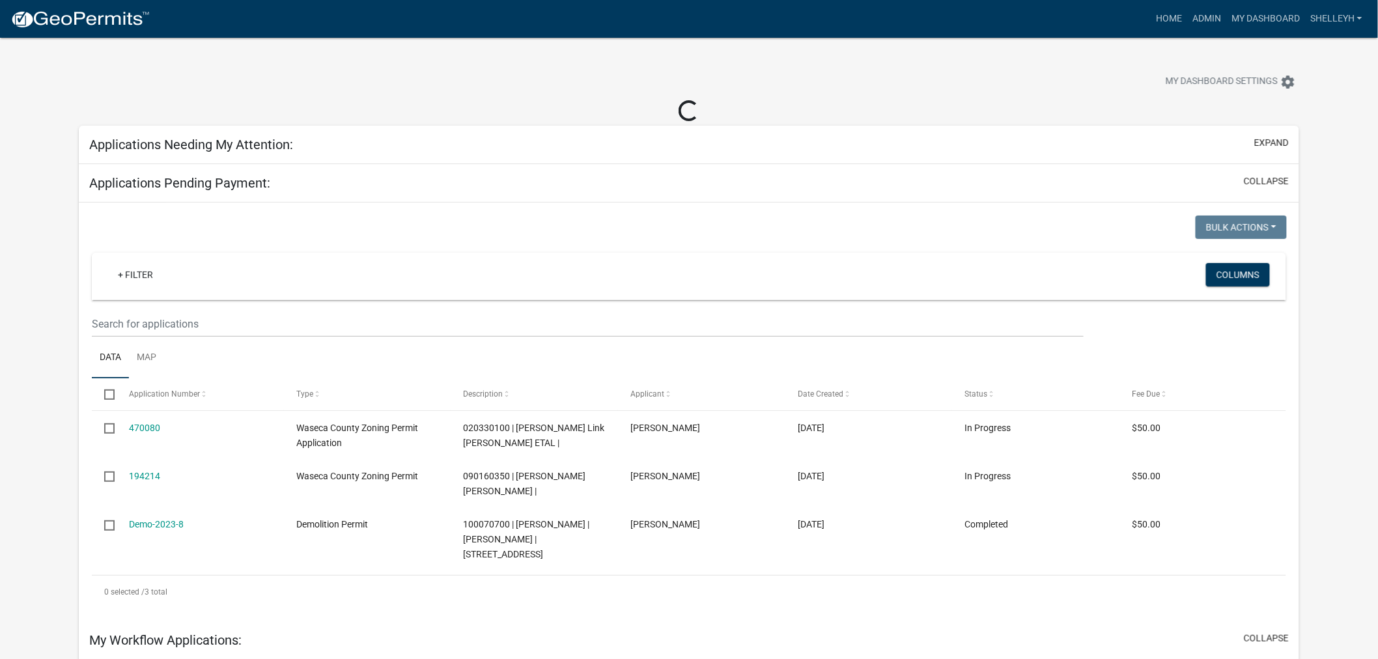
select select "2: 50"
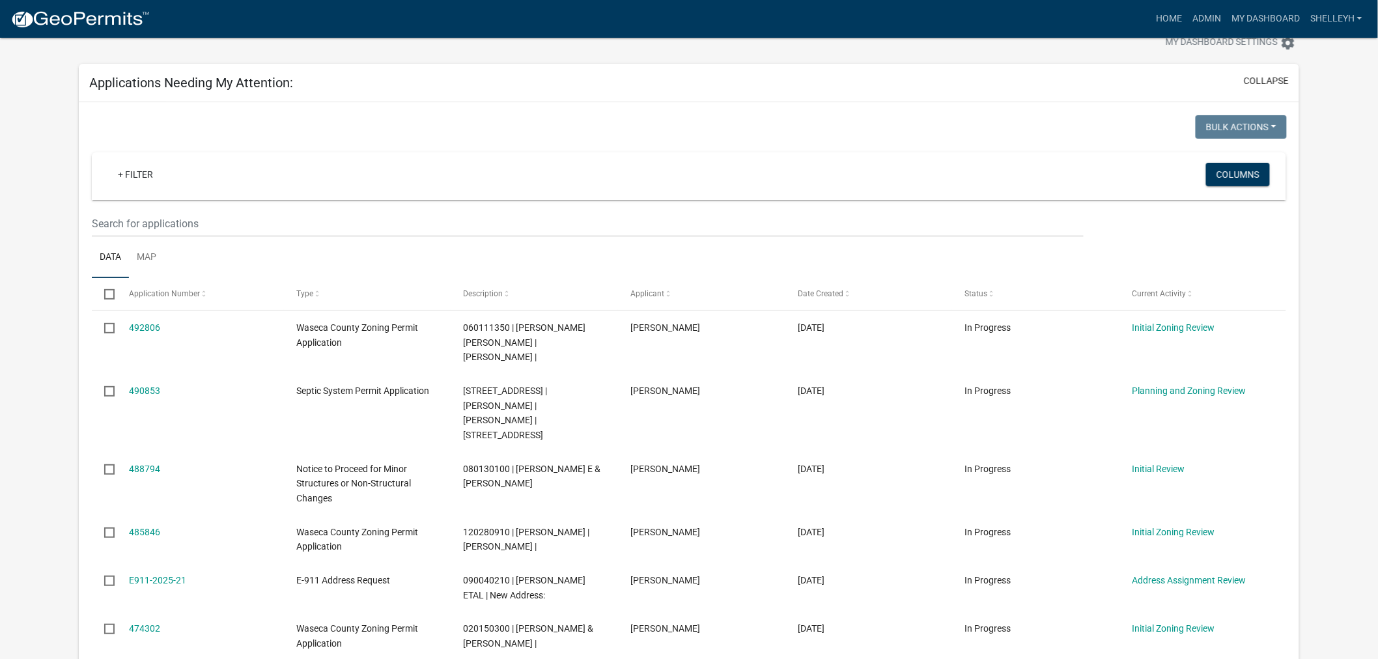
scroll to position [72, 0]
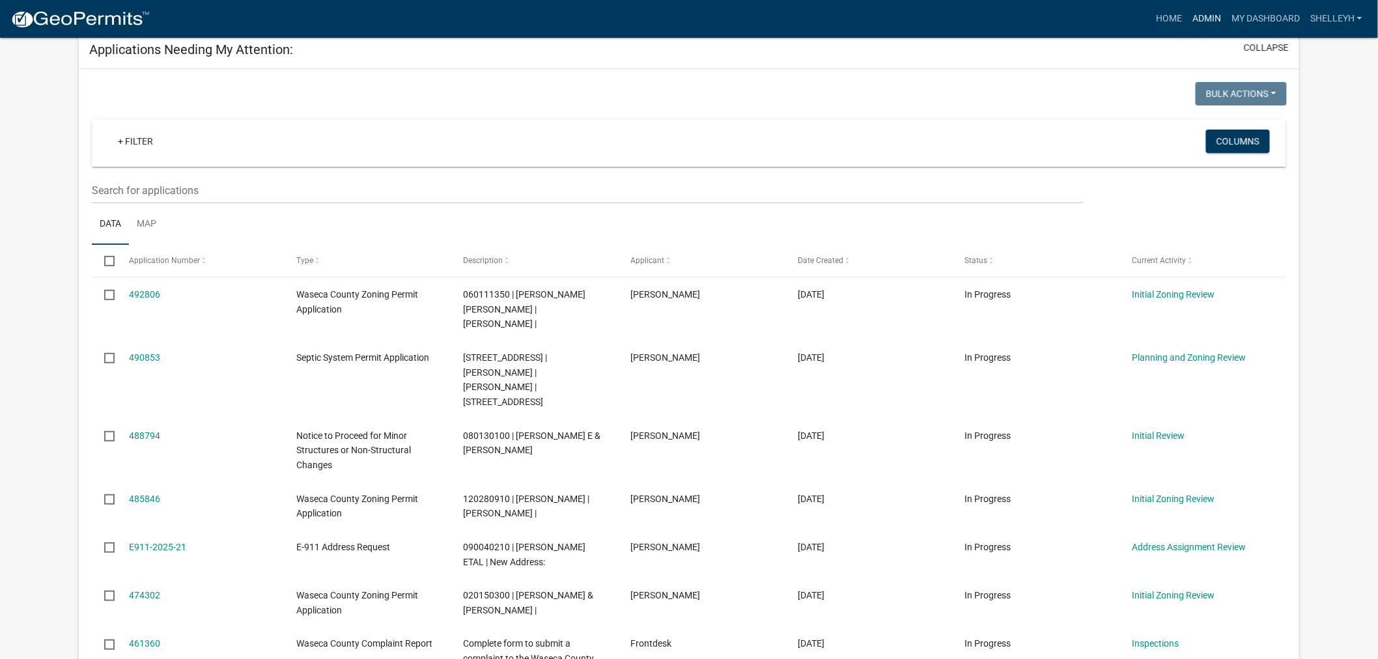
click at [1197, 15] on link "Admin" at bounding box center [1206, 19] width 39 height 25
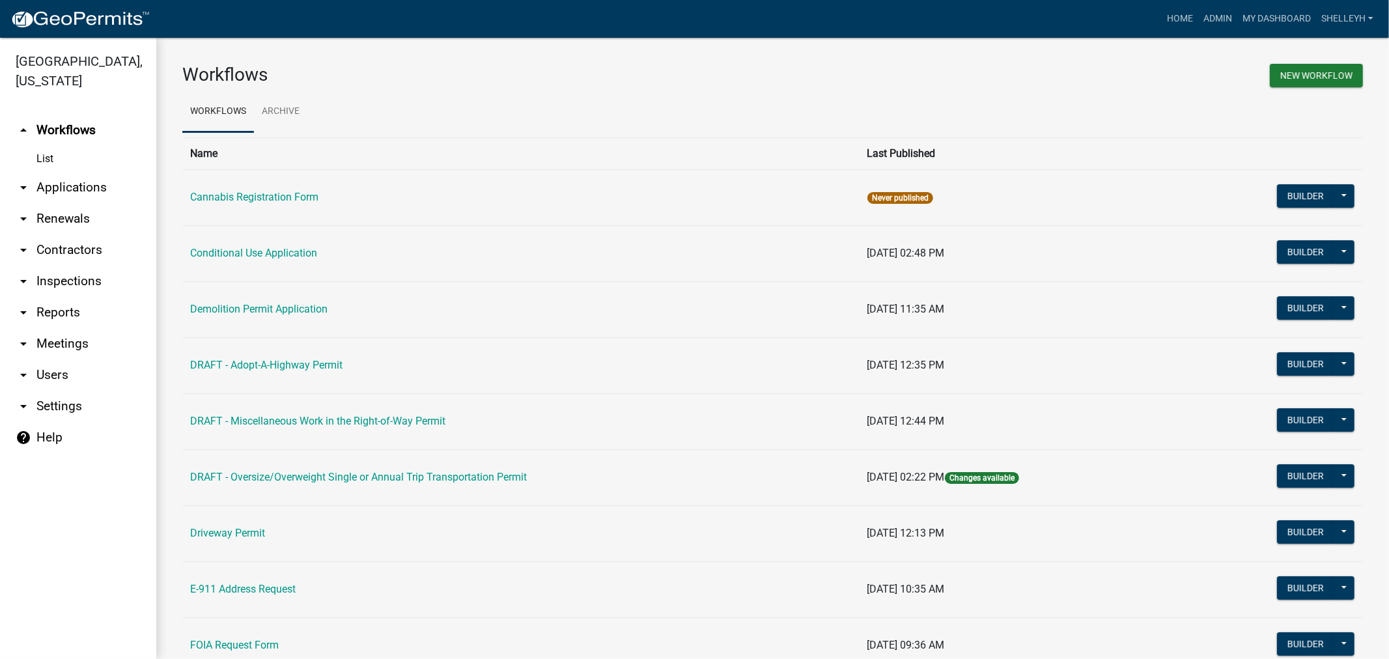
click at [62, 189] on link "arrow_drop_down Applications" at bounding box center [78, 187] width 156 height 31
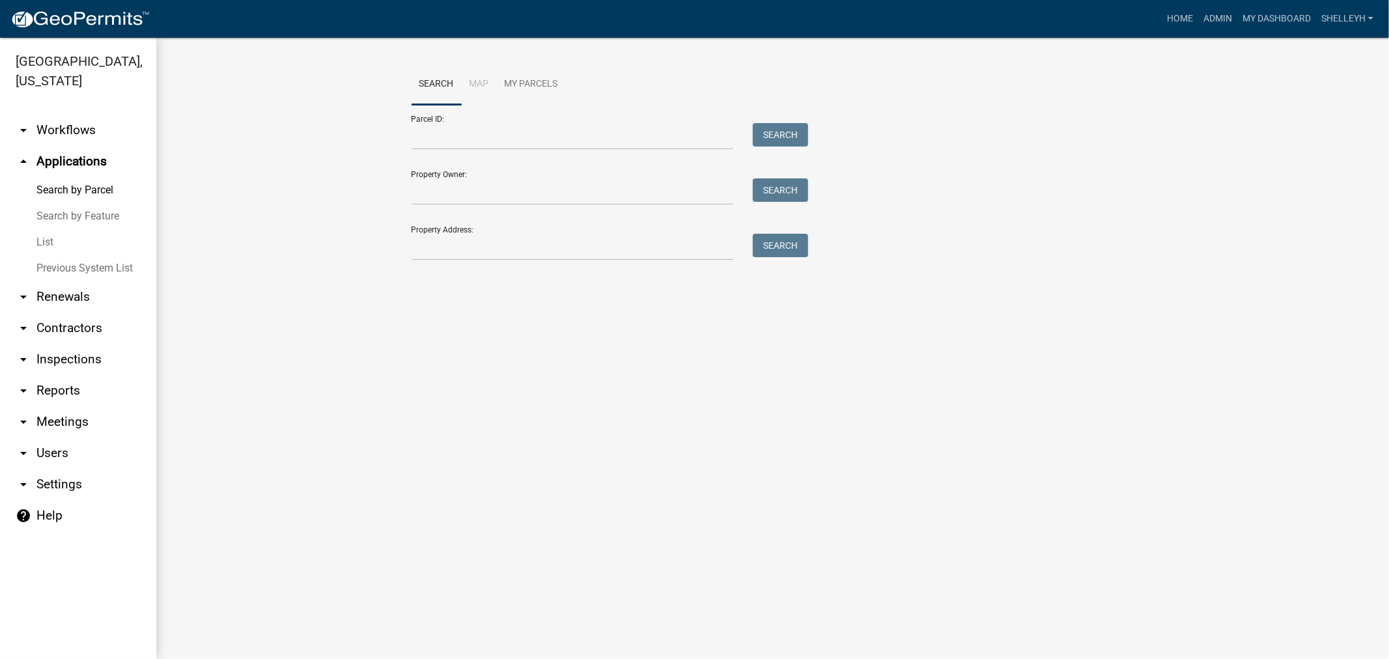
click at [48, 245] on link "List" at bounding box center [78, 242] width 156 height 26
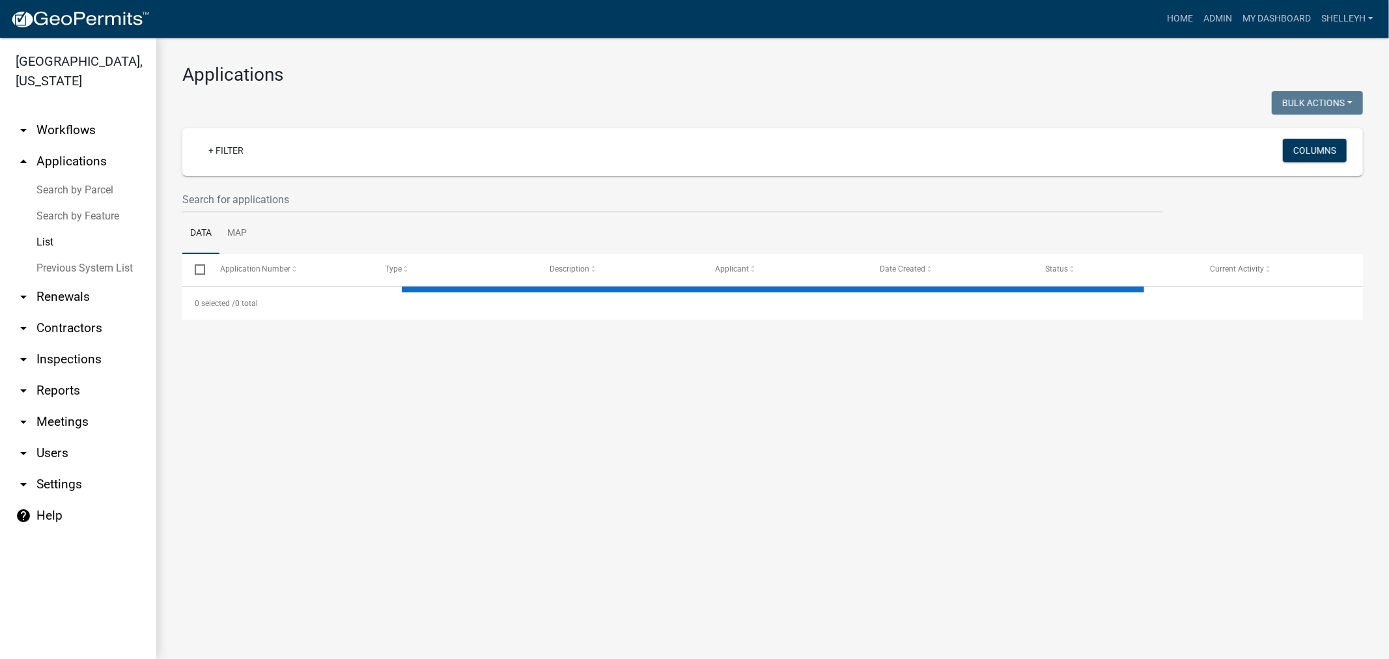
select select "1: 25"
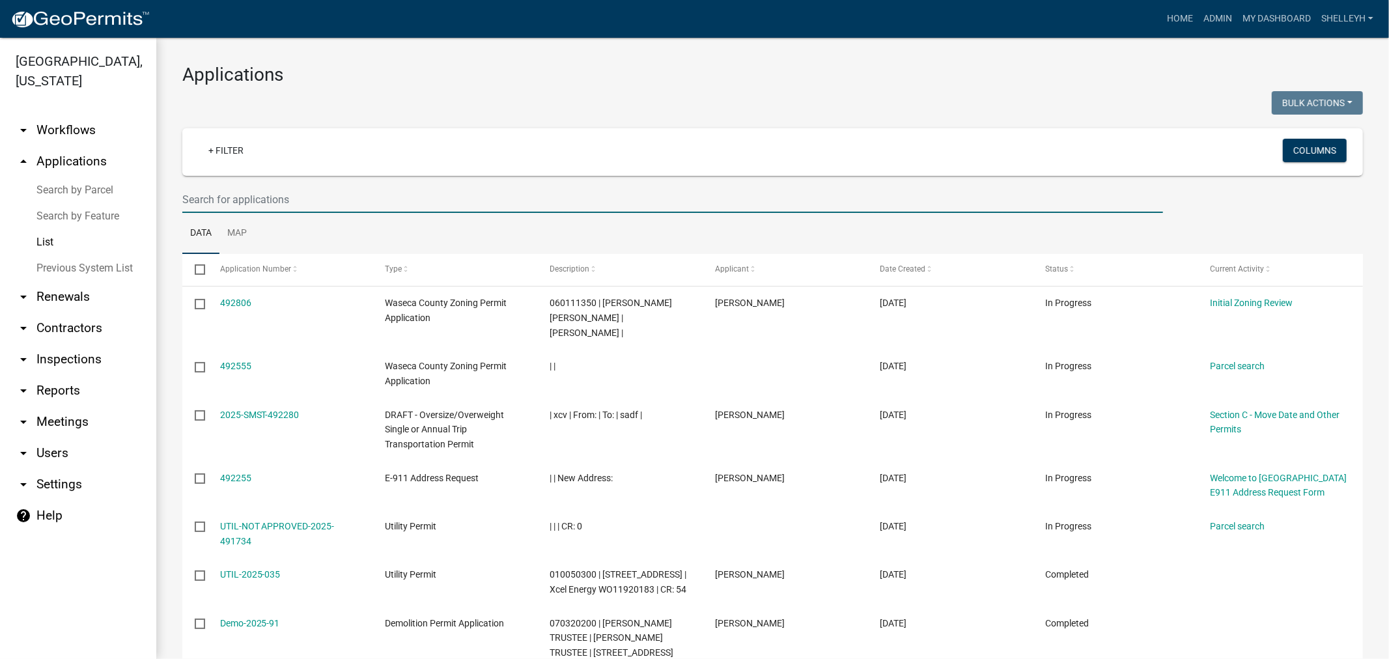
click at [245, 202] on input "text" at bounding box center [672, 199] width 980 height 27
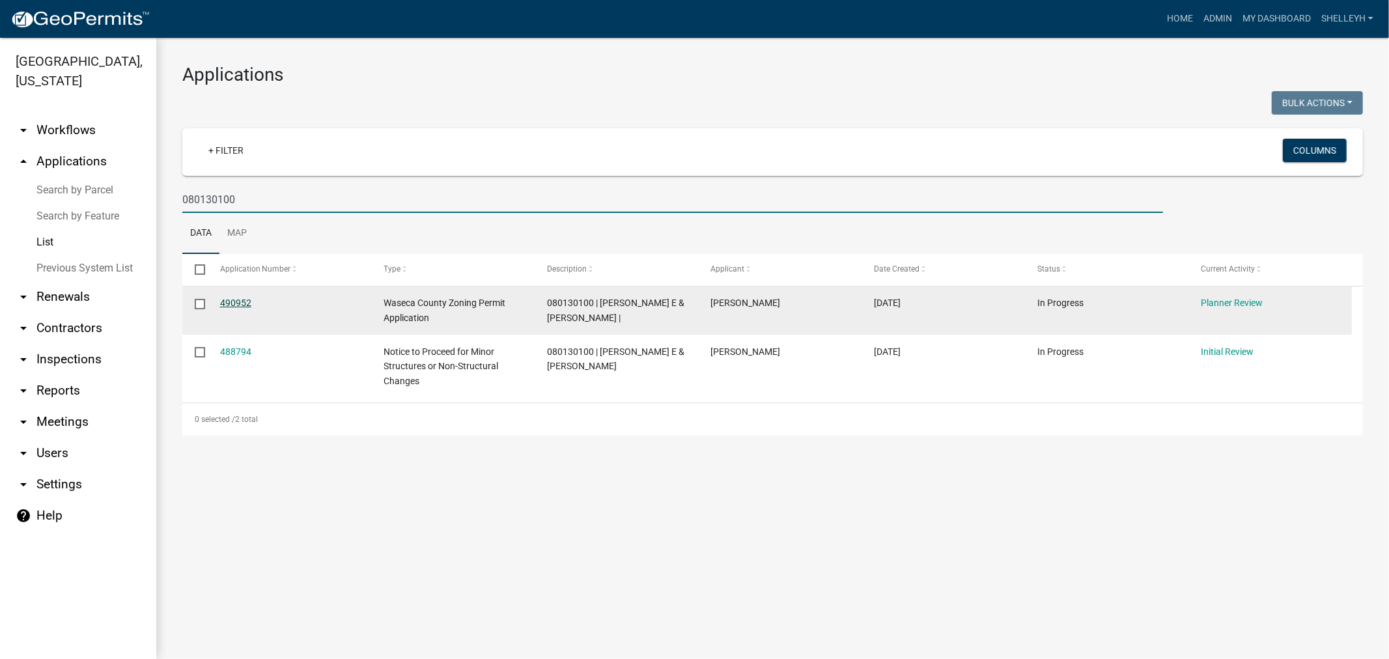
type input "080130100"
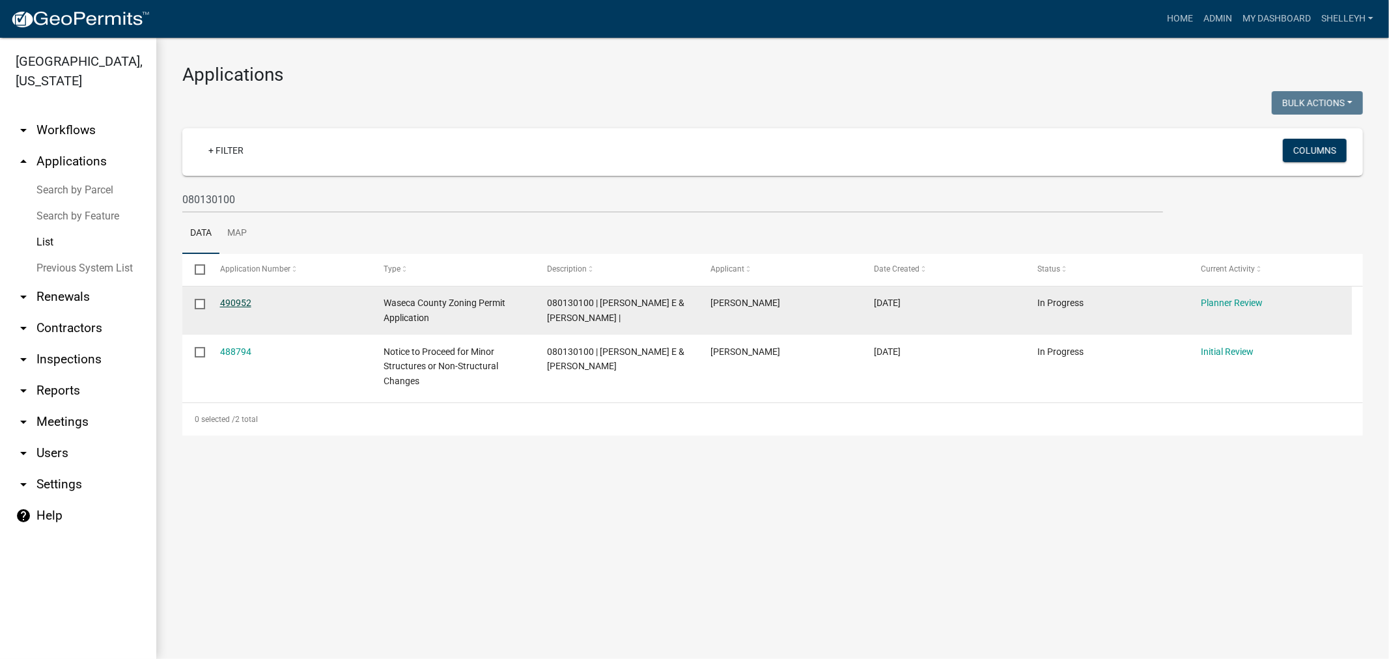
click at [230, 305] on link "490952" at bounding box center [235, 303] width 31 height 10
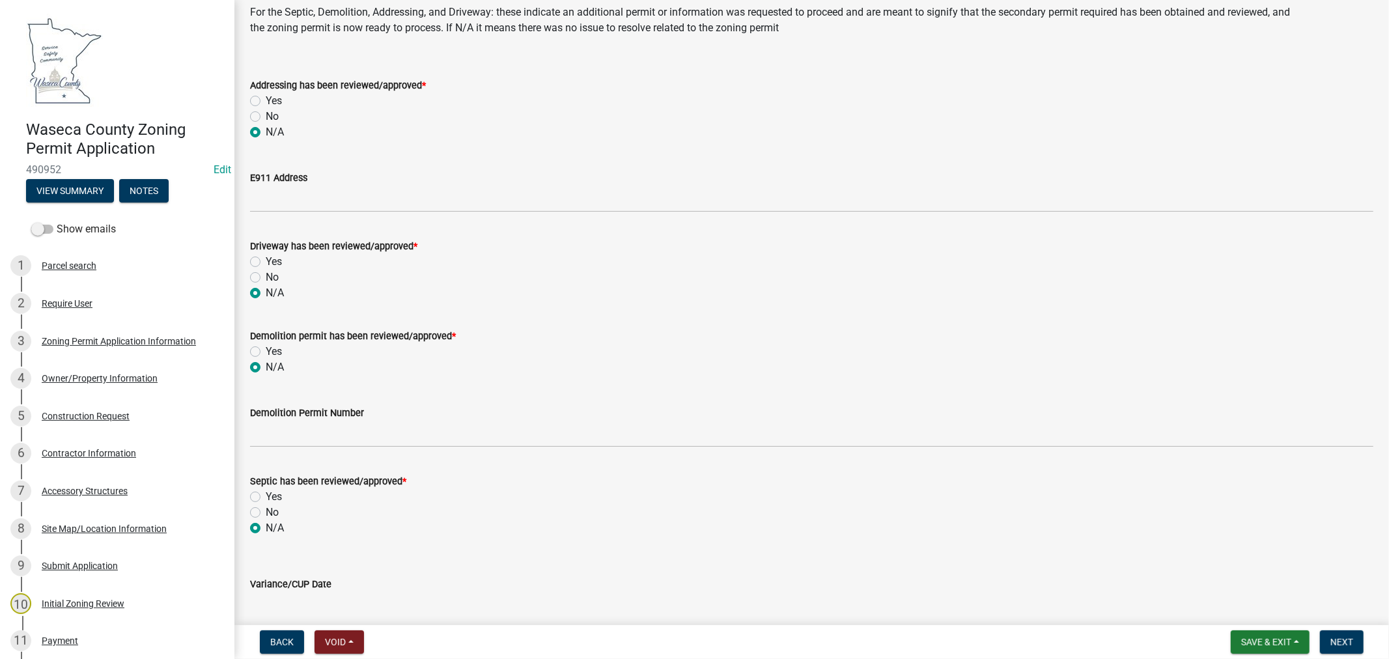
scroll to position [145, 0]
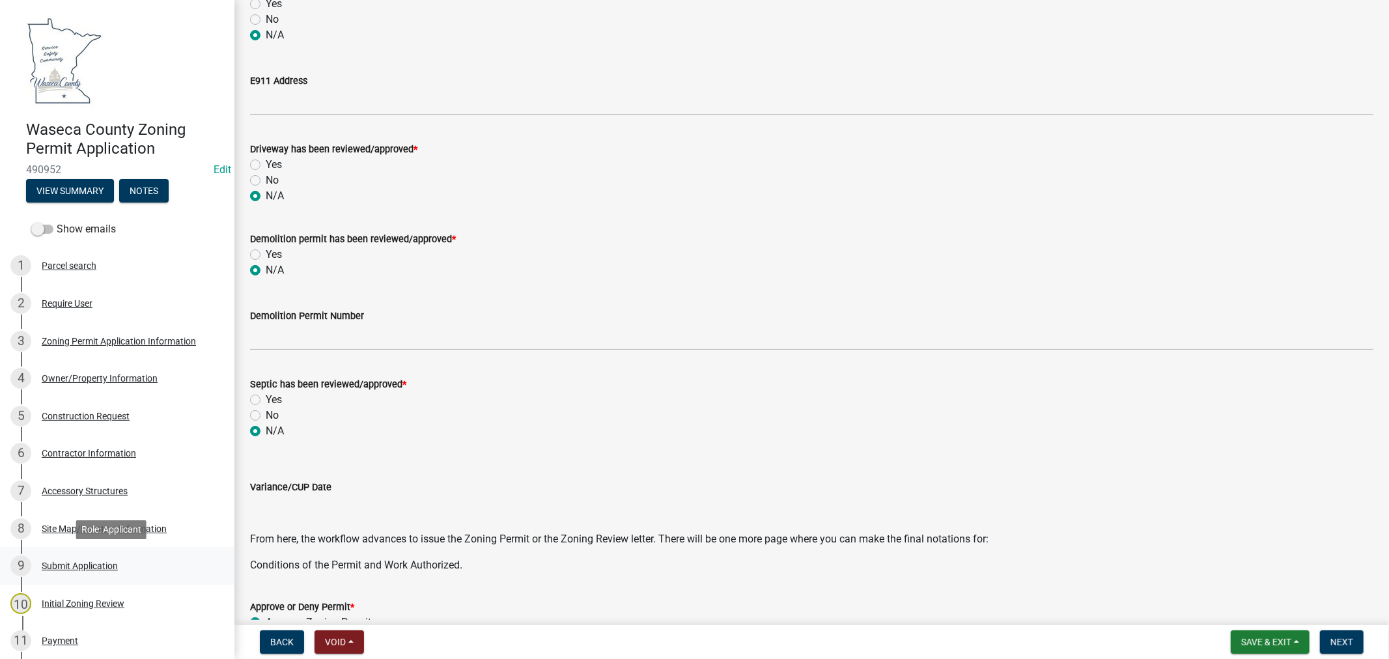
drag, startPoint x: 79, startPoint y: 561, endPoint x: 134, endPoint y: 549, distance: 55.9
click at [79, 561] on div "Submit Application" at bounding box center [80, 565] width 76 height 9
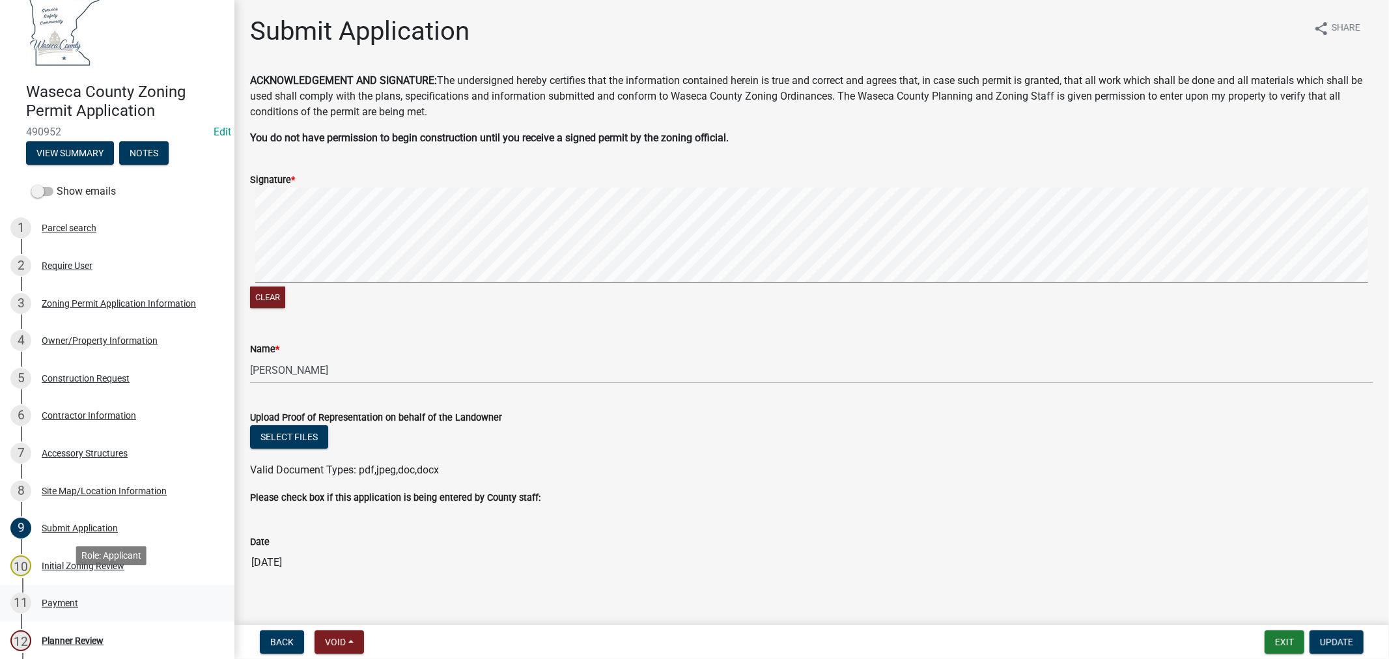
scroll to position [72, 0]
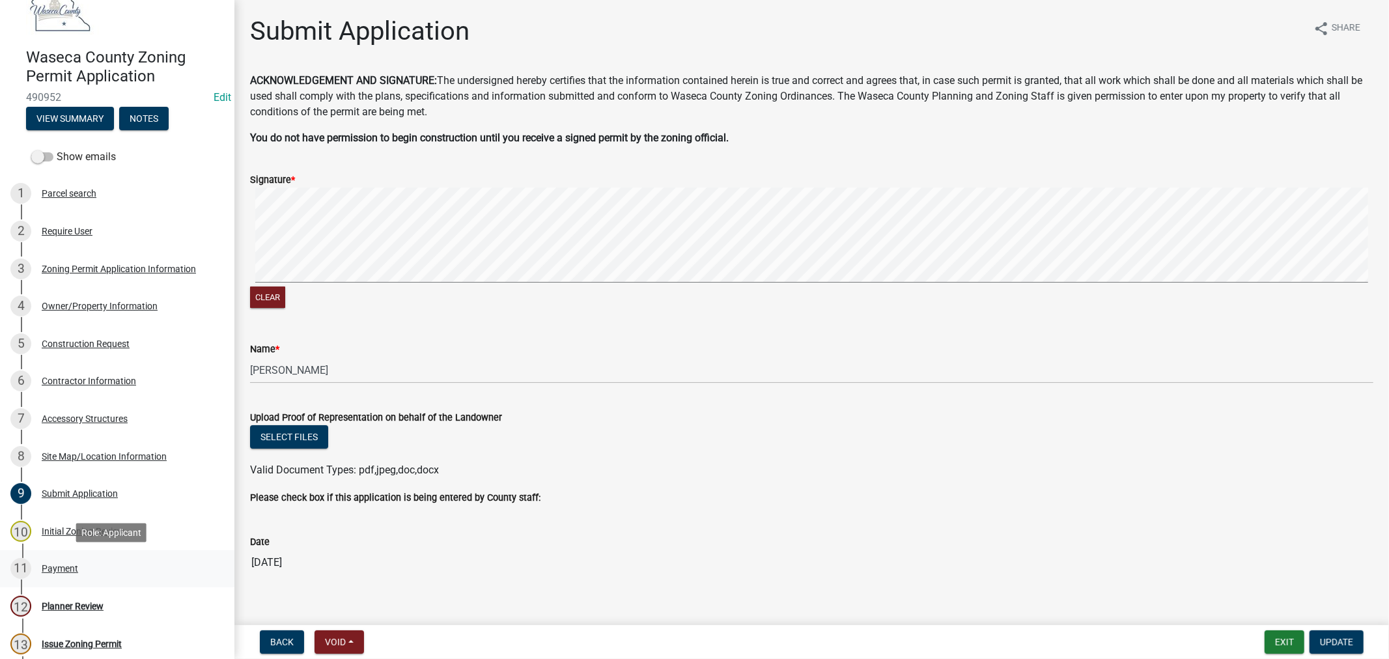
click at [61, 568] on div "Payment" at bounding box center [60, 568] width 36 height 9
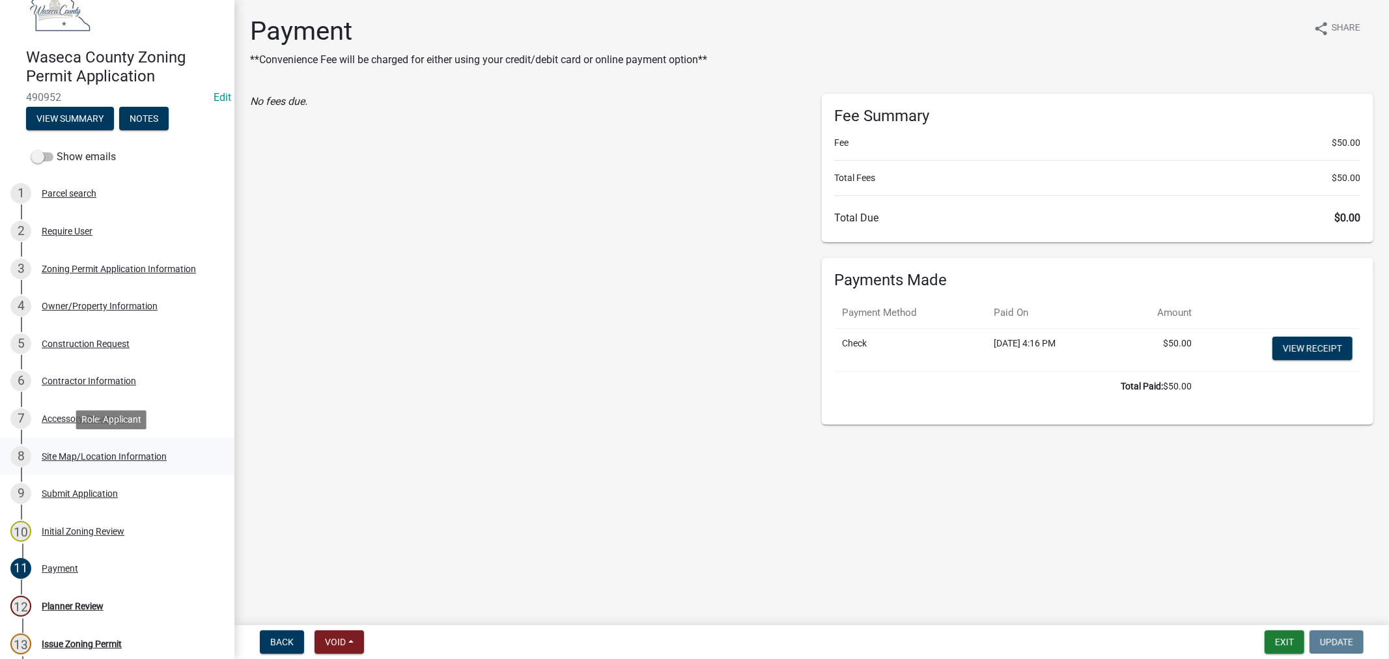
click at [81, 452] on div "Site Map/Location Information" at bounding box center [104, 456] width 125 height 9
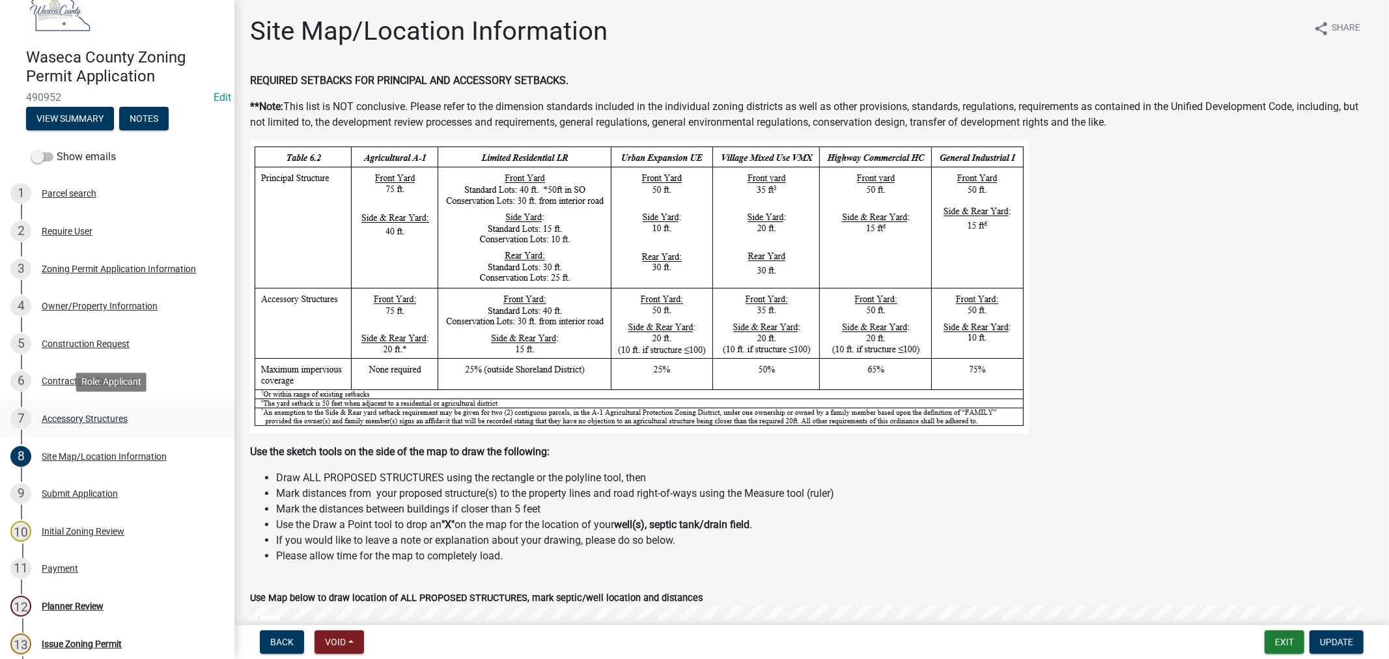
click at [67, 414] on div "Accessory Structures" at bounding box center [85, 418] width 86 height 9
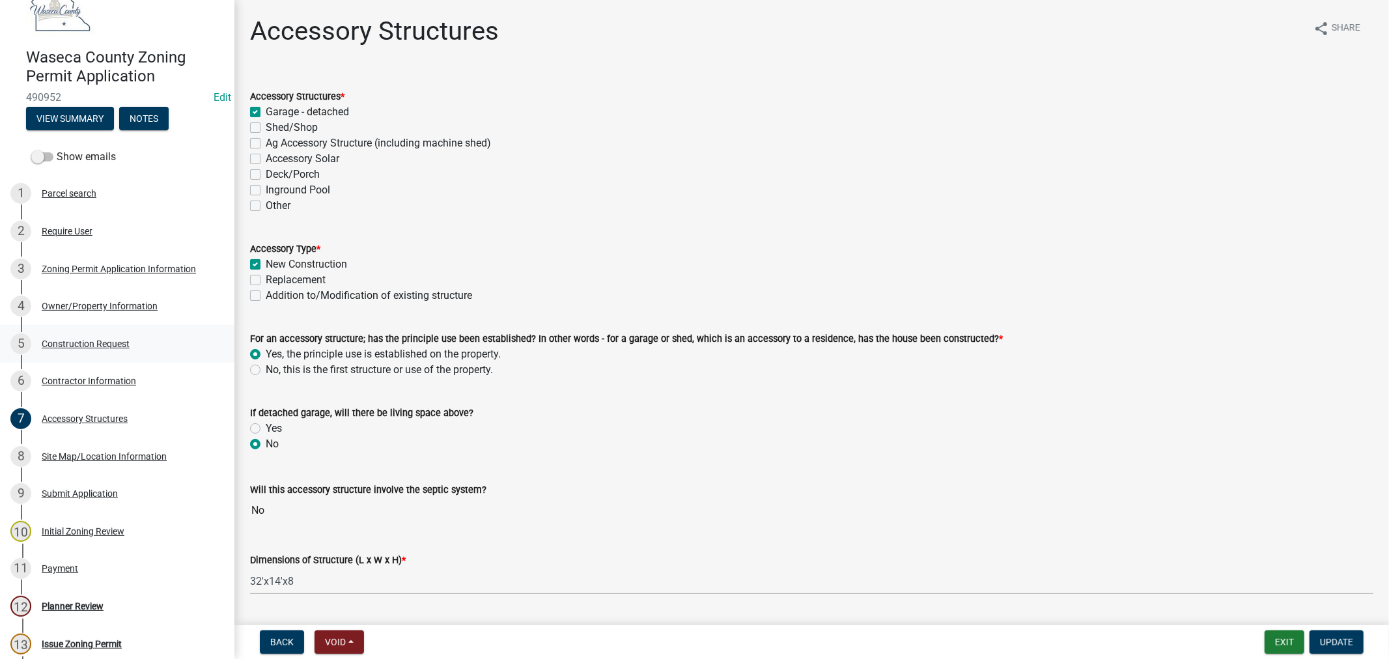
click at [92, 340] on div "Construction Request" at bounding box center [86, 343] width 88 height 9
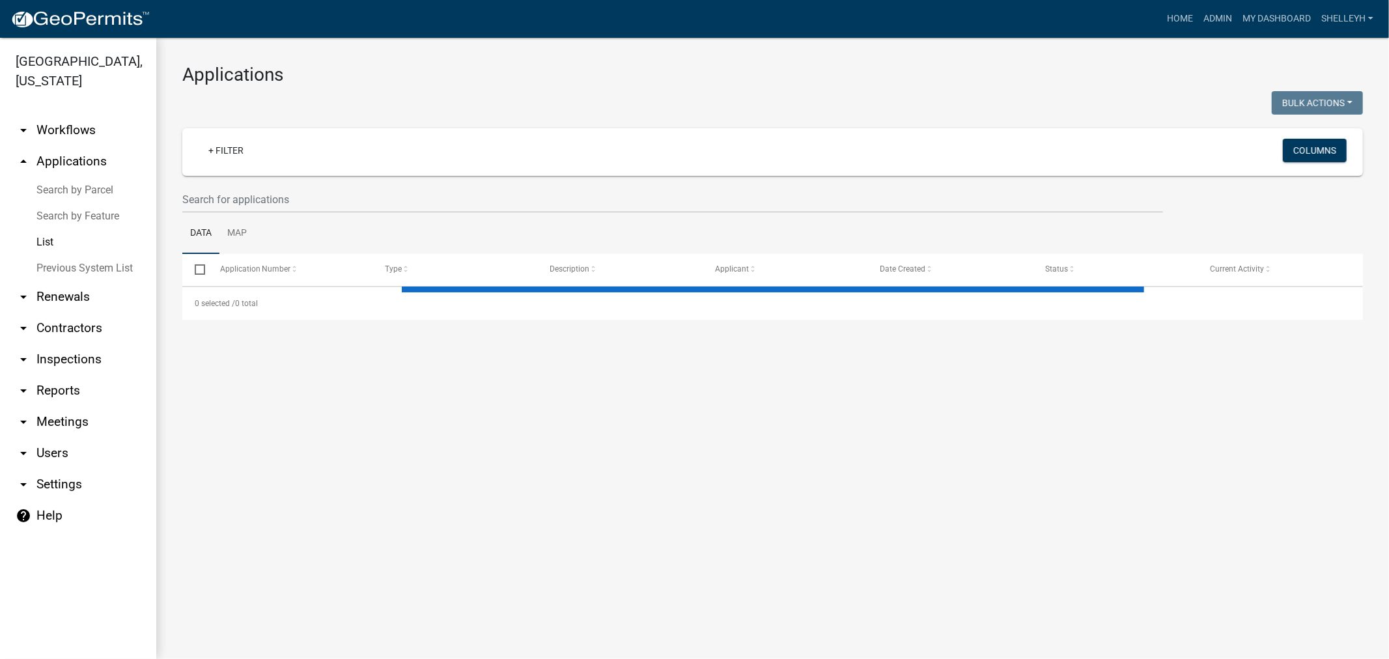
select select "1: 25"
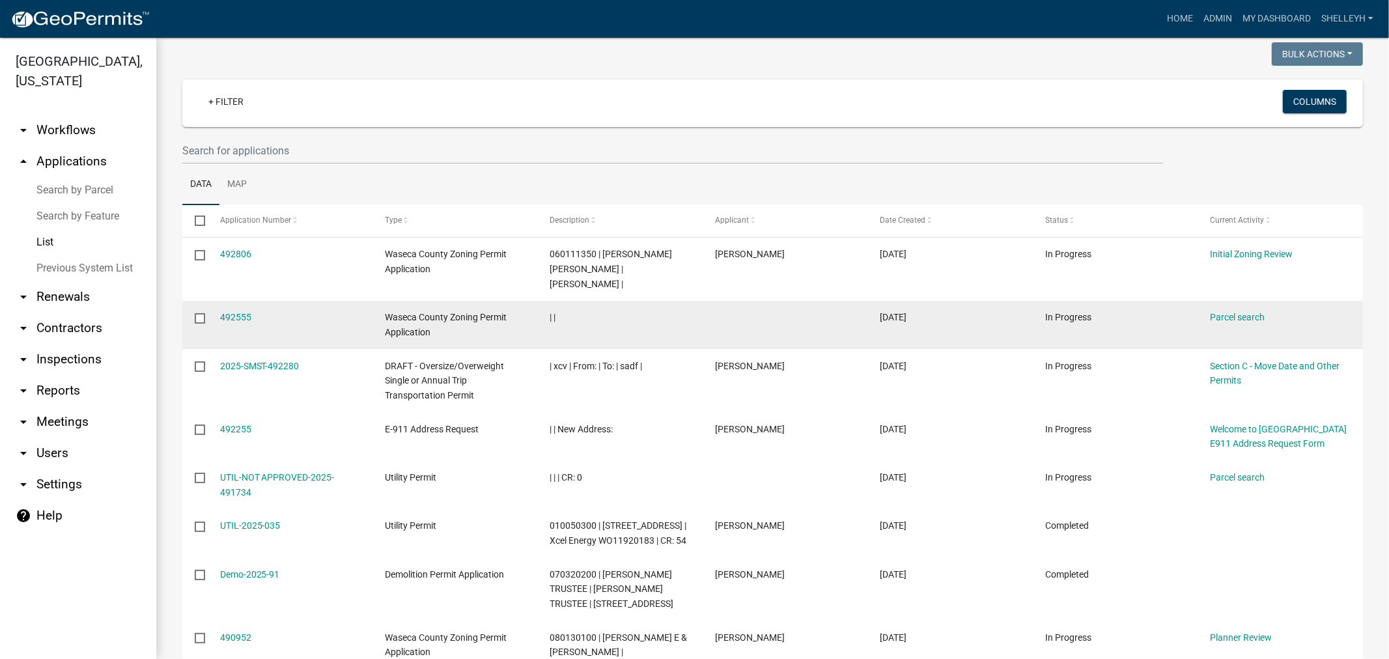
scroll to position [72, 0]
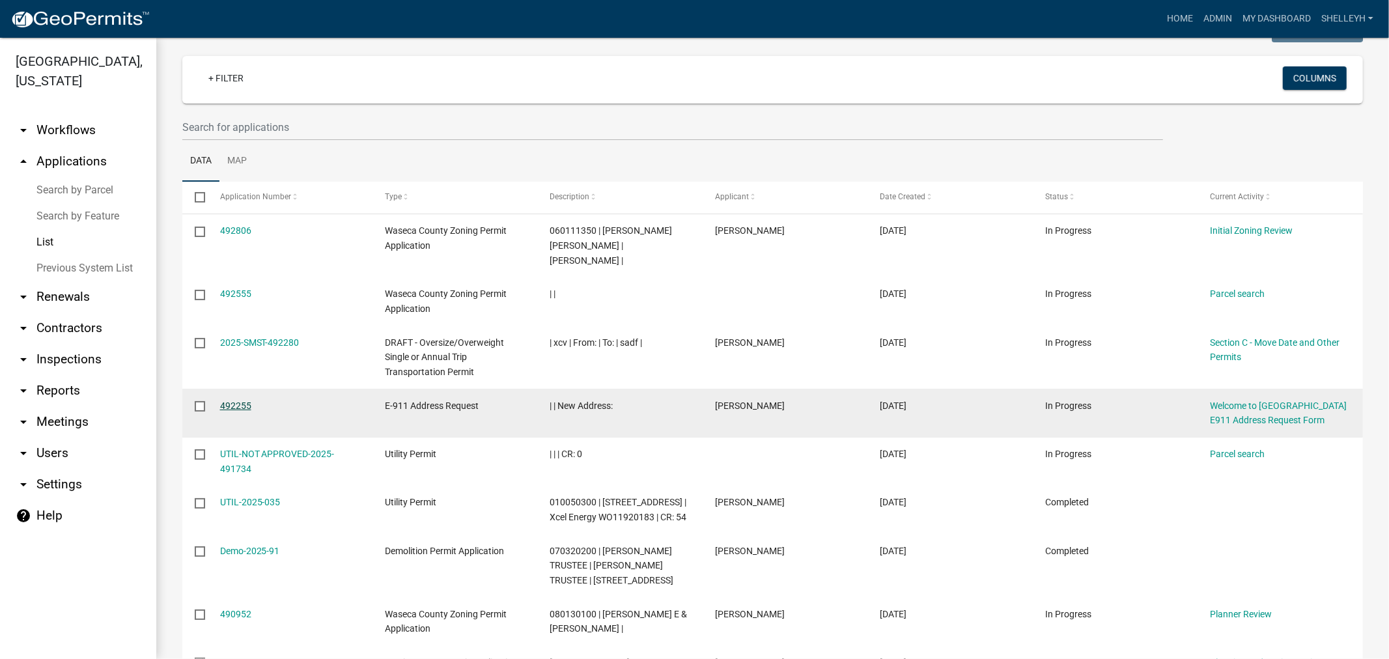
click at [246, 406] on link "492255" at bounding box center [235, 405] width 31 height 10
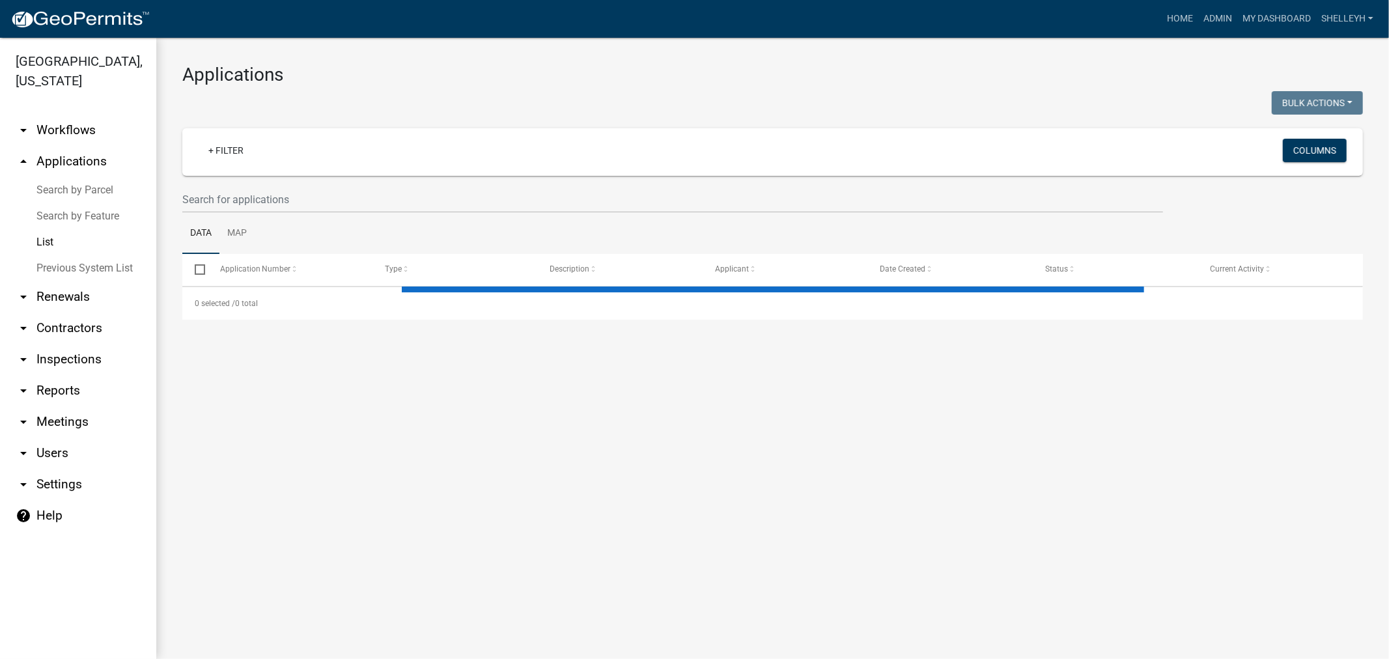
select select "1: 25"
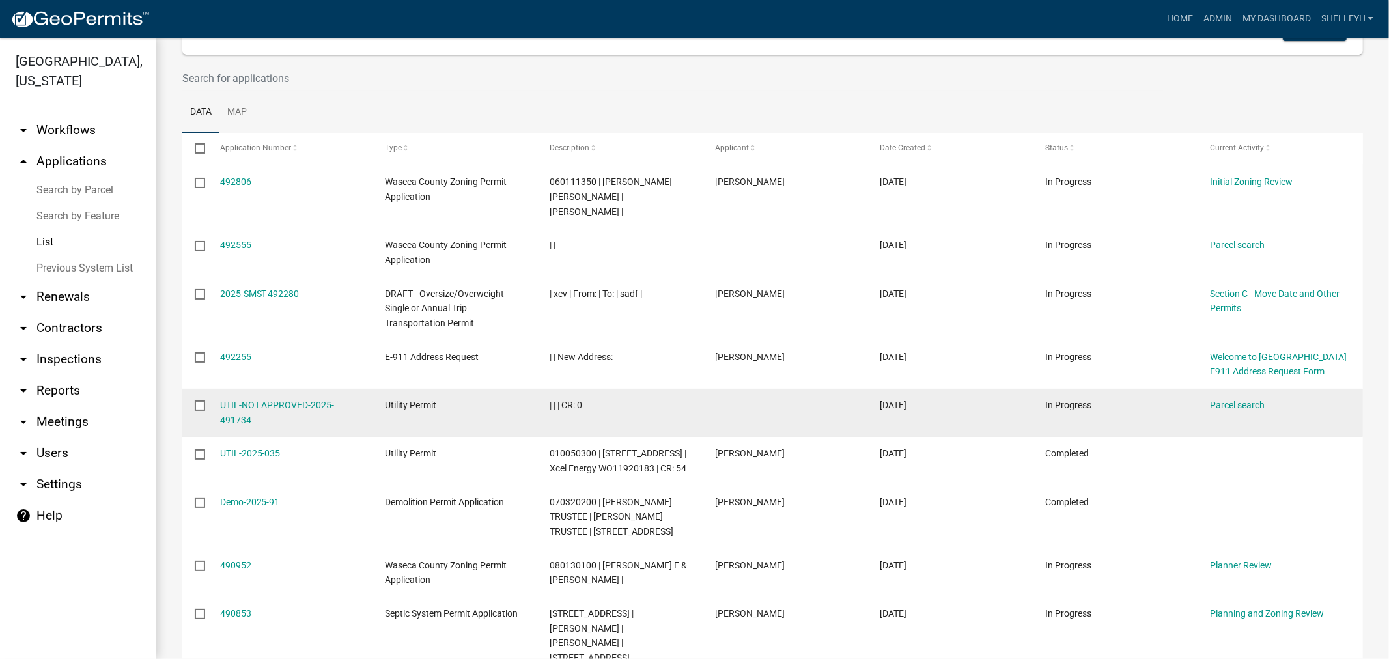
scroll to position [145, 0]
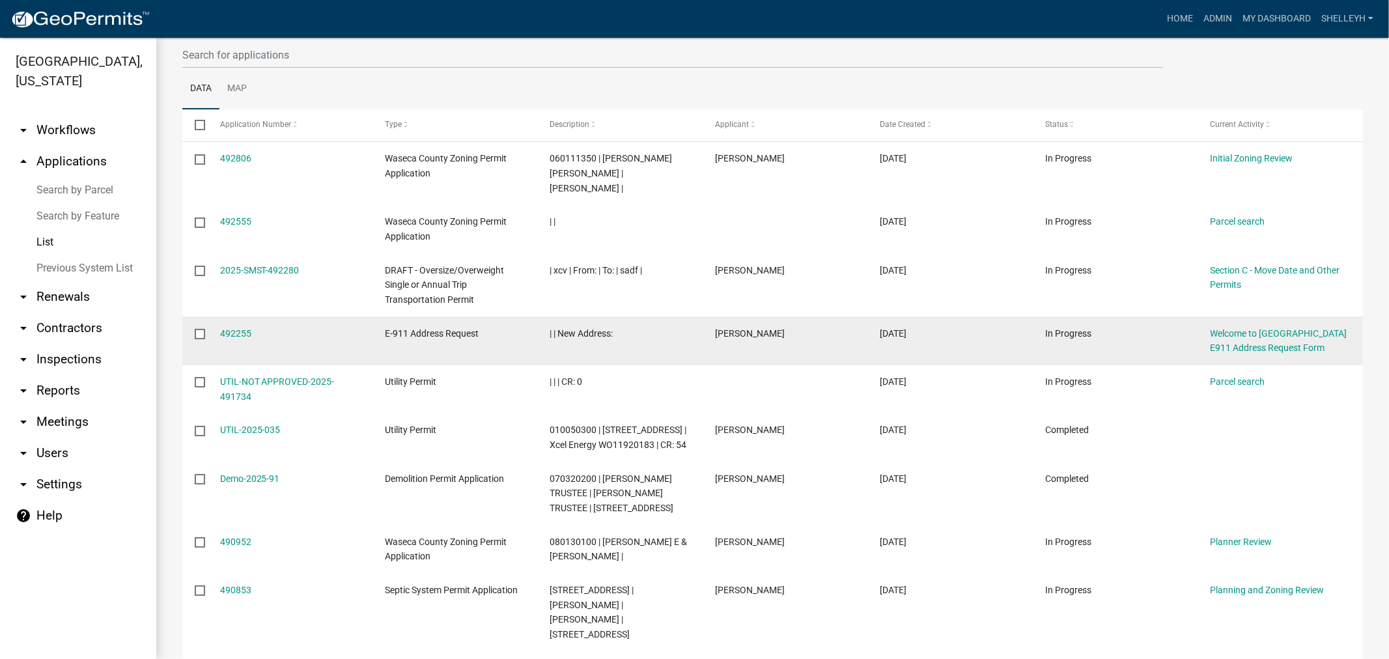
drag, startPoint x: 869, startPoint y: 249, endPoint x: 831, endPoint y: 352, distance: 109.8
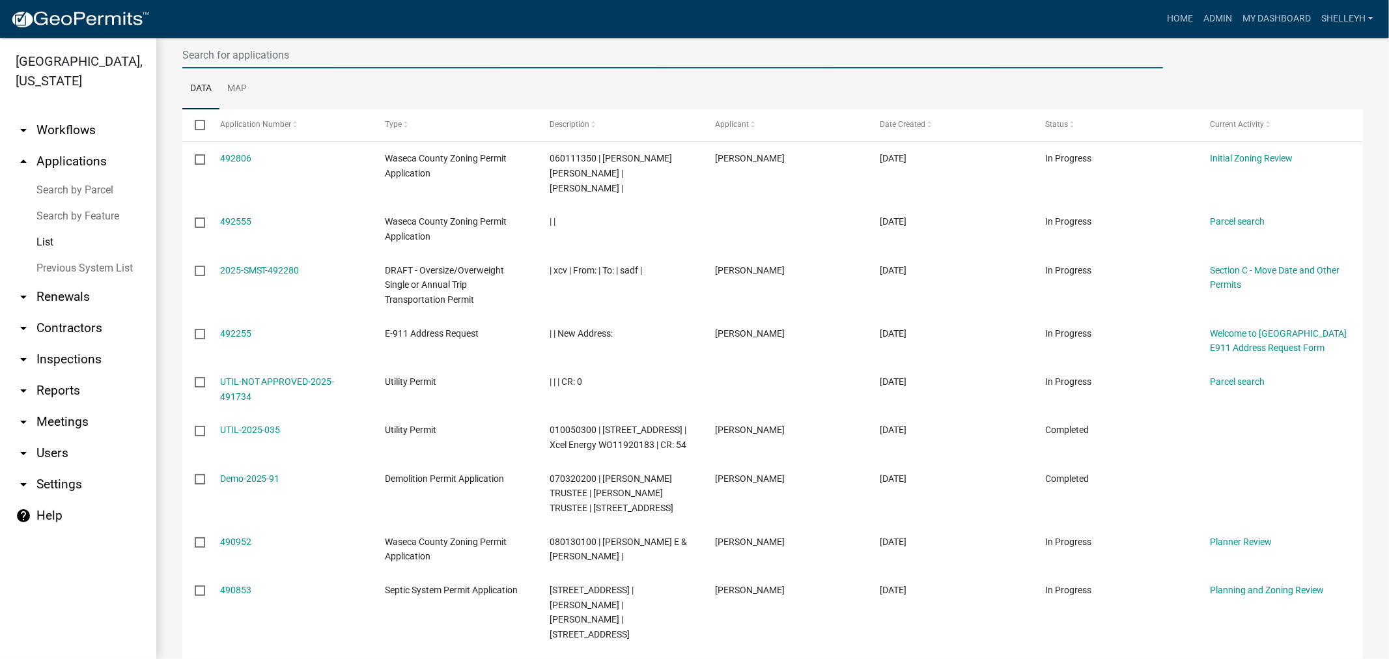
drag, startPoint x: 831, startPoint y: 352, endPoint x: 801, endPoint y: 50, distance: 303.5
click at [801, 50] on input "text" at bounding box center [672, 55] width 980 height 27
click at [239, 49] on input "text" at bounding box center [672, 55] width 980 height 27
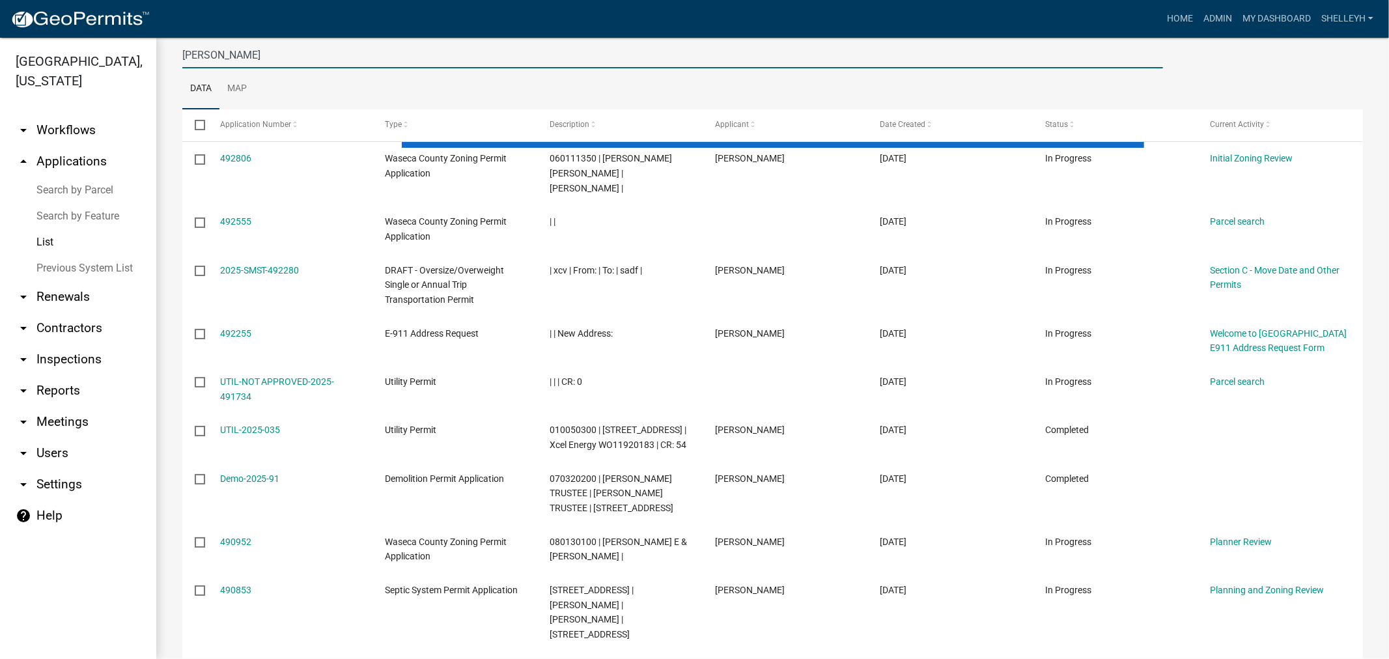
type input "[PERSON_NAME]"
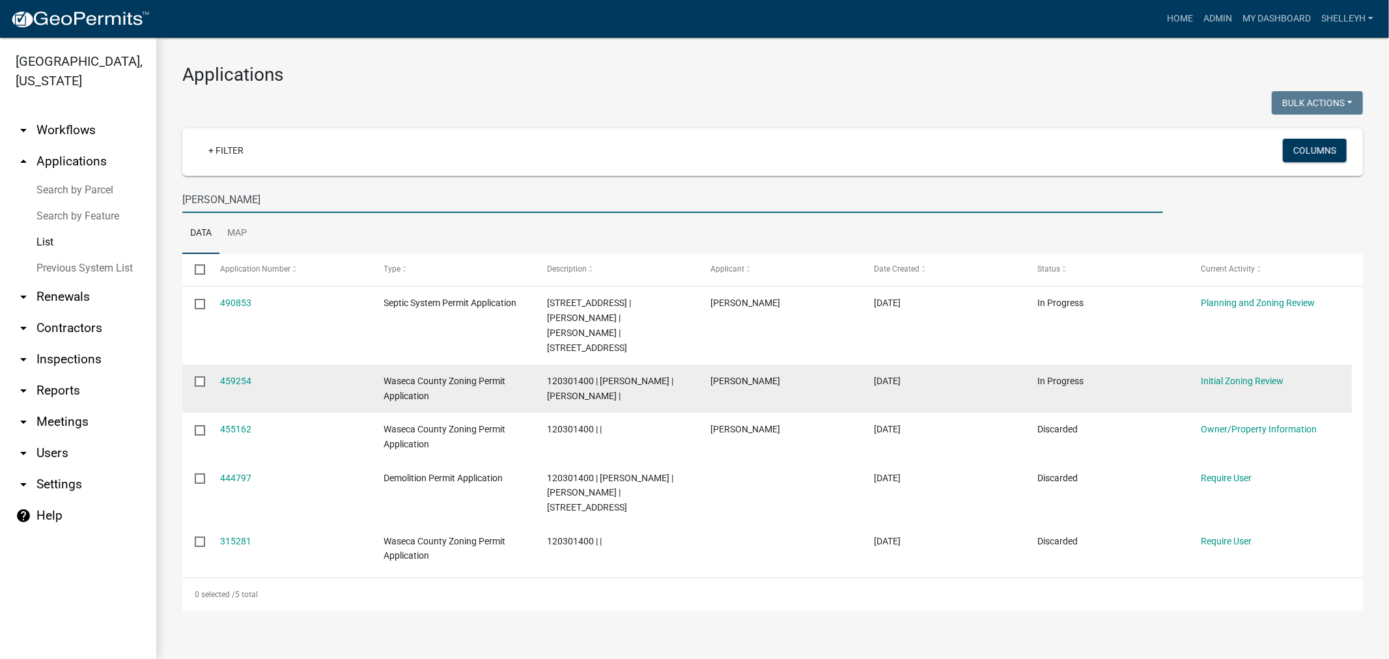
scroll to position [0, 0]
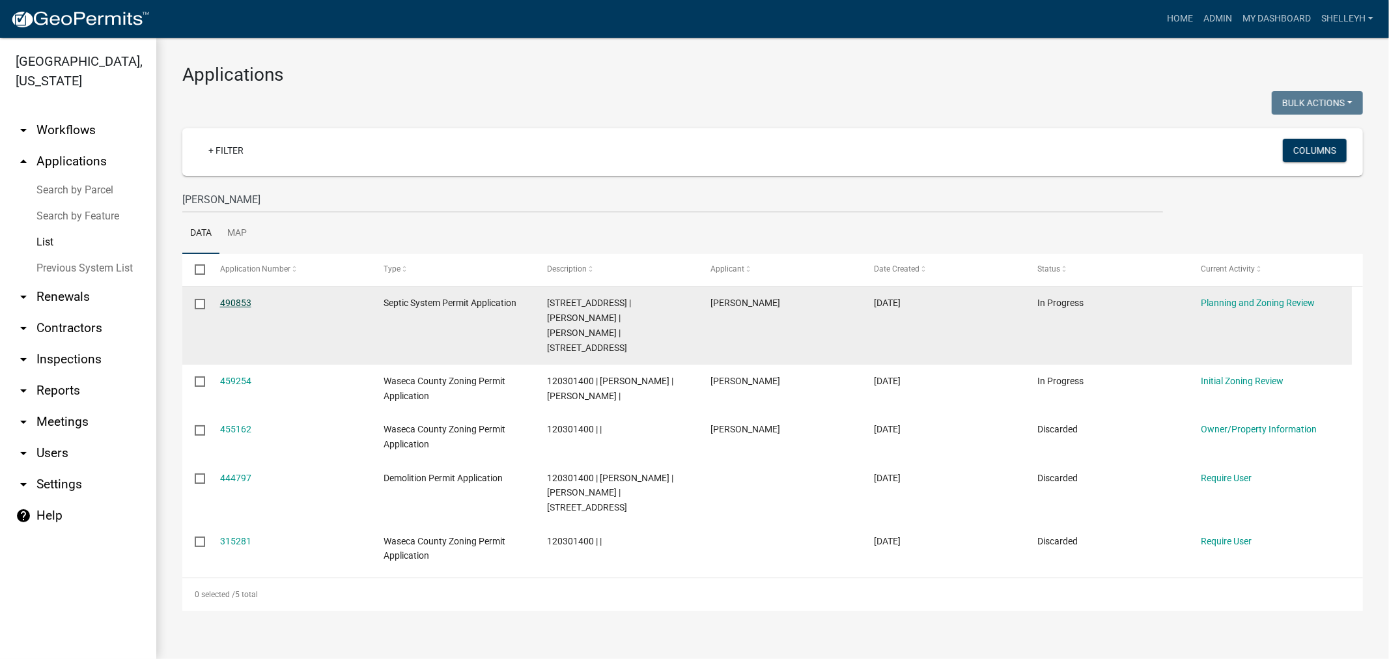
click at [230, 303] on link "490853" at bounding box center [235, 303] width 31 height 10
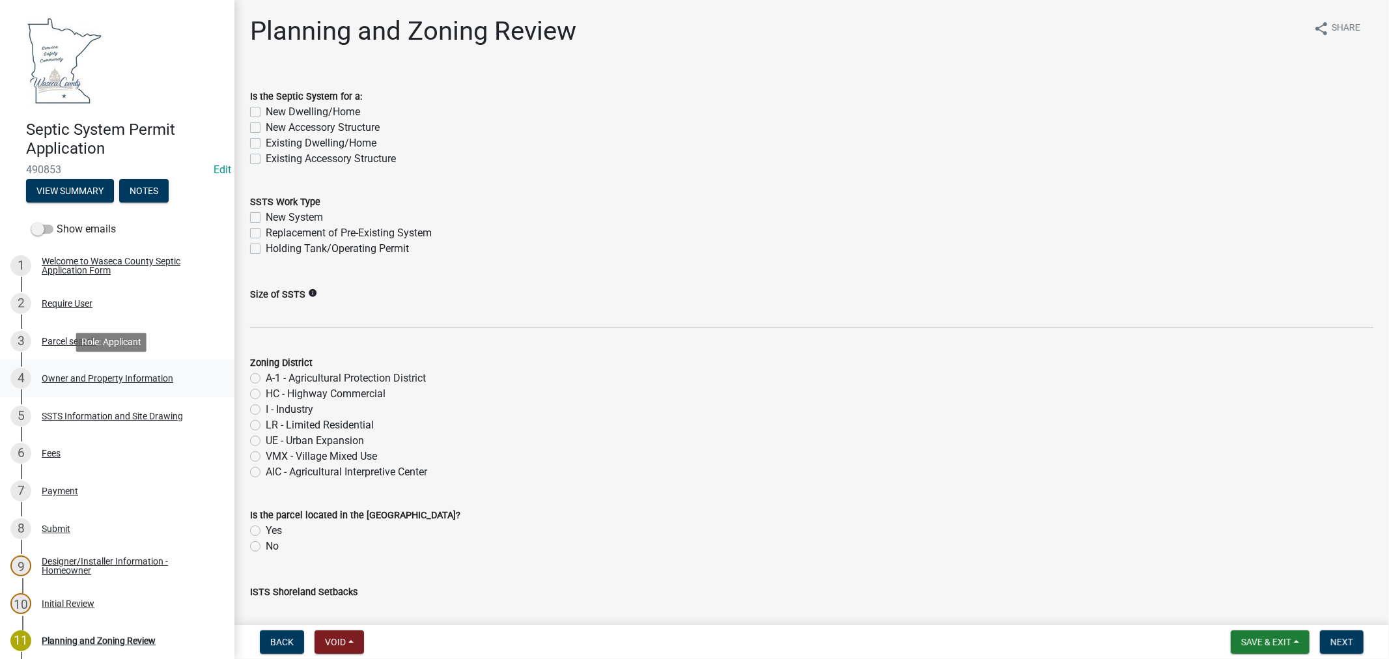
drag, startPoint x: 109, startPoint y: 376, endPoint x: 115, endPoint y: 371, distance: 6.9
click at [109, 376] on div "Owner and Property Information" at bounding box center [108, 378] width 132 height 9
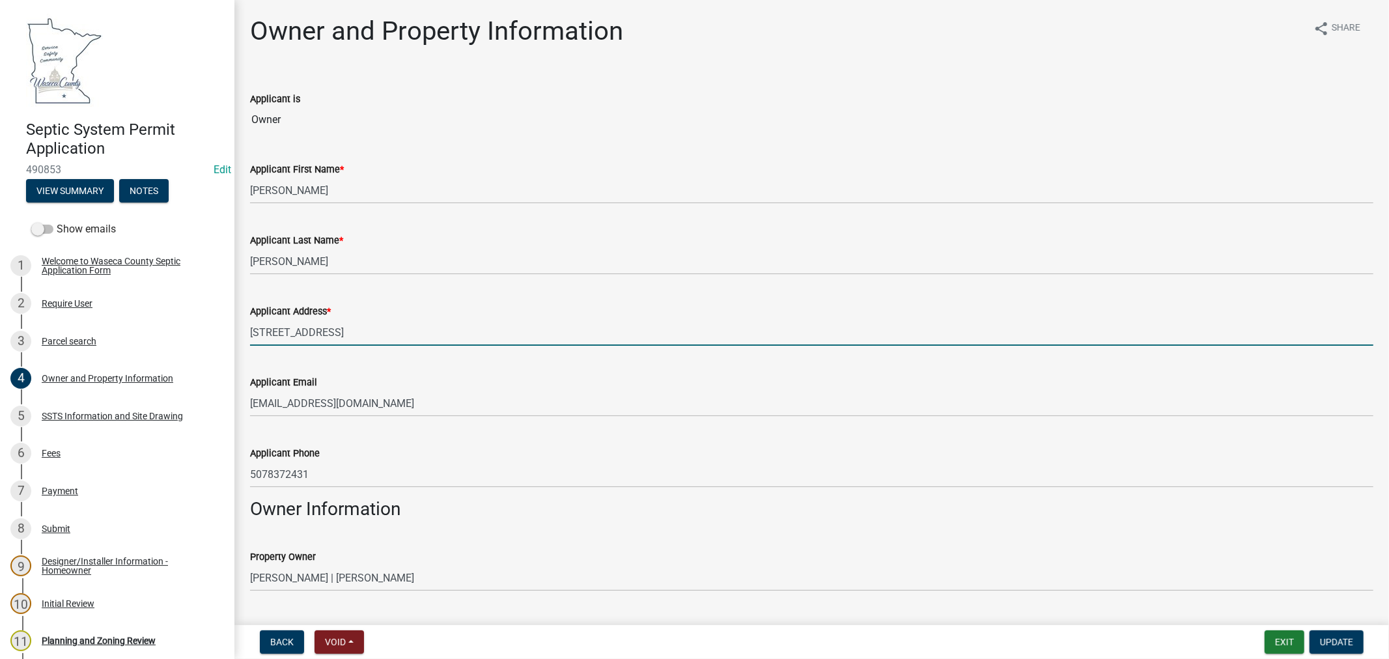
click at [464, 339] on input "[STREET_ADDRESS]" at bounding box center [811, 332] width 1123 height 27
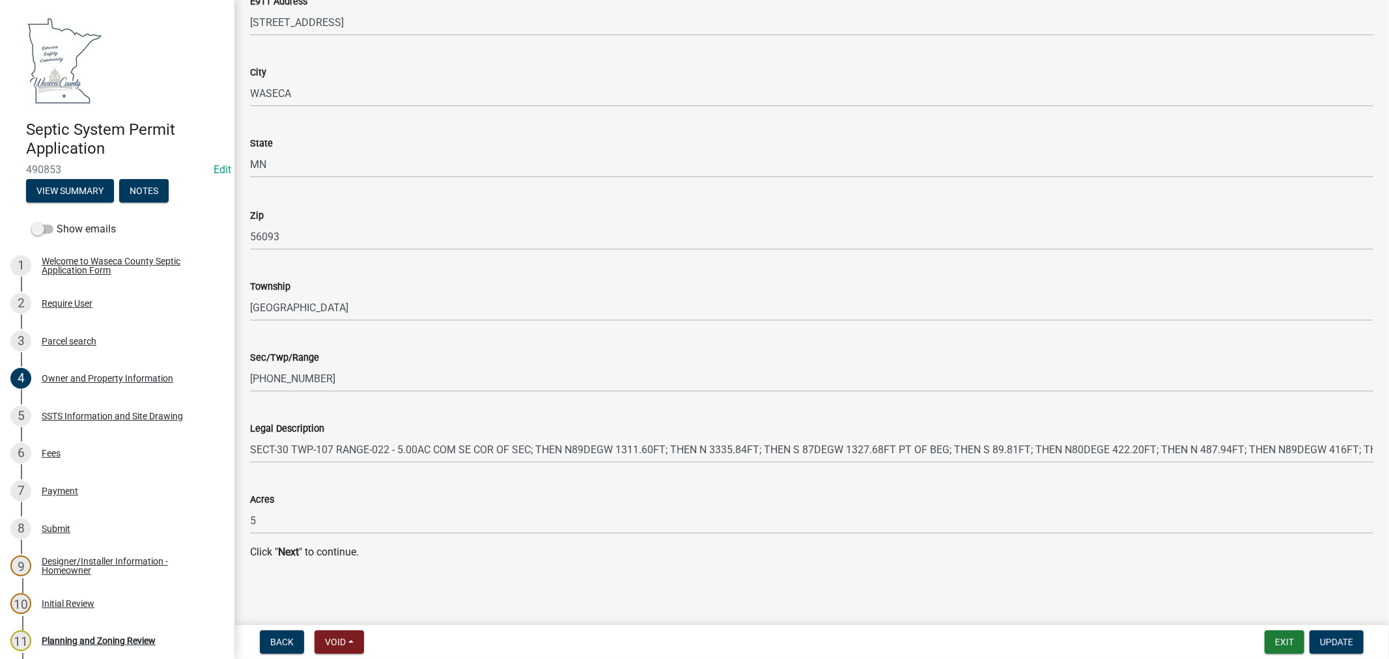
scroll to position [1230, 0]
type input "[STREET_ADDRESS]"
click at [1341, 639] on span "Update" at bounding box center [1336, 642] width 33 height 10
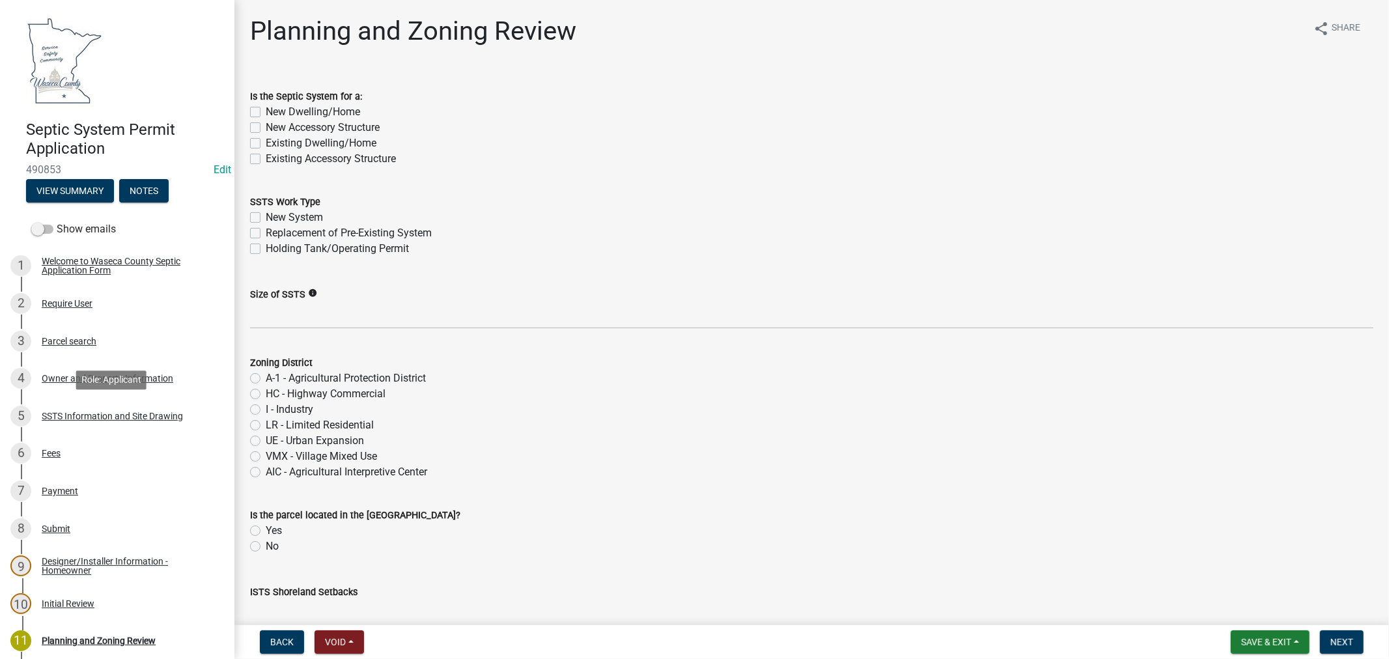
click at [87, 411] on div "SSTS Information and Site Drawing" at bounding box center [112, 415] width 141 height 9
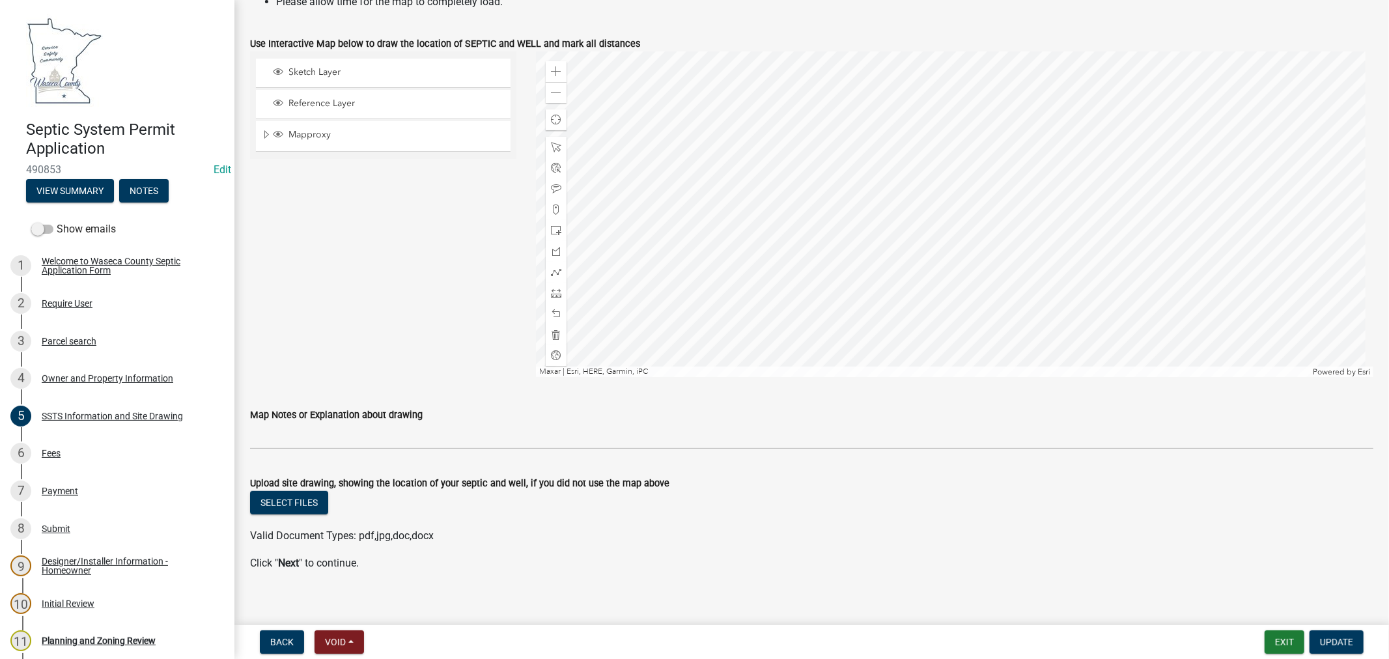
scroll to position [548, 0]
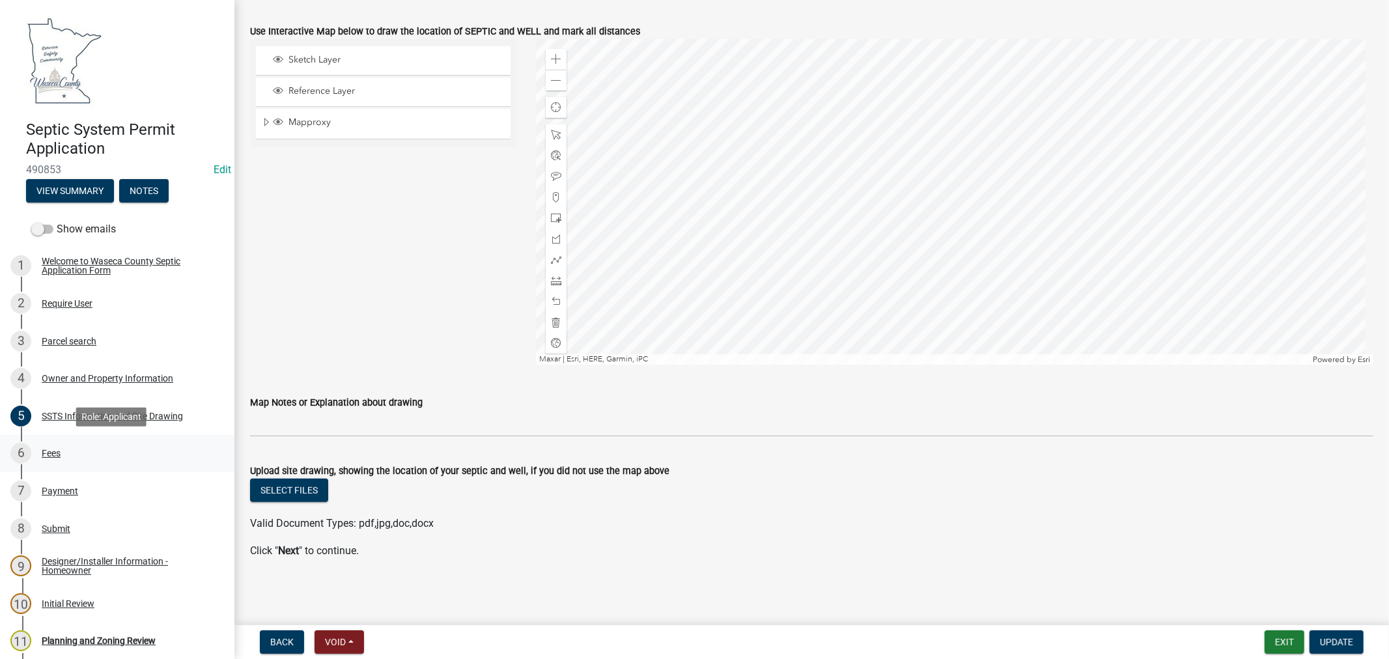
click at [49, 452] on div "Fees" at bounding box center [51, 453] width 19 height 9
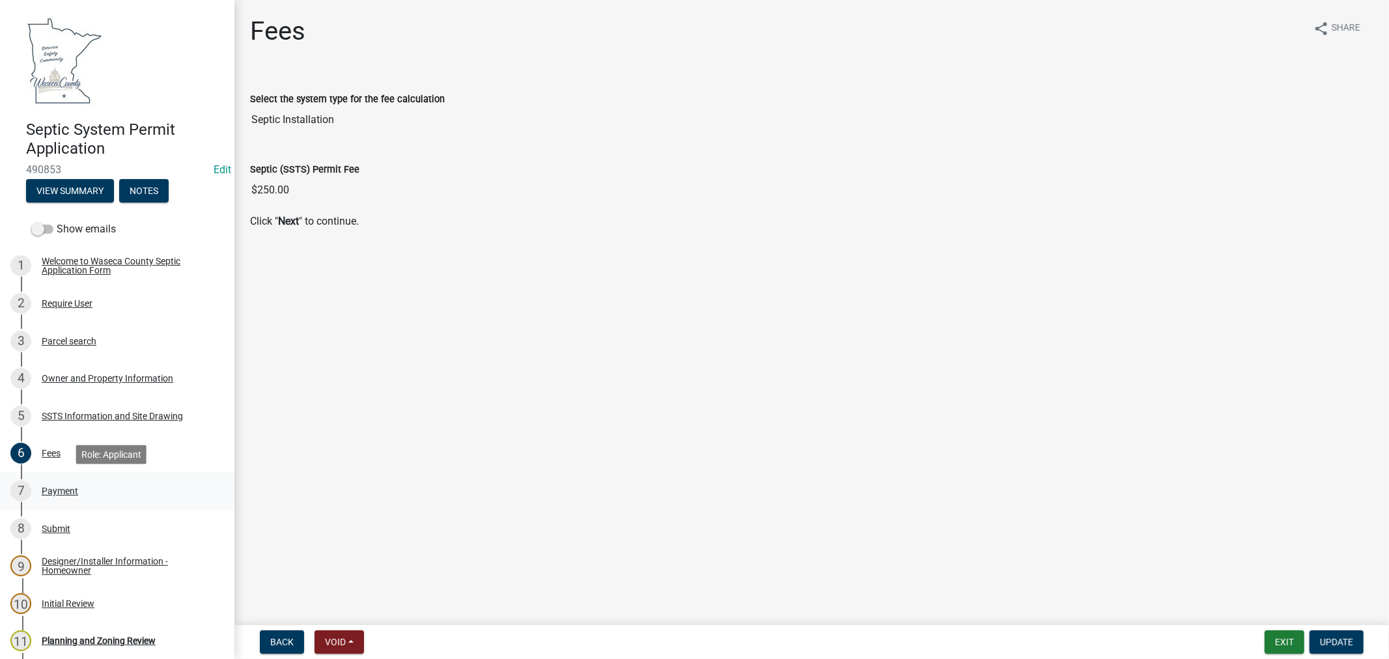
click at [55, 489] on div "Payment" at bounding box center [60, 490] width 36 height 9
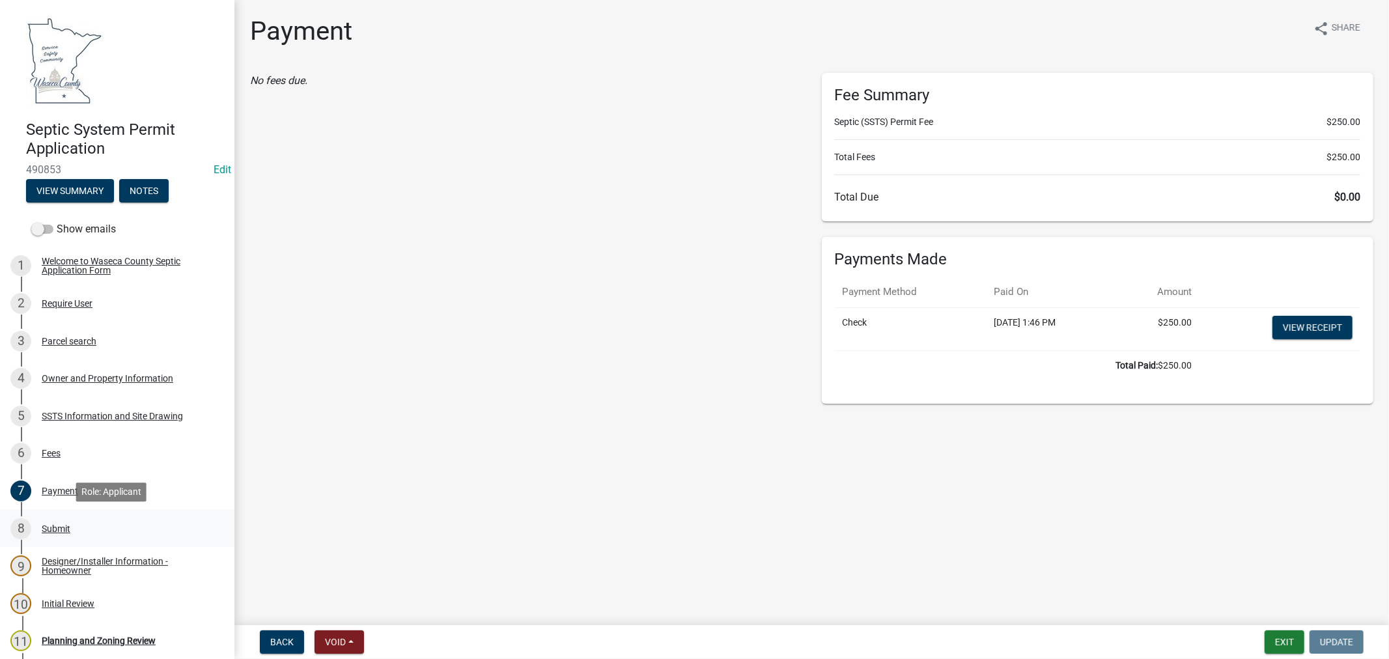
click at [61, 526] on div "Submit" at bounding box center [56, 528] width 29 height 9
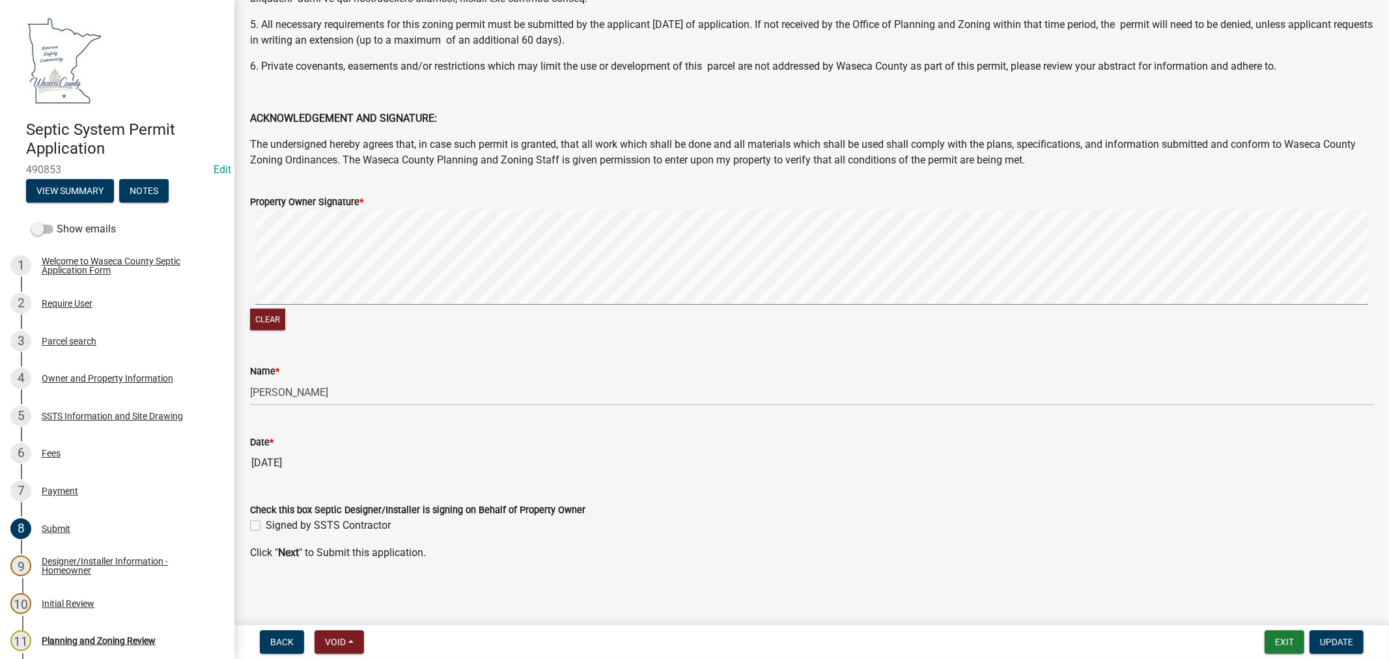
scroll to position [224, 0]
click at [80, 561] on div "Designer/Installer Information - Homeowner" at bounding box center [128, 566] width 172 height 18
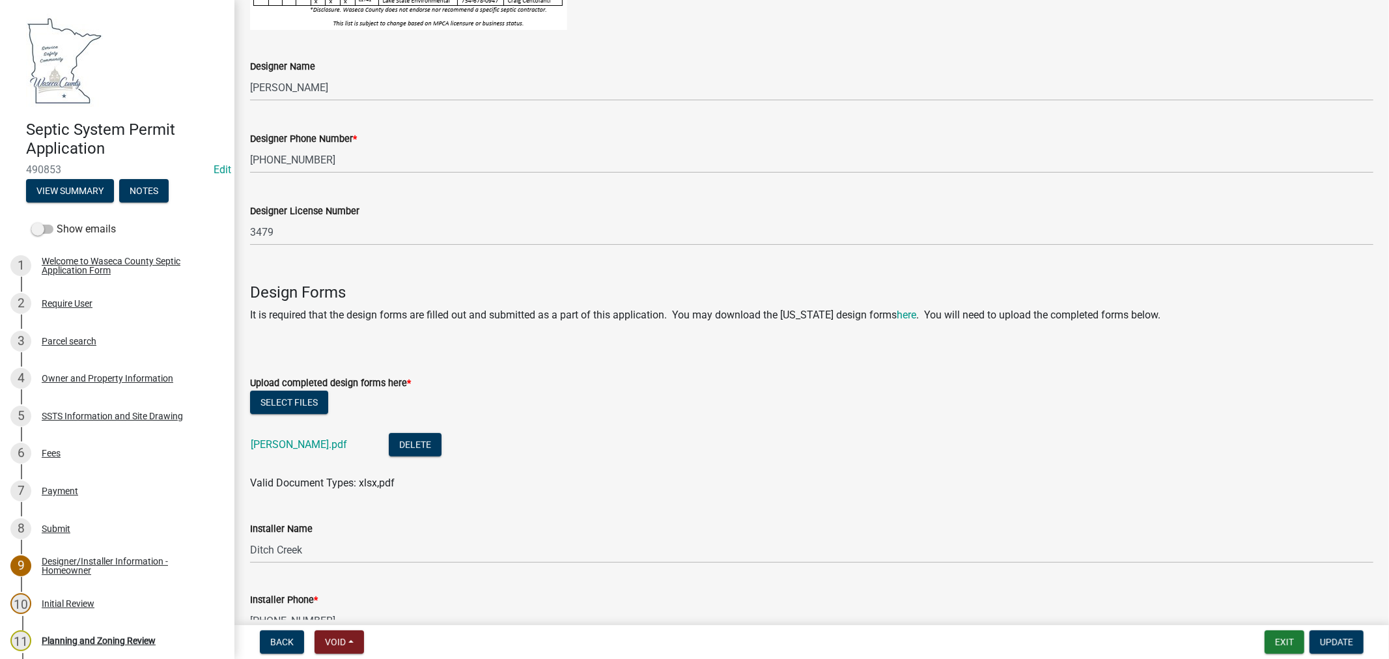
scroll to position [361, 0]
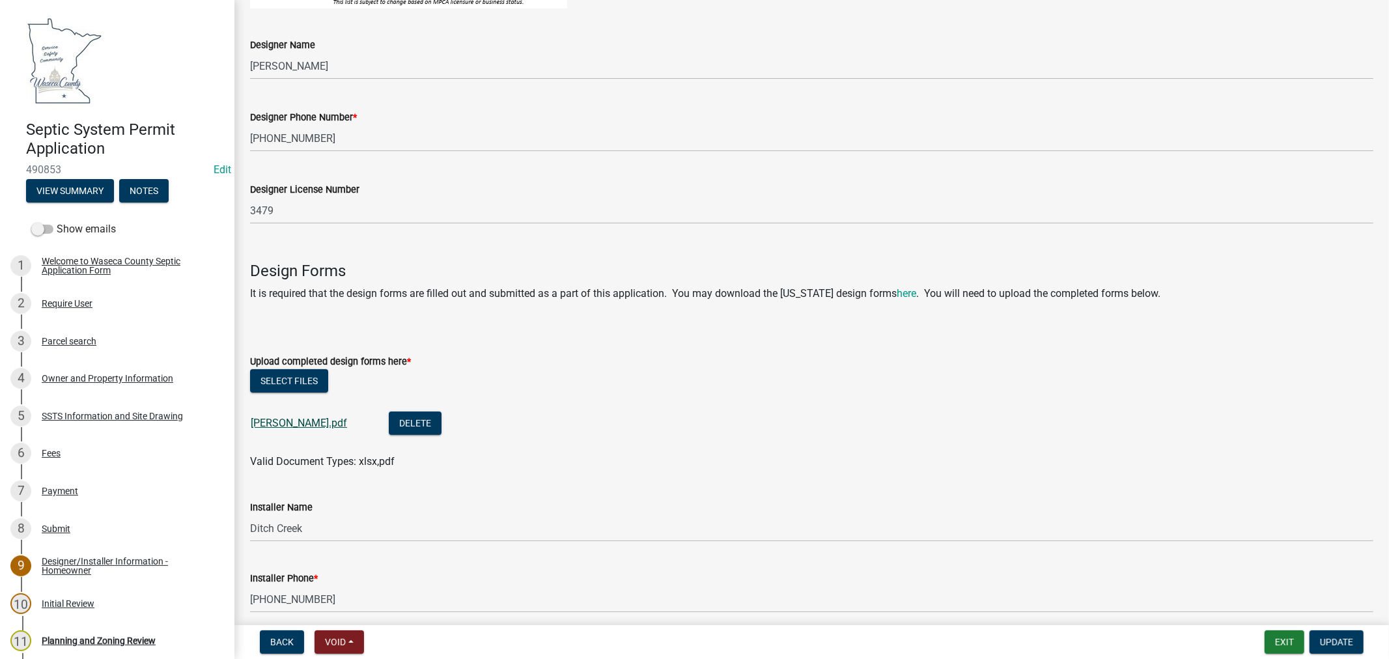
click at [277, 421] on link "[PERSON_NAME].pdf" at bounding box center [299, 423] width 96 height 12
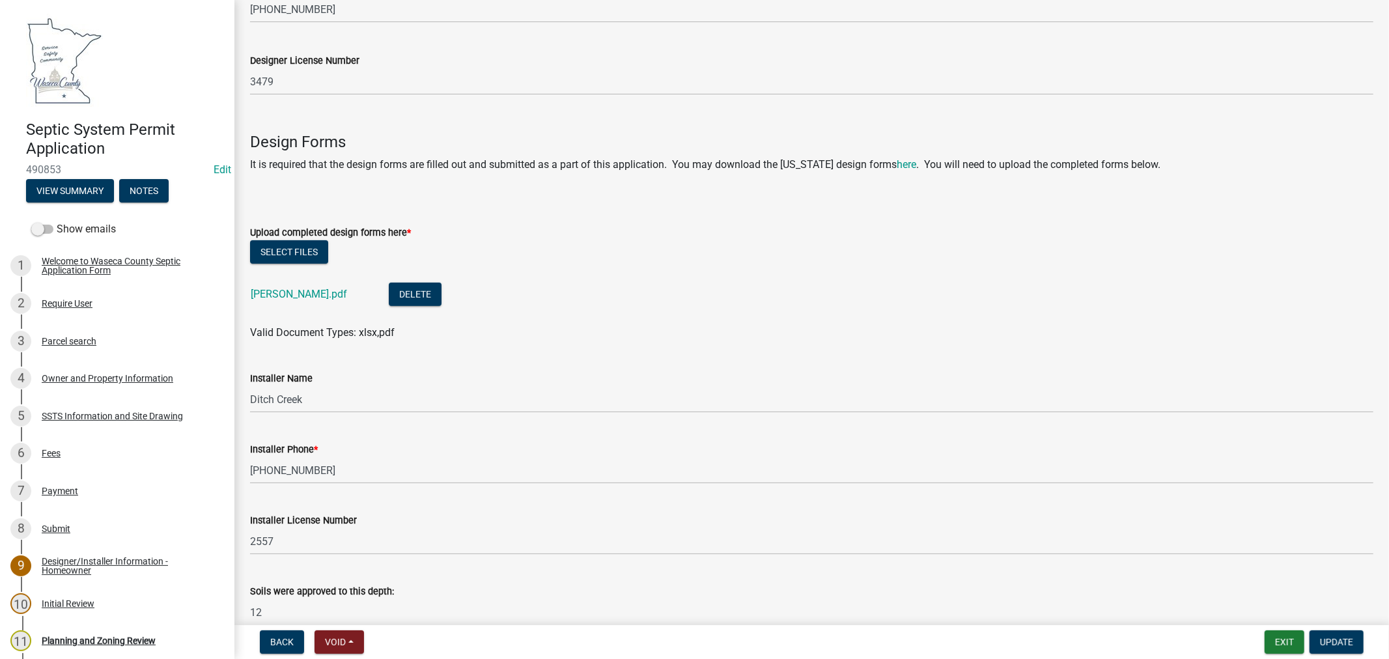
scroll to position [700, 0]
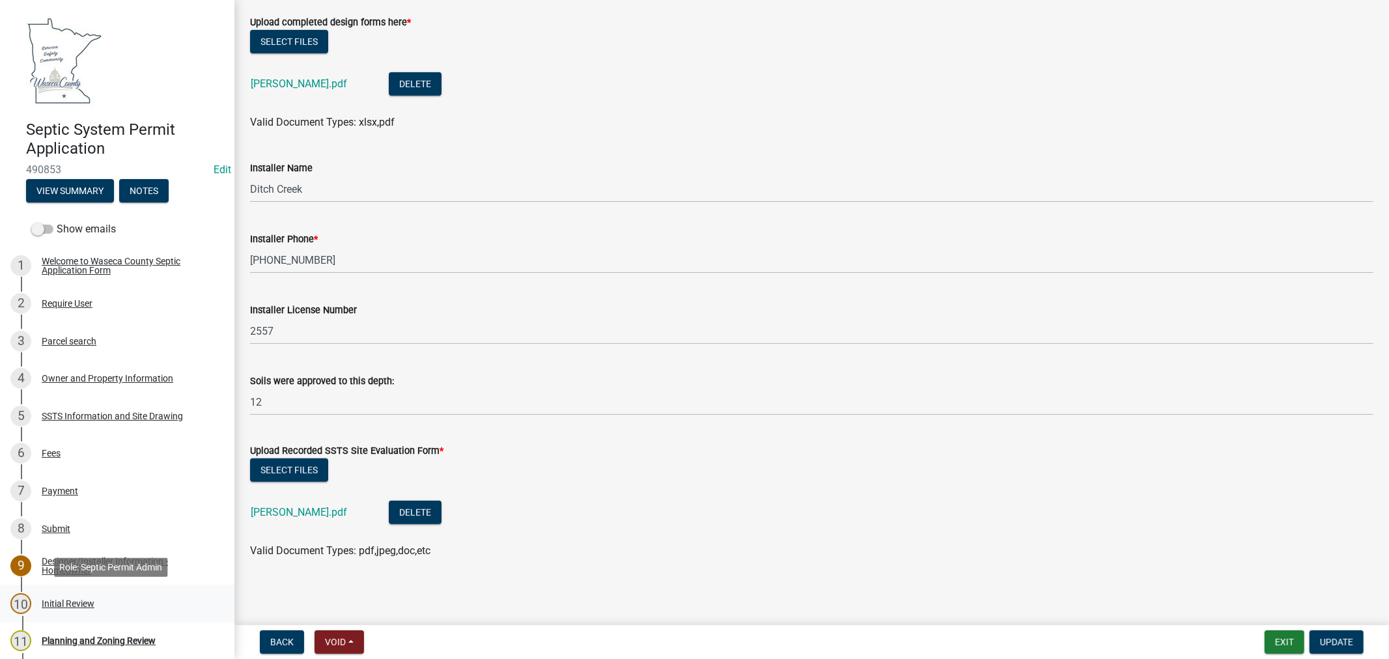
click at [53, 603] on div "Initial Review" at bounding box center [68, 603] width 53 height 9
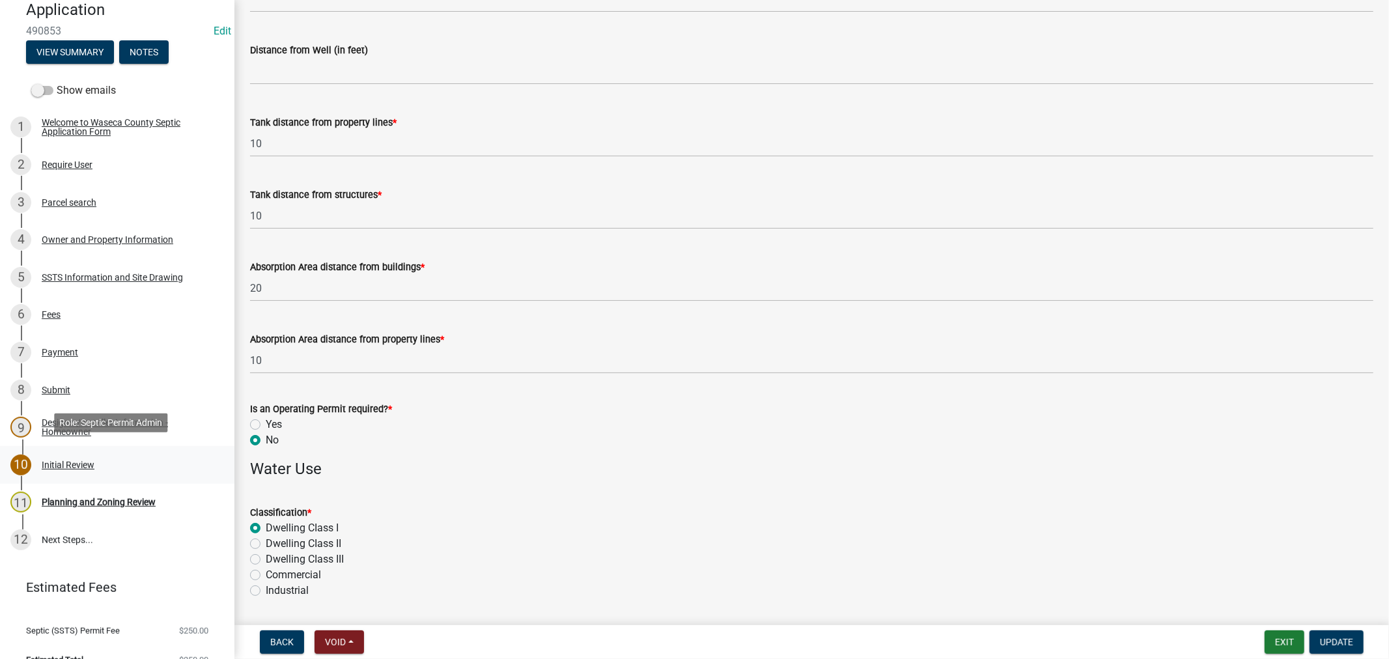
scroll to position [145, 0]
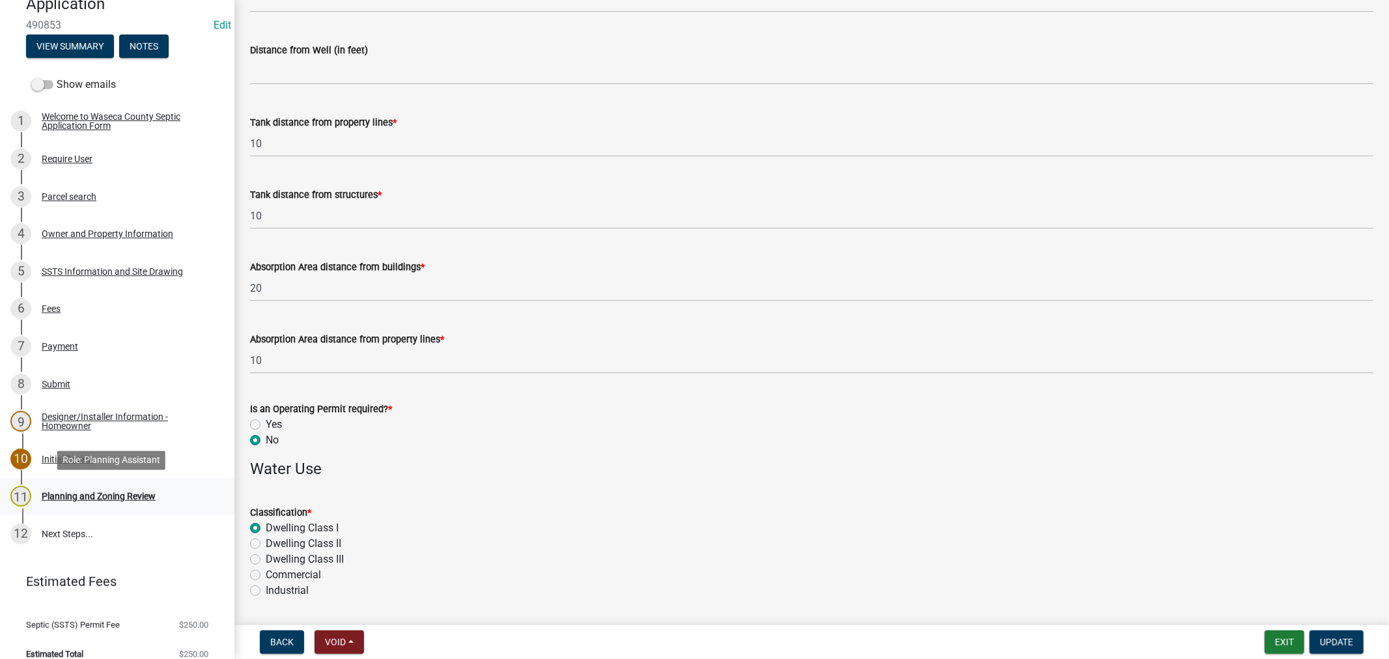
drag, startPoint x: 82, startPoint y: 496, endPoint x: 115, endPoint y: 508, distance: 34.6
click at [82, 497] on div "Planning and Zoning Review" at bounding box center [99, 496] width 114 height 9
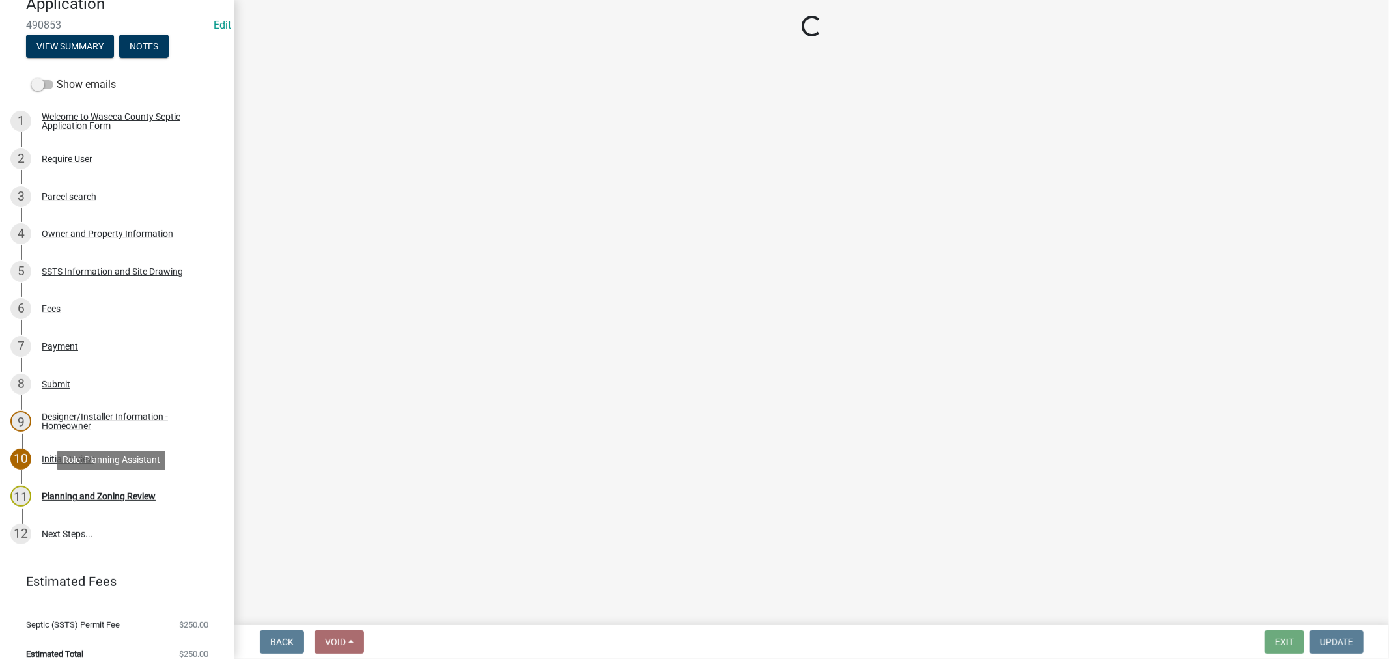
scroll to position [0, 0]
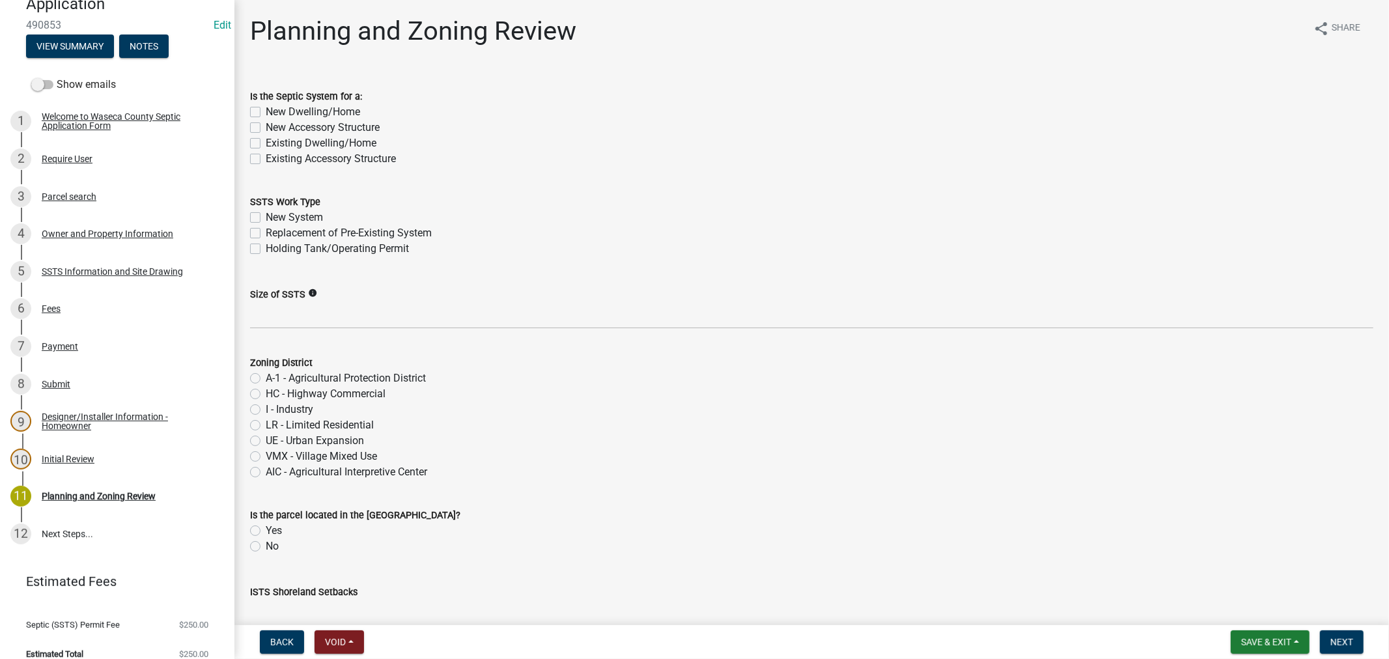
drag, startPoint x: 255, startPoint y: 163, endPoint x: 267, endPoint y: 161, distance: 12.5
click at [266, 163] on label "Existing Accessory Structure" at bounding box center [331, 159] width 130 height 16
click at [266, 159] on input "Existing Accessory Structure" at bounding box center [270, 155] width 8 height 8
checkbox input "true"
checkbox input "false"
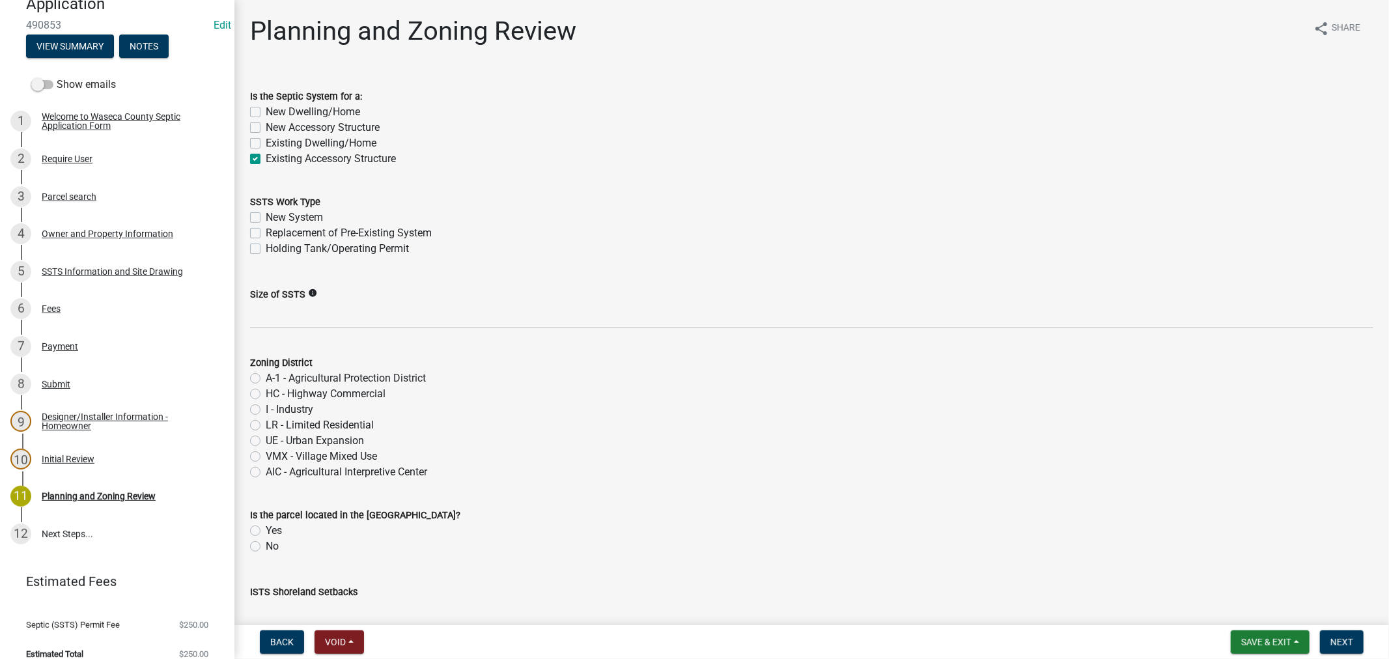
checkbox input "false"
checkbox input "true"
click at [266, 127] on label "New Accessory Structure" at bounding box center [323, 128] width 114 height 16
click at [266, 127] on input "New Accessory Structure" at bounding box center [270, 124] width 8 height 8
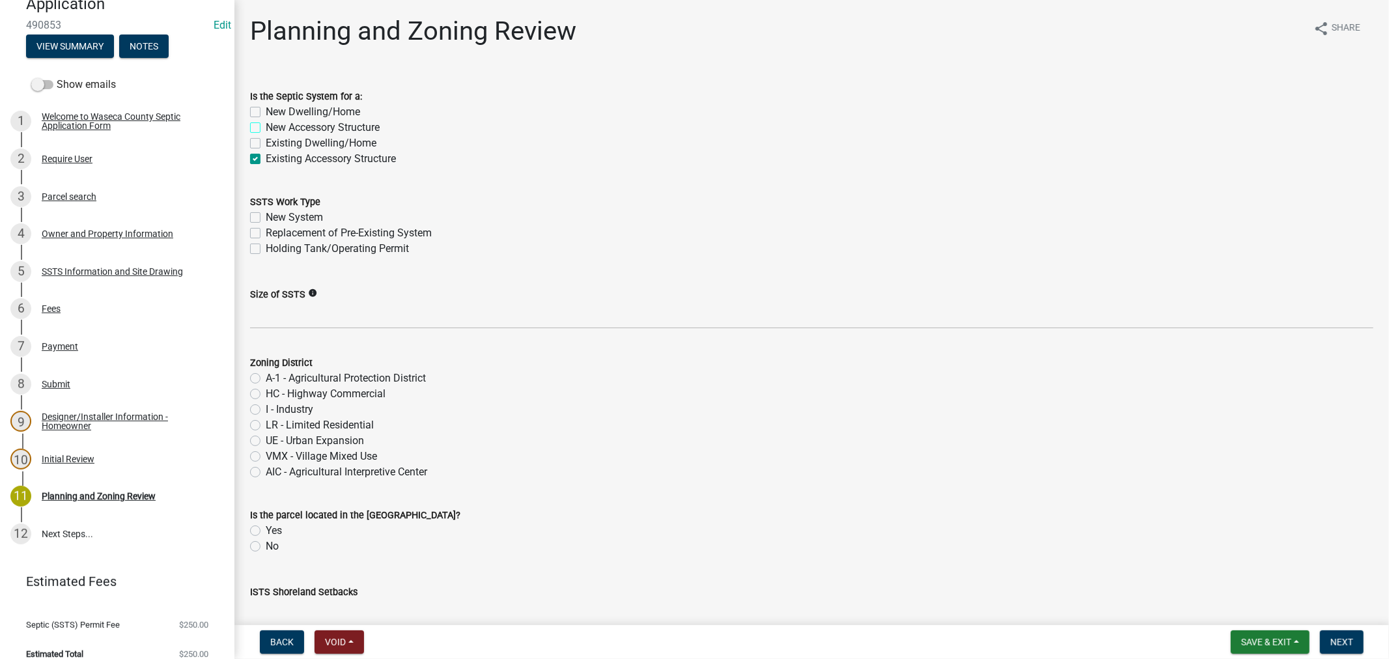
checkbox input "true"
checkbox input "false"
checkbox input "true"
checkbox input "false"
click at [266, 156] on label "Existing Accessory Structure" at bounding box center [331, 159] width 130 height 16
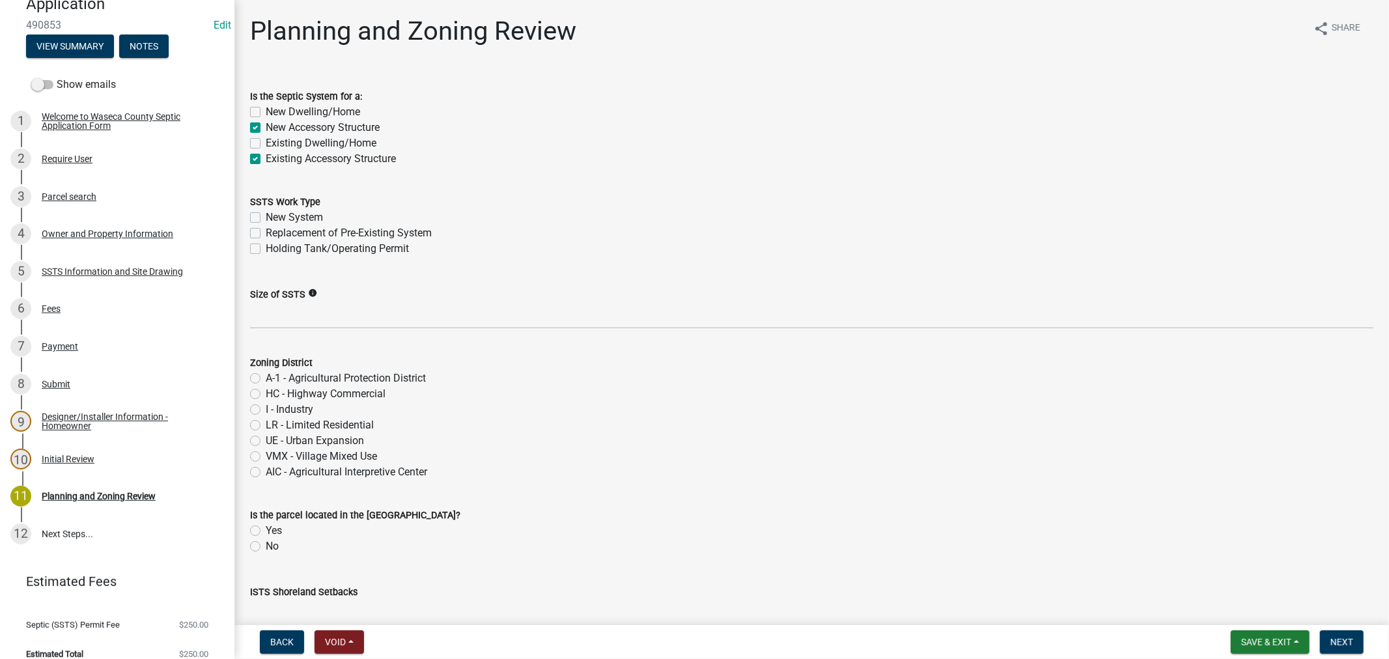
click at [266, 156] on input "Existing Accessory Structure" at bounding box center [270, 155] width 8 height 8
checkbox input "false"
checkbox input "true"
checkbox input "false"
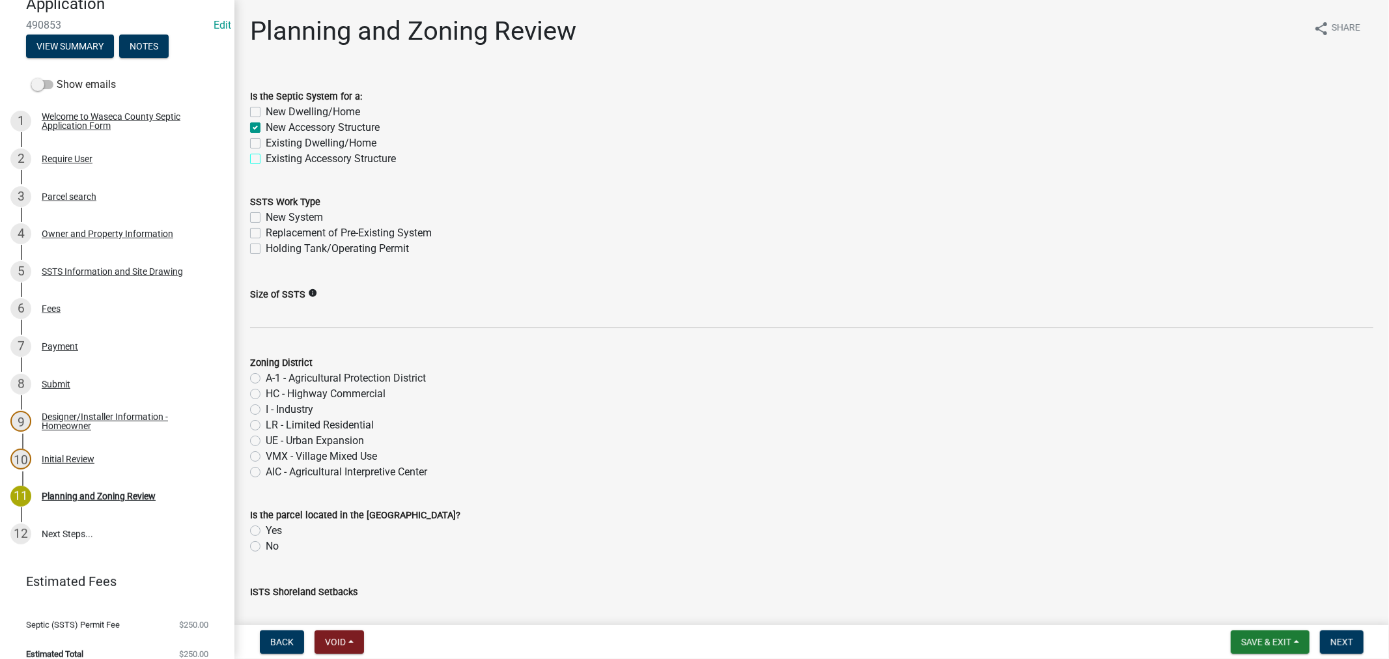
checkbox input "false"
click at [266, 215] on label "New System" at bounding box center [294, 218] width 57 height 16
click at [266, 215] on input "New System" at bounding box center [270, 214] width 8 height 8
checkbox input "true"
checkbox input "false"
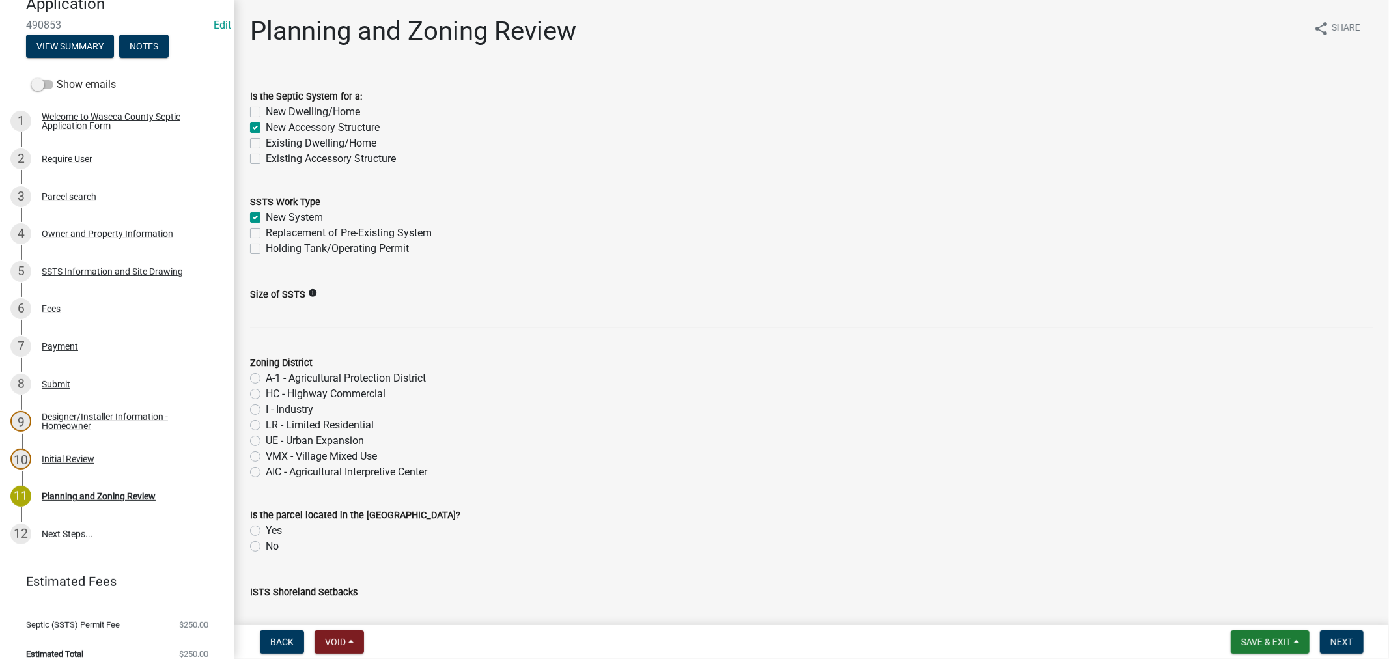
checkbox input "false"
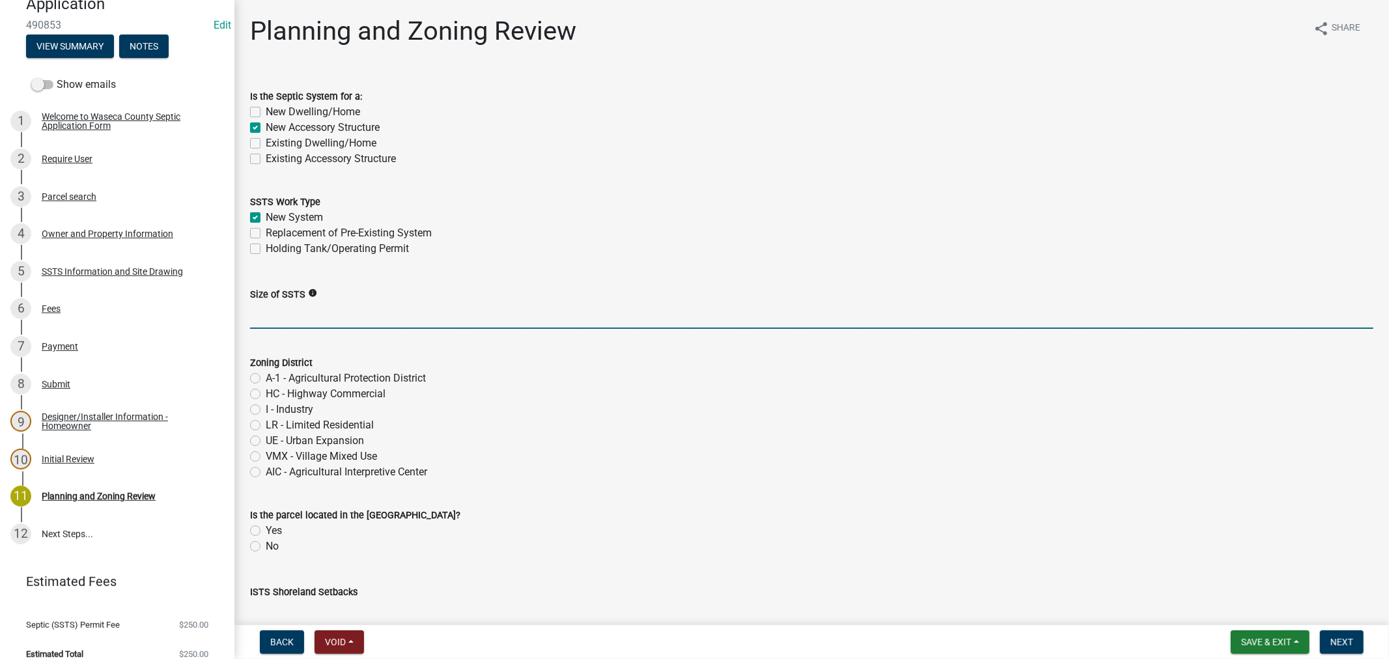
click at [273, 316] on input "Size of SSTS" at bounding box center [811, 315] width 1123 height 27
paste input "150gpd/1bed"
type input "150gpd/1bed"
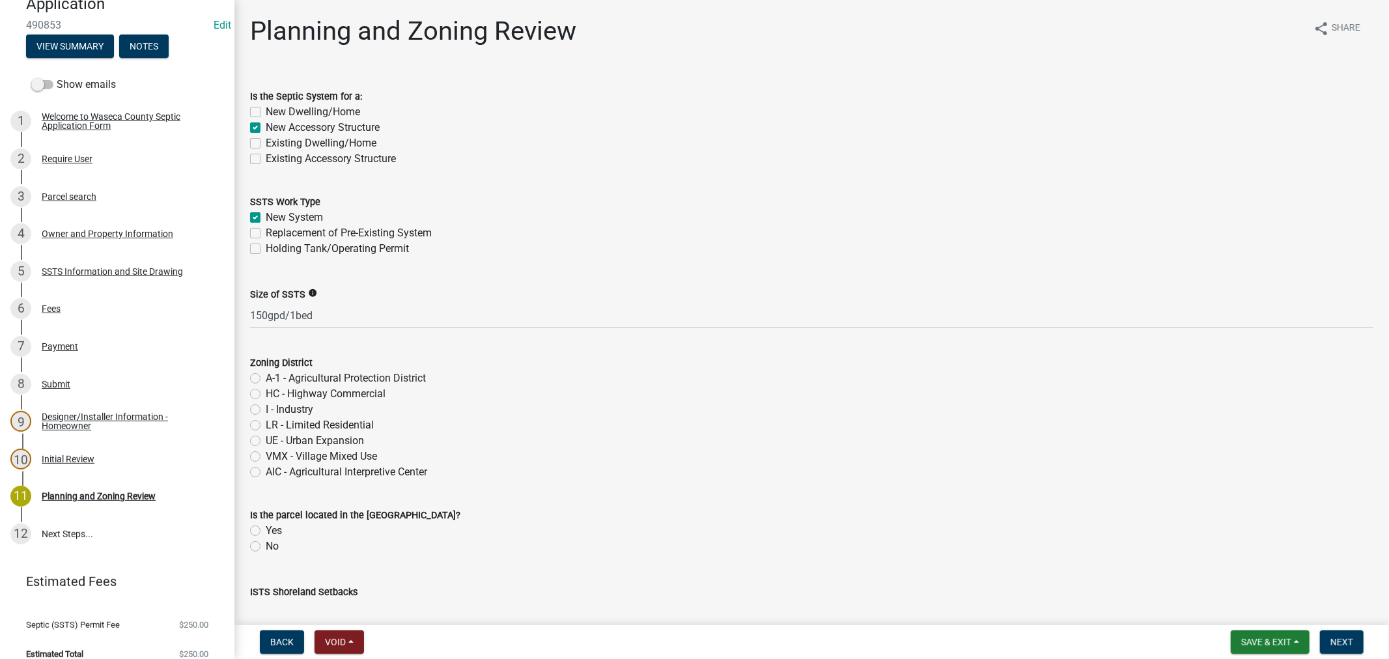
drag, startPoint x: 255, startPoint y: 374, endPoint x: 322, endPoint y: 366, distance: 68.2
click at [266, 380] on label "A-1 - Agricultural Protection District" at bounding box center [346, 378] width 160 height 16
click at [266, 379] on input "A-1 - Agricultural Protection District" at bounding box center [270, 374] width 8 height 8
radio input "true"
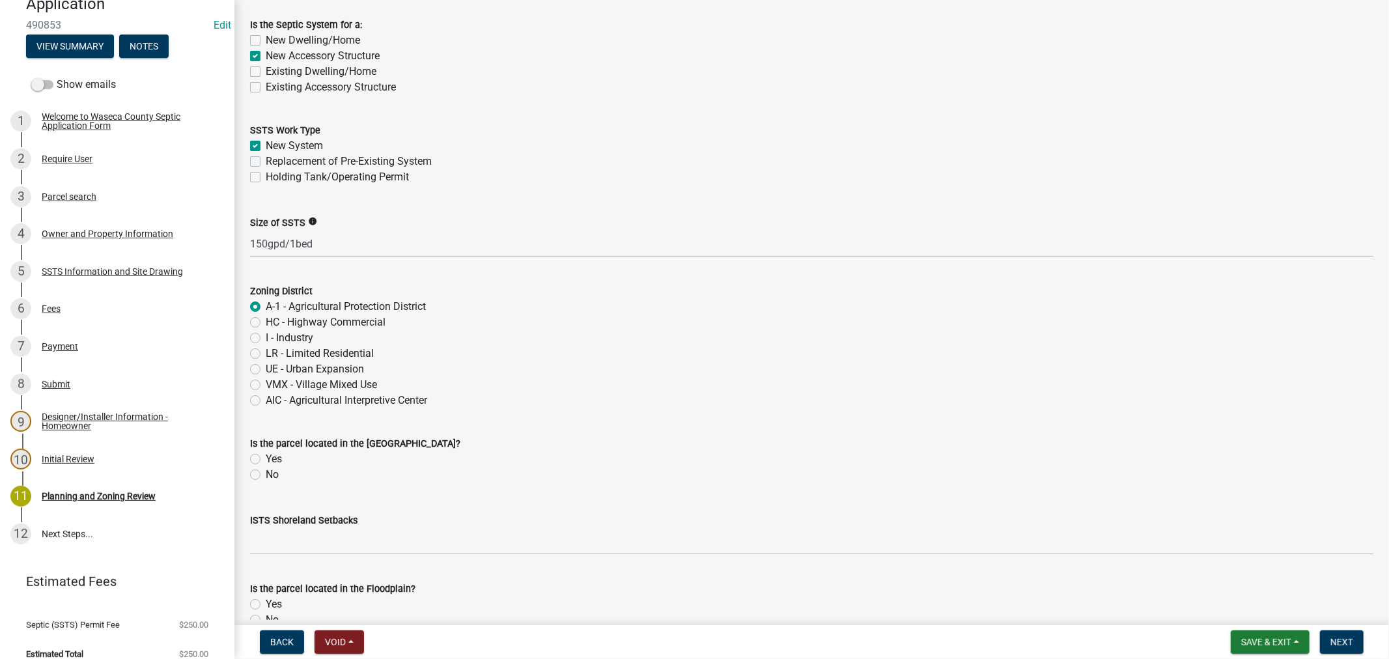
scroll to position [72, 0]
click at [266, 469] on label "No" at bounding box center [272, 474] width 13 height 16
click at [266, 469] on input "No" at bounding box center [270, 470] width 8 height 8
radio input "true"
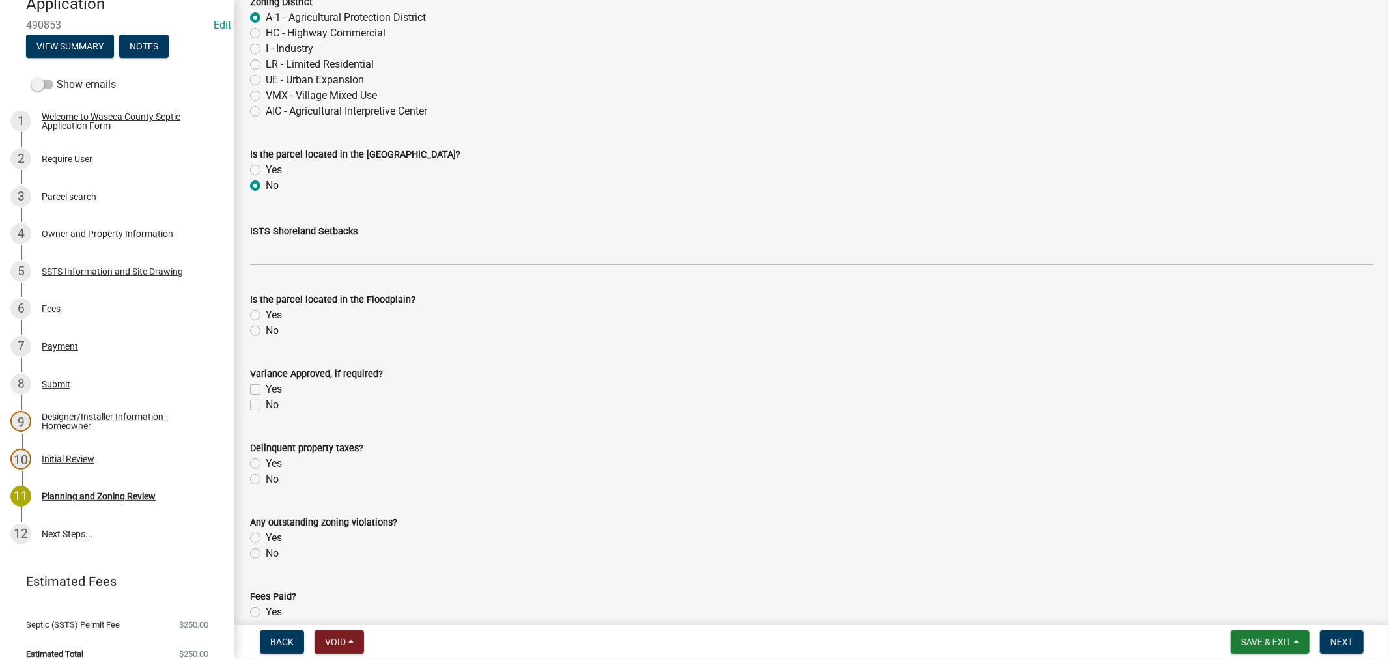
scroll to position [361, 0]
click at [266, 333] on label "No" at bounding box center [272, 330] width 13 height 16
click at [266, 331] on input "No" at bounding box center [270, 326] width 8 height 8
radio input "true"
click at [266, 476] on label "No" at bounding box center [272, 479] width 13 height 16
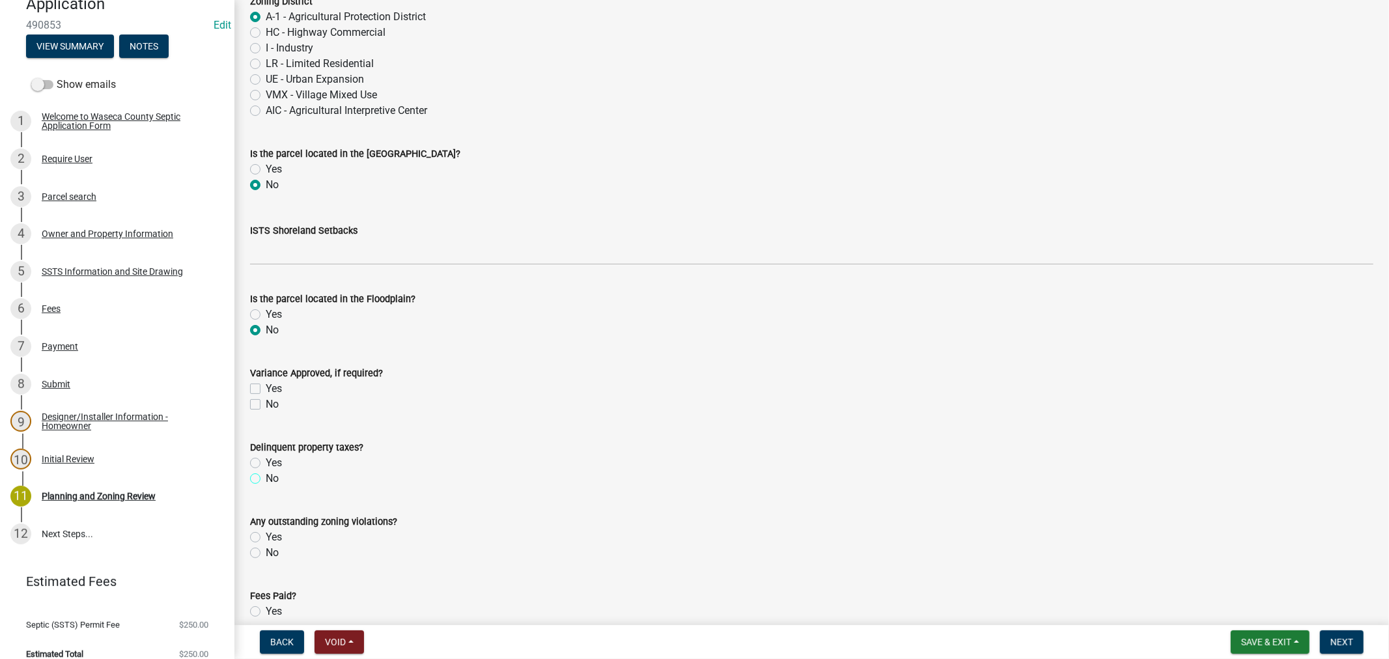
click at [266, 476] on input "No" at bounding box center [270, 475] width 8 height 8
radio input "true"
click at [266, 551] on label "No" at bounding box center [272, 553] width 13 height 16
click at [266, 551] on input "No" at bounding box center [270, 549] width 8 height 8
radio input "true"
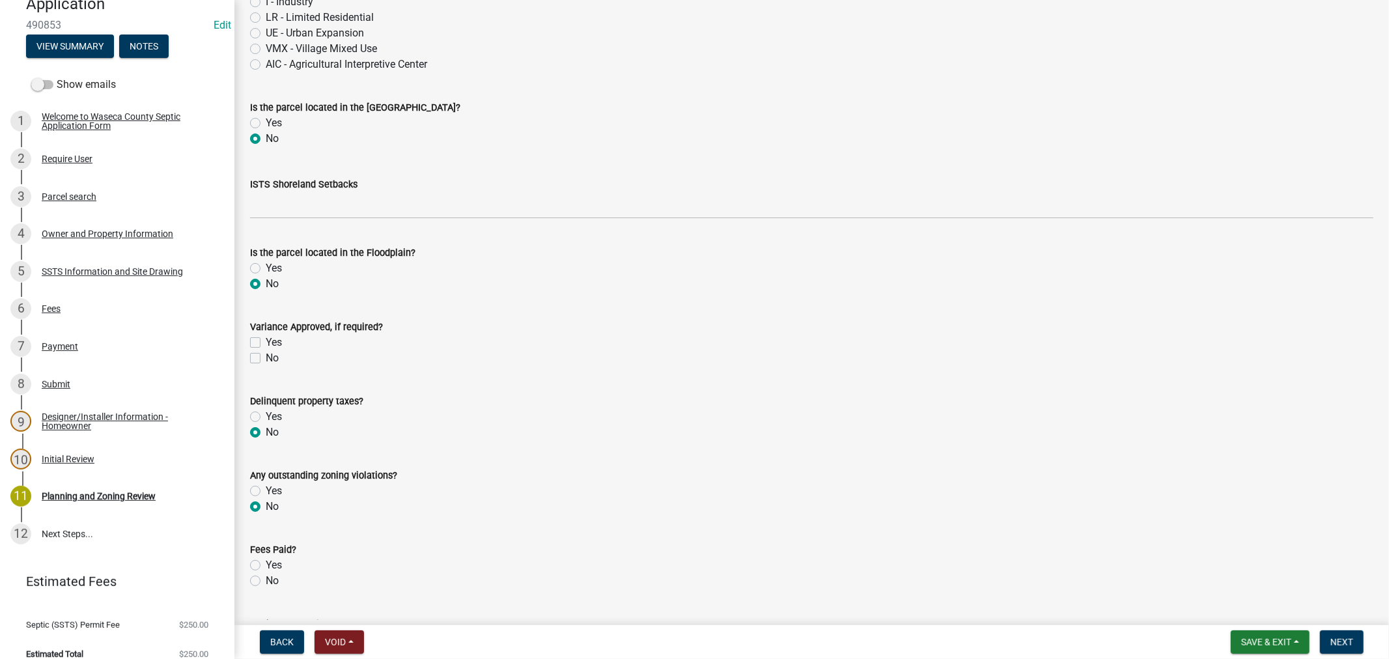
scroll to position [434, 0]
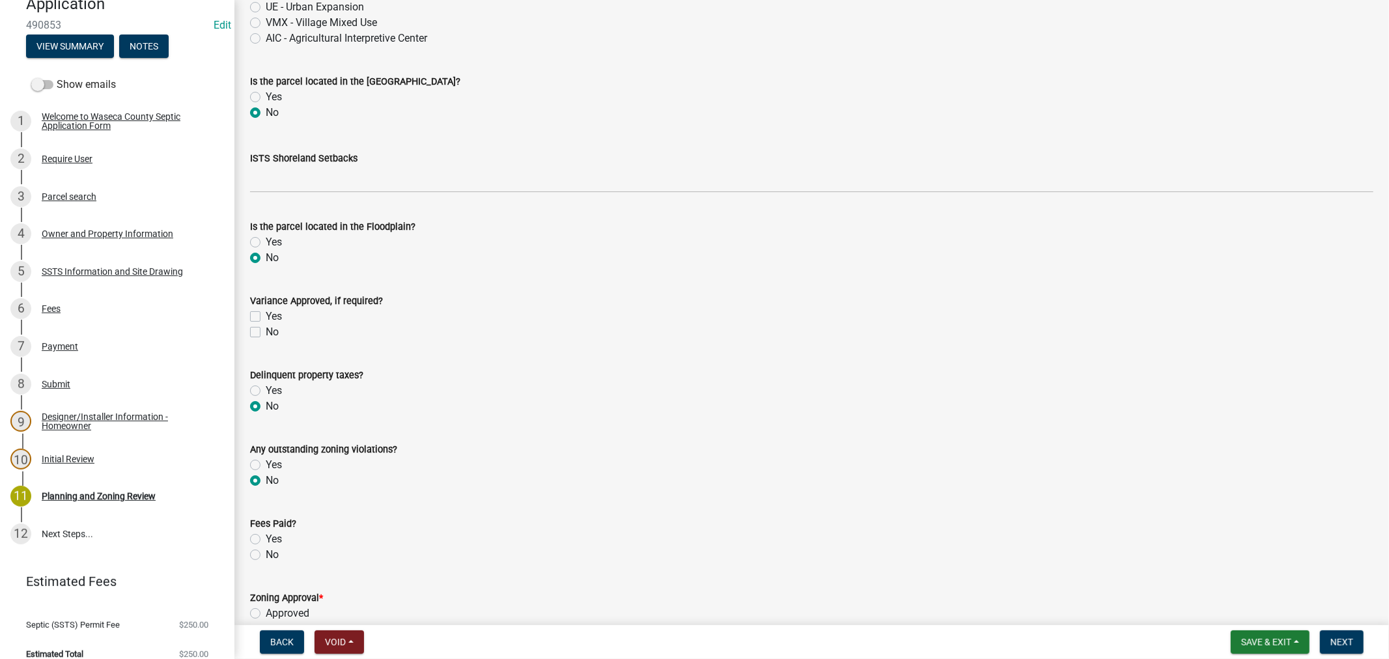
click at [266, 539] on label "Yes" at bounding box center [274, 539] width 16 height 16
click at [266, 539] on input "Yes" at bounding box center [270, 535] width 8 height 8
radio input "true"
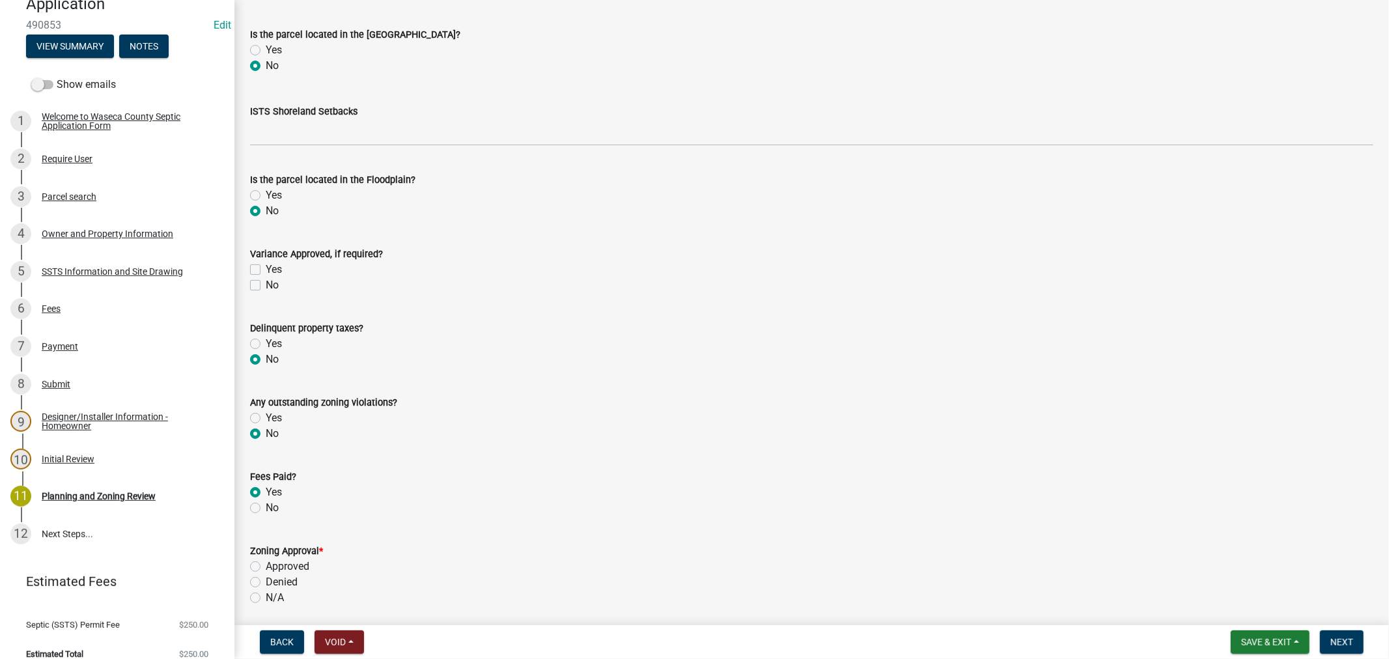
scroll to position [506, 0]
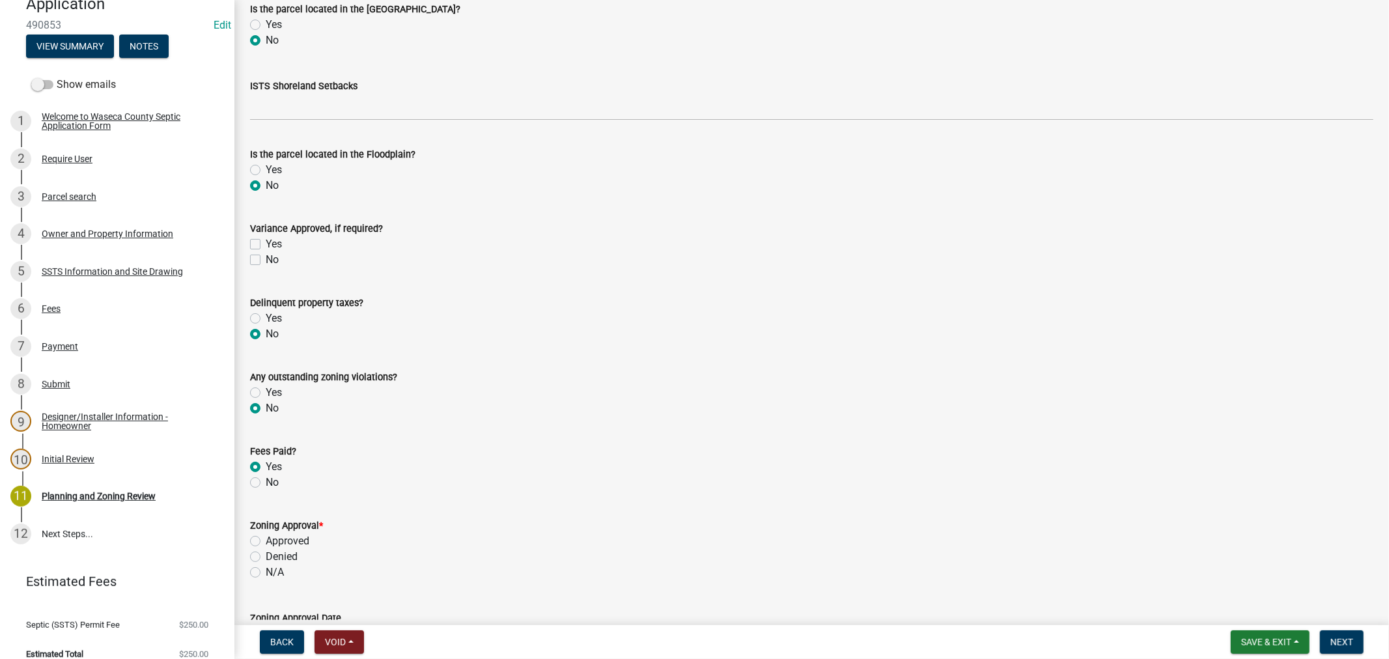
click at [266, 538] on label "Approved" at bounding box center [288, 541] width 44 height 16
click at [266, 538] on input "Approved" at bounding box center [270, 537] width 8 height 8
radio input "true"
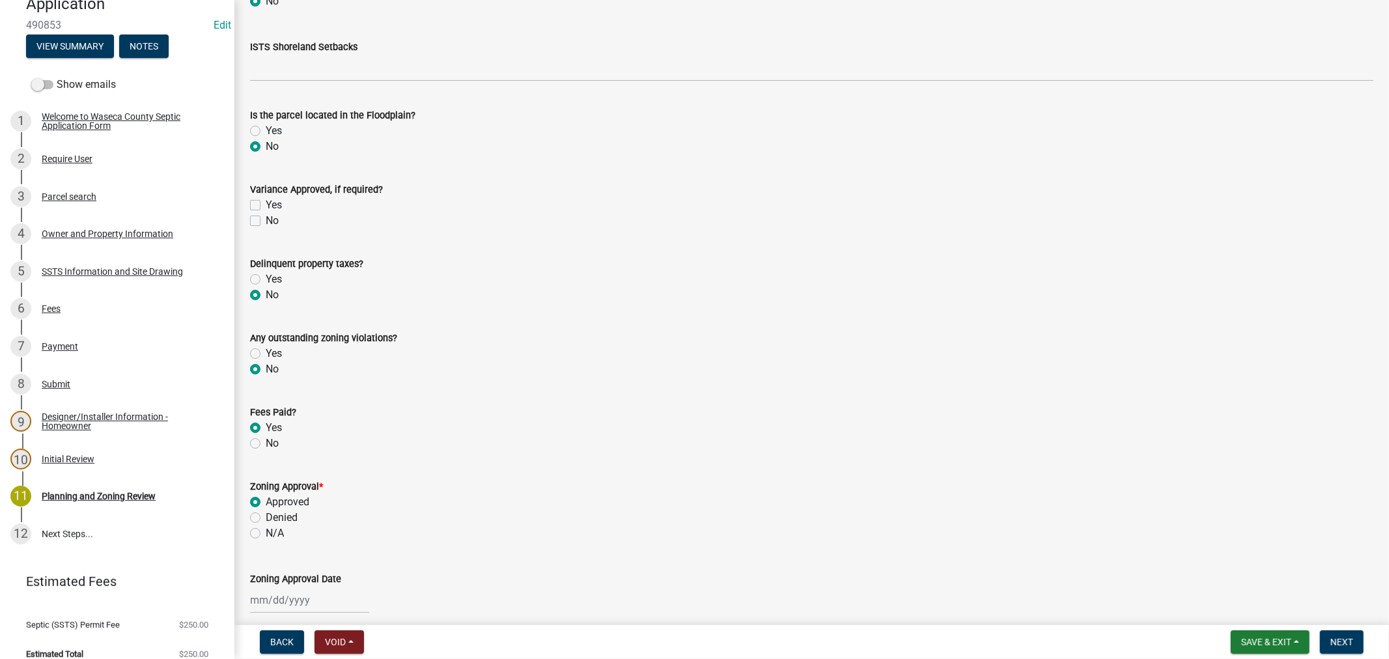
scroll to position [578, 0]
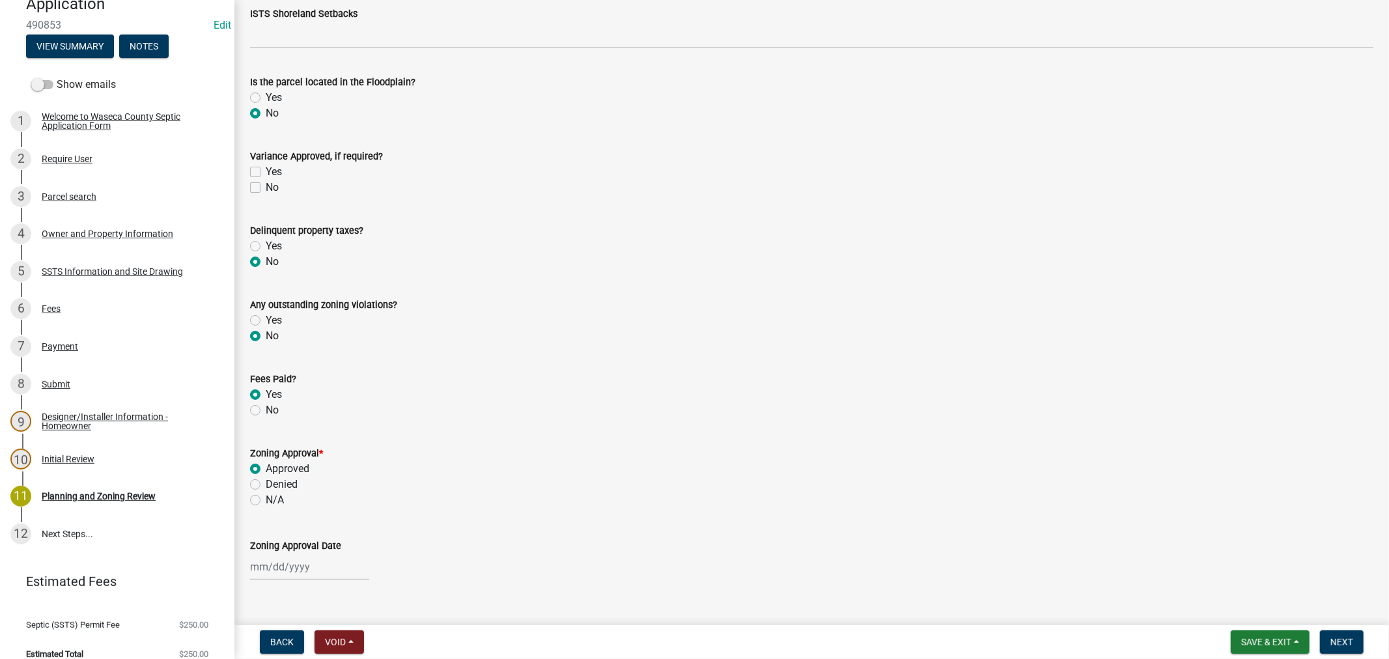
select select "10"
select select "2025"
click at [303, 562] on input "Zoning Approval Date" at bounding box center [309, 566] width 119 height 27
click at [303, 476] on div "15" at bounding box center [304, 476] width 21 height 21
type input "[DATE]"
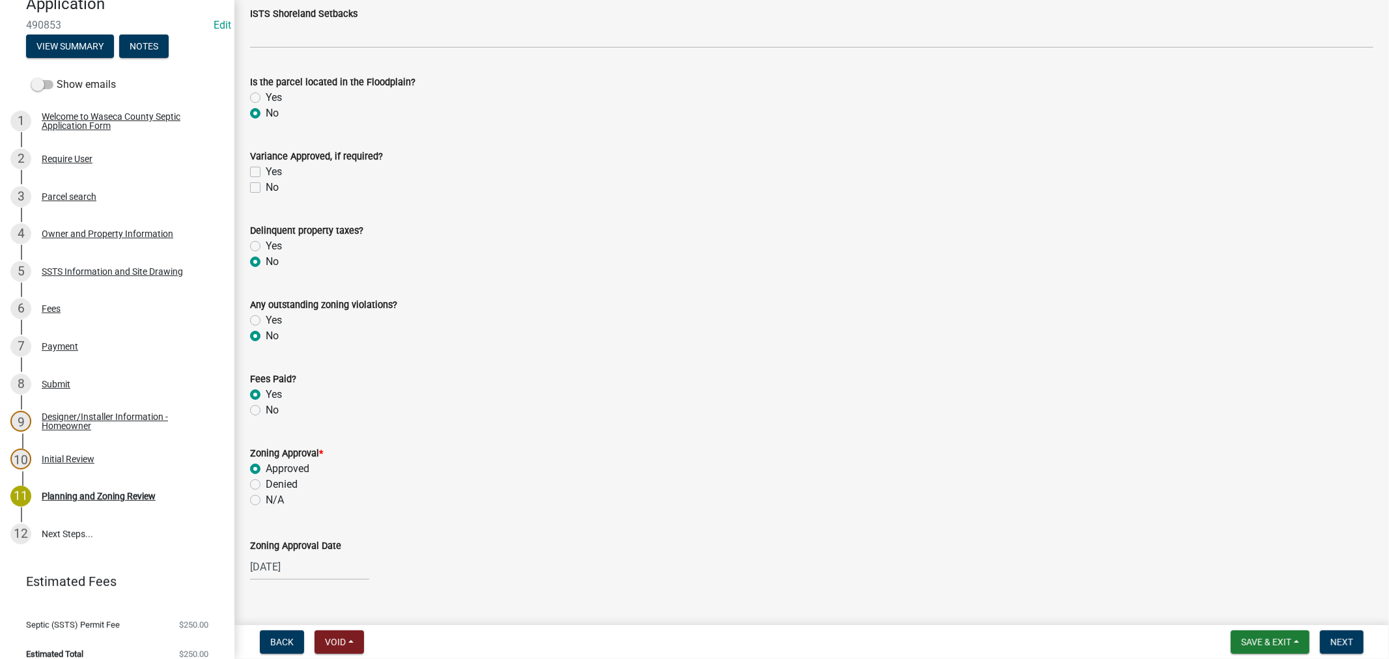
scroll to position [601, 0]
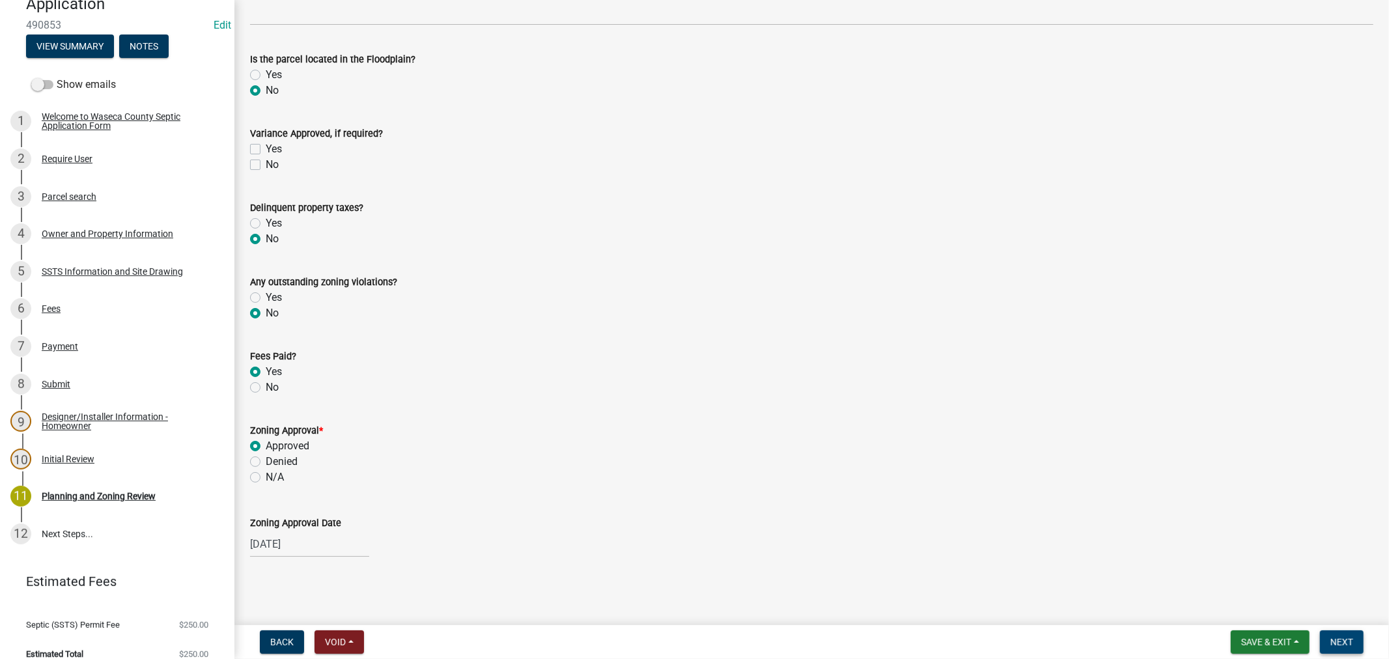
click at [1338, 645] on span "Next" at bounding box center [1341, 642] width 23 height 10
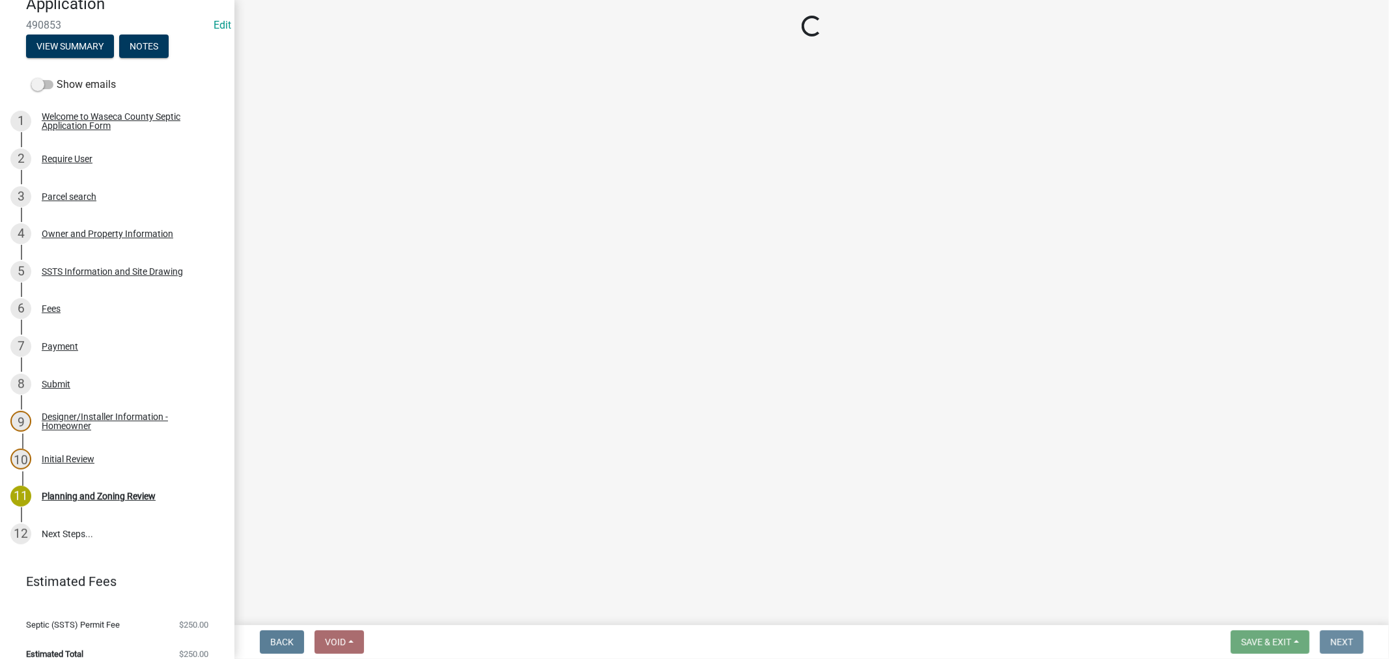
scroll to position [0, 0]
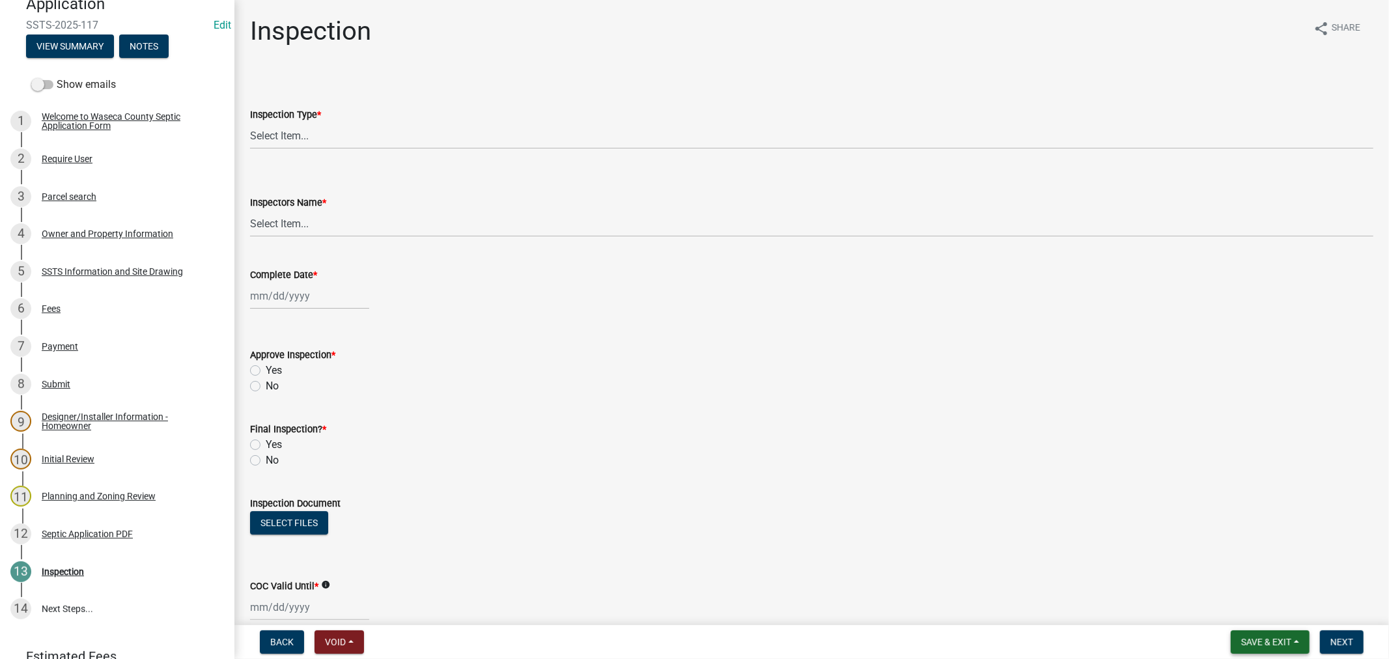
click at [1284, 637] on span "Save & Exit" at bounding box center [1266, 642] width 50 height 10
click at [1260, 609] on button "Save & Exit" at bounding box center [1257, 607] width 104 height 31
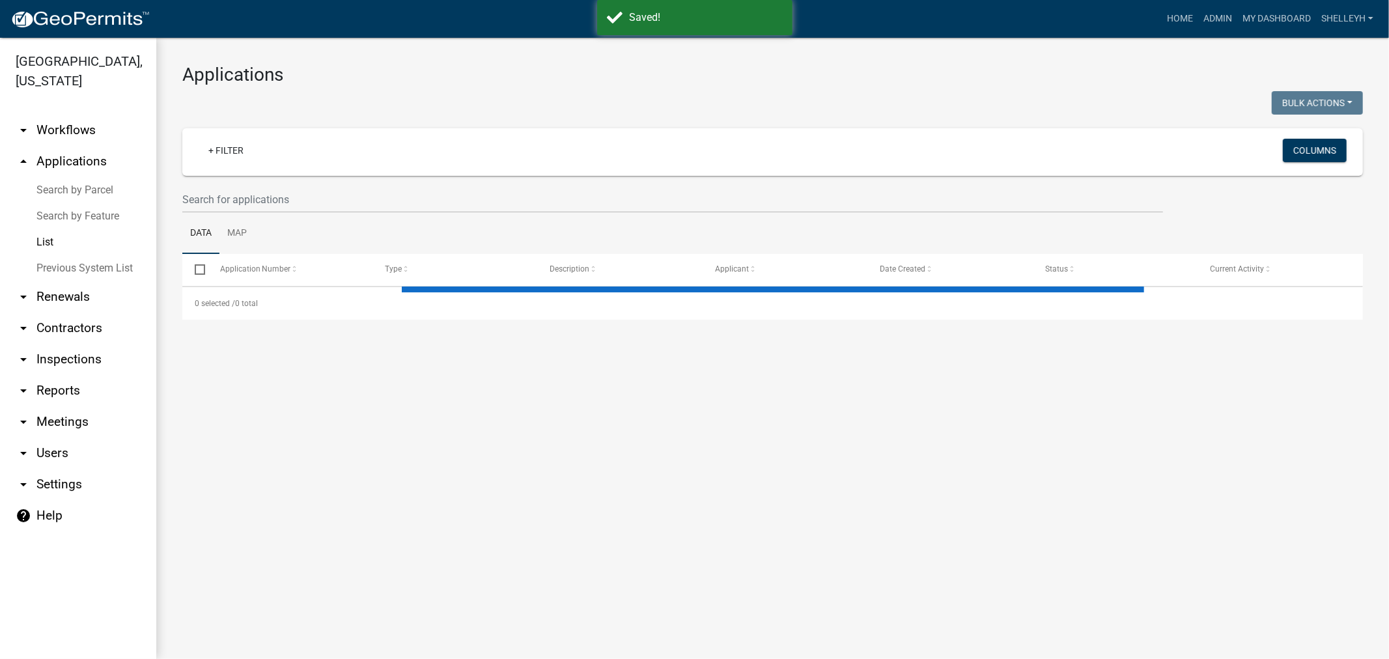
select select "1: 25"
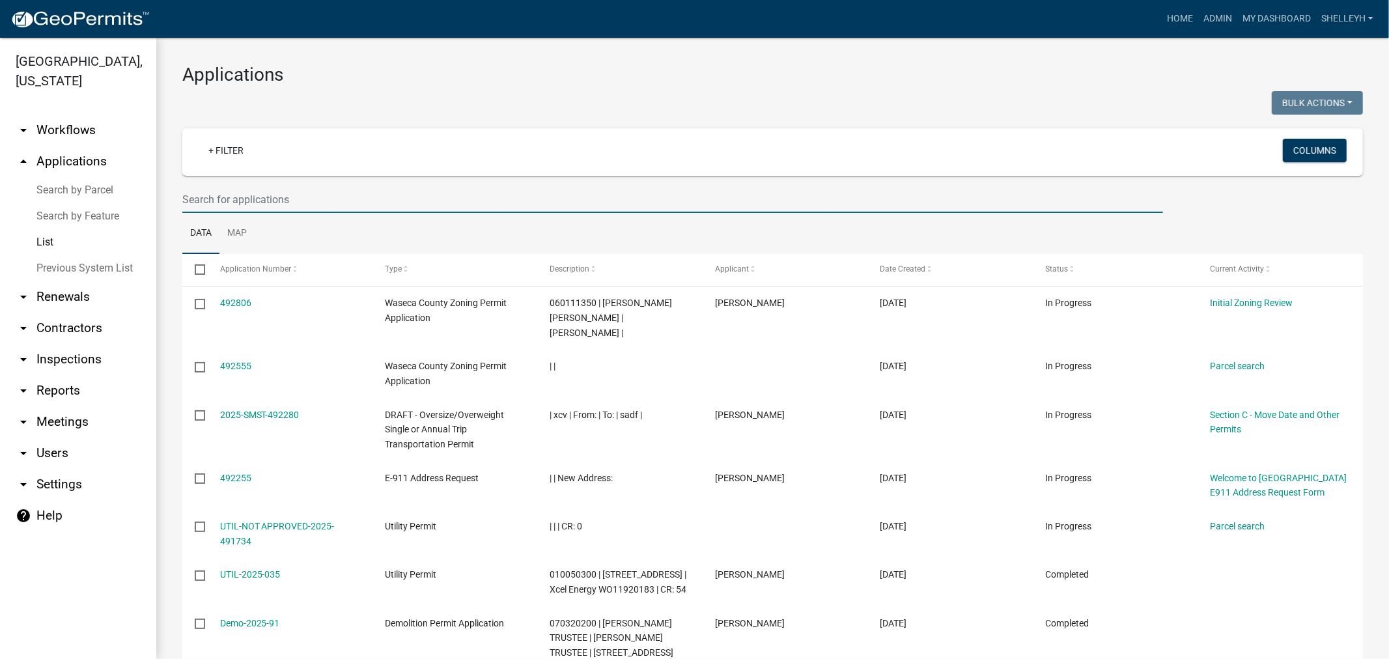
click at [280, 199] on input "text" at bounding box center [672, 199] width 980 height 27
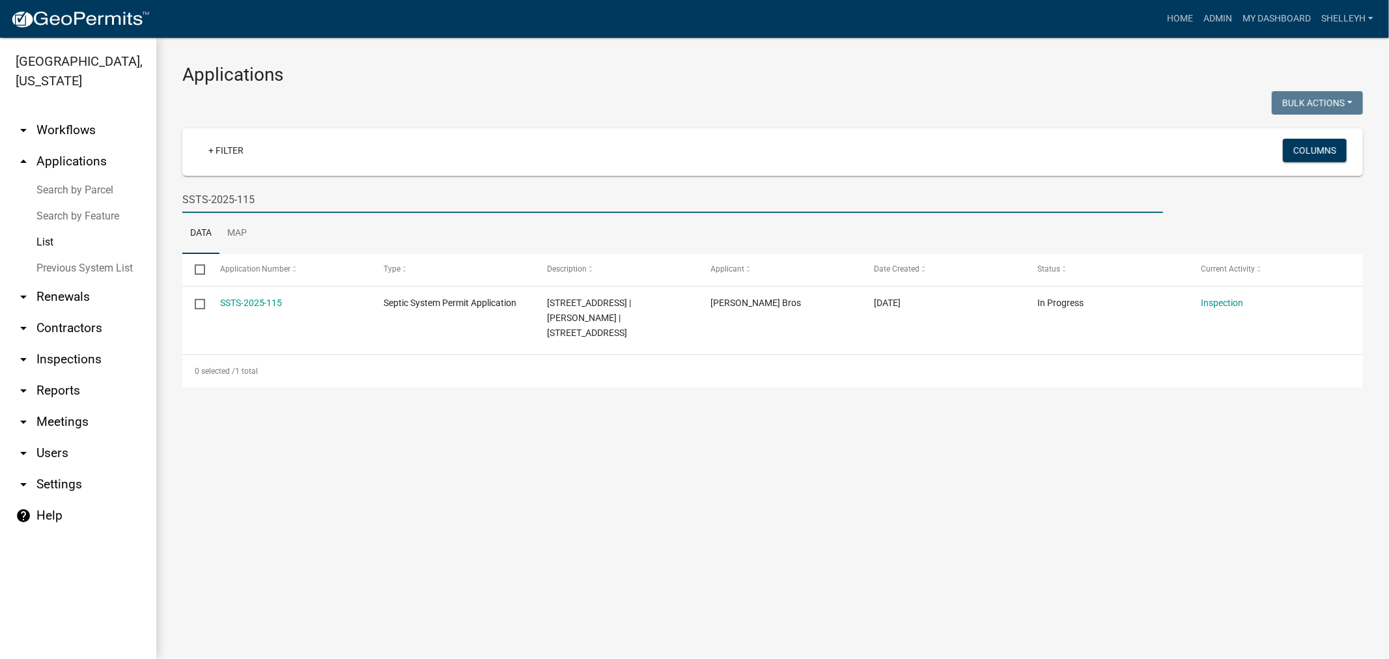
click at [262, 193] on input "SSTS-2025-115" at bounding box center [672, 199] width 980 height 27
type input "SSTS-2025-112"
drag, startPoint x: 199, startPoint y: 199, endPoint x: 154, endPoint y: 205, distance: 45.4
click at [154, 204] on div "[GEOGRAPHIC_DATA], [US_STATE] arrow_drop_down Workflows List arrow_drop_up Appl…" at bounding box center [694, 348] width 1389 height 621
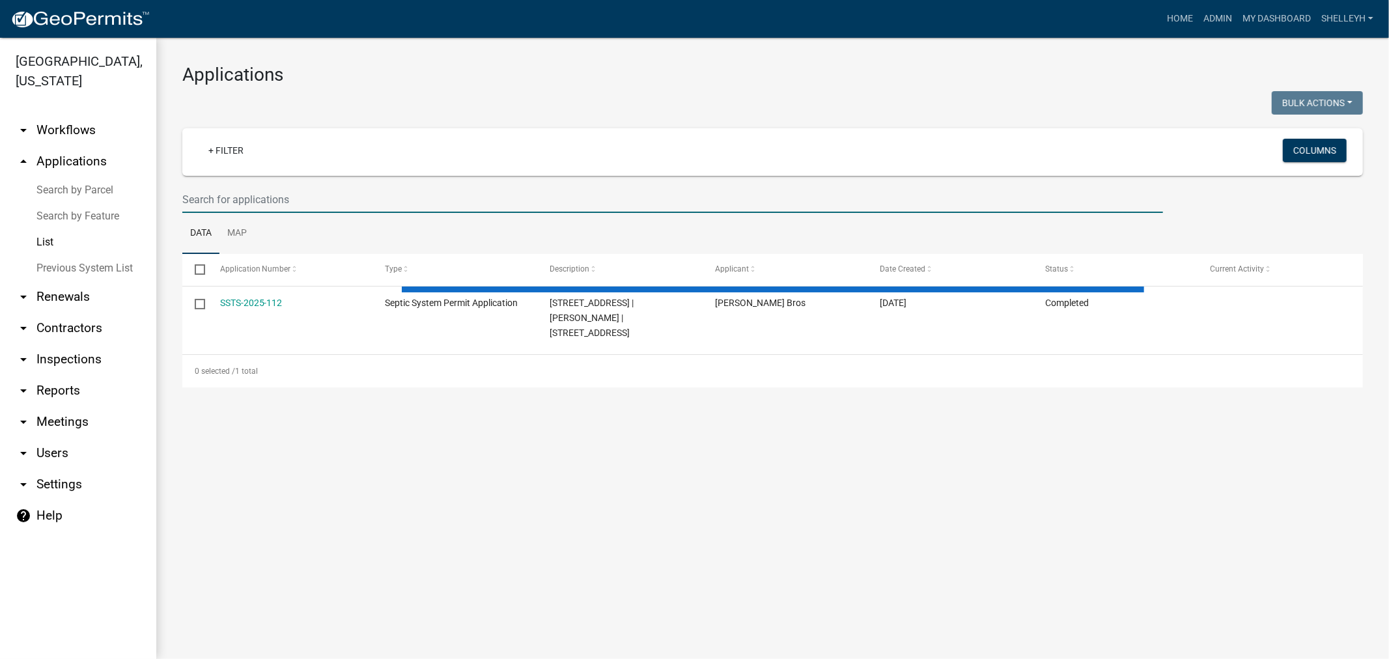
select select "1: 25"
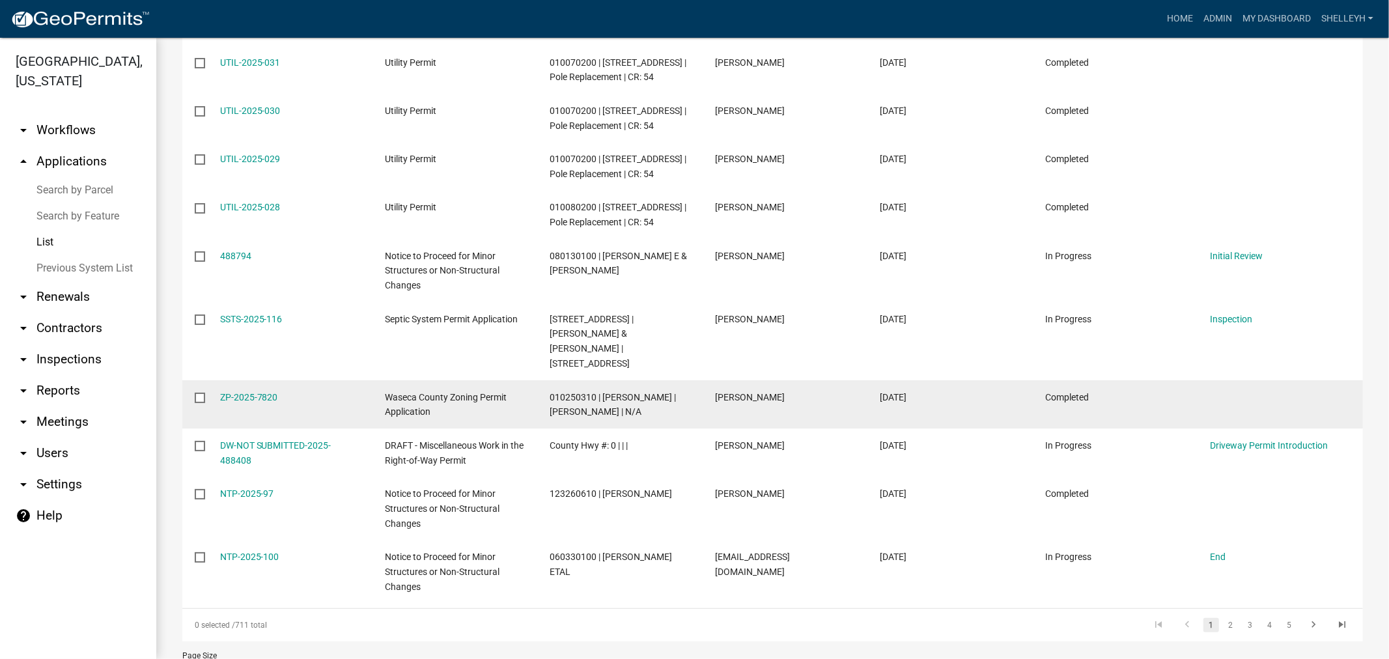
scroll to position [1118, 0]
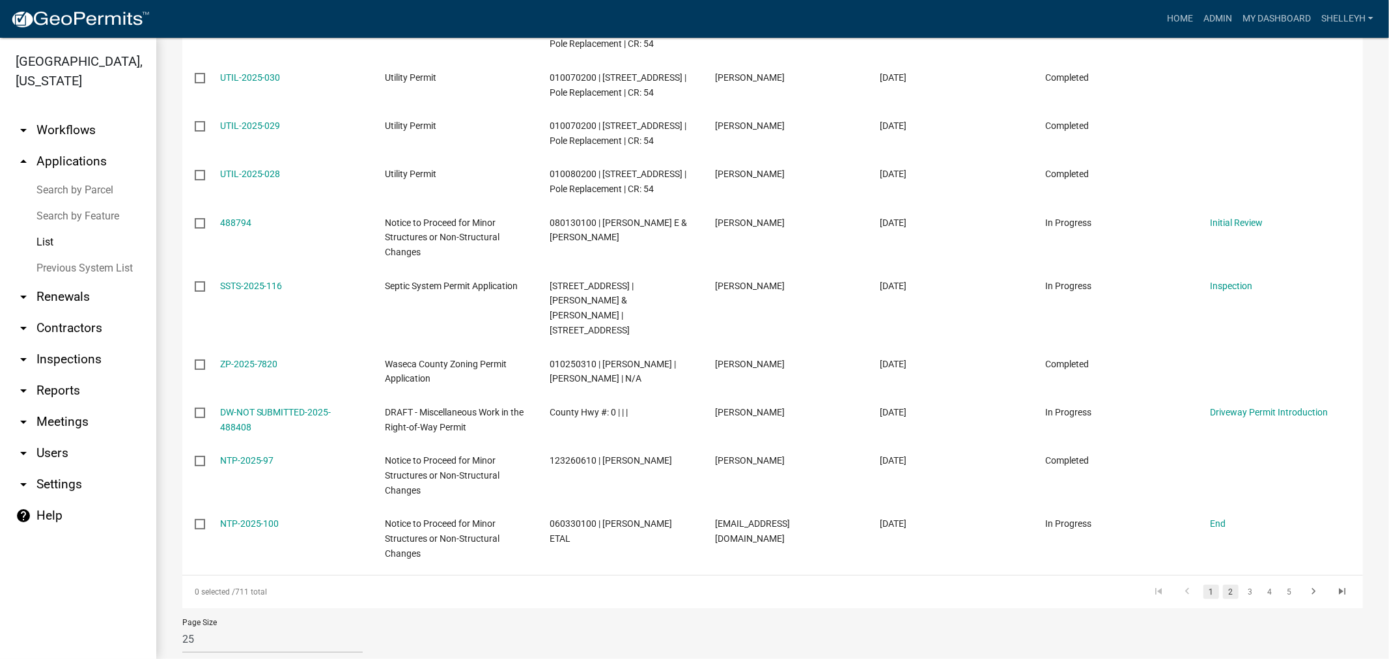
click at [1223, 585] on link "2" at bounding box center [1231, 592] width 16 height 14
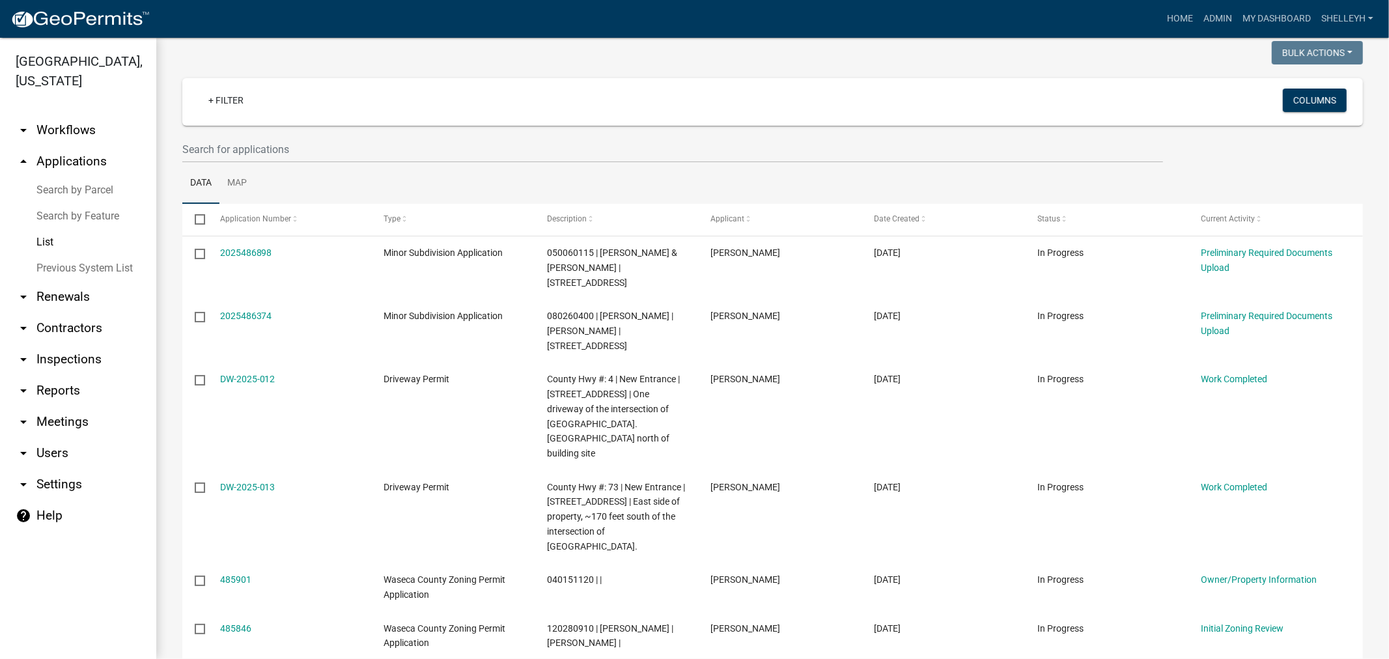
scroll to position [33, 0]
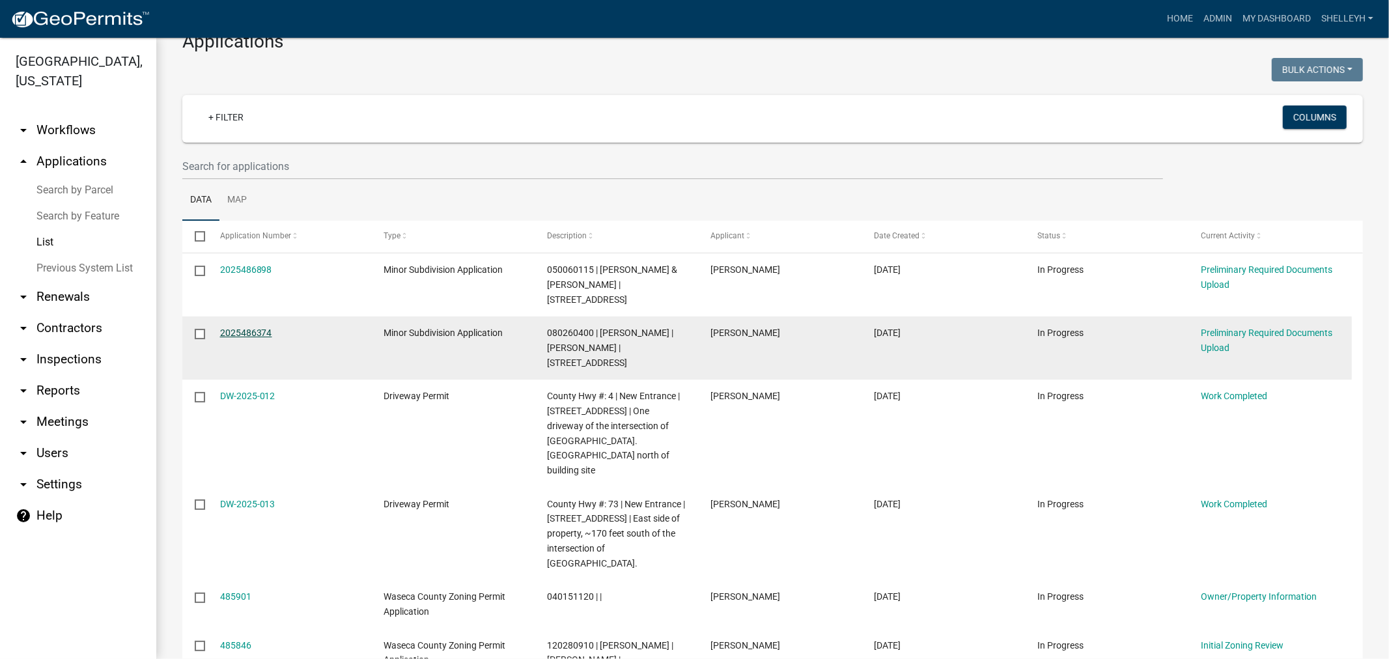
click at [232, 327] on link "2025486374" at bounding box center [246, 332] width 52 height 10
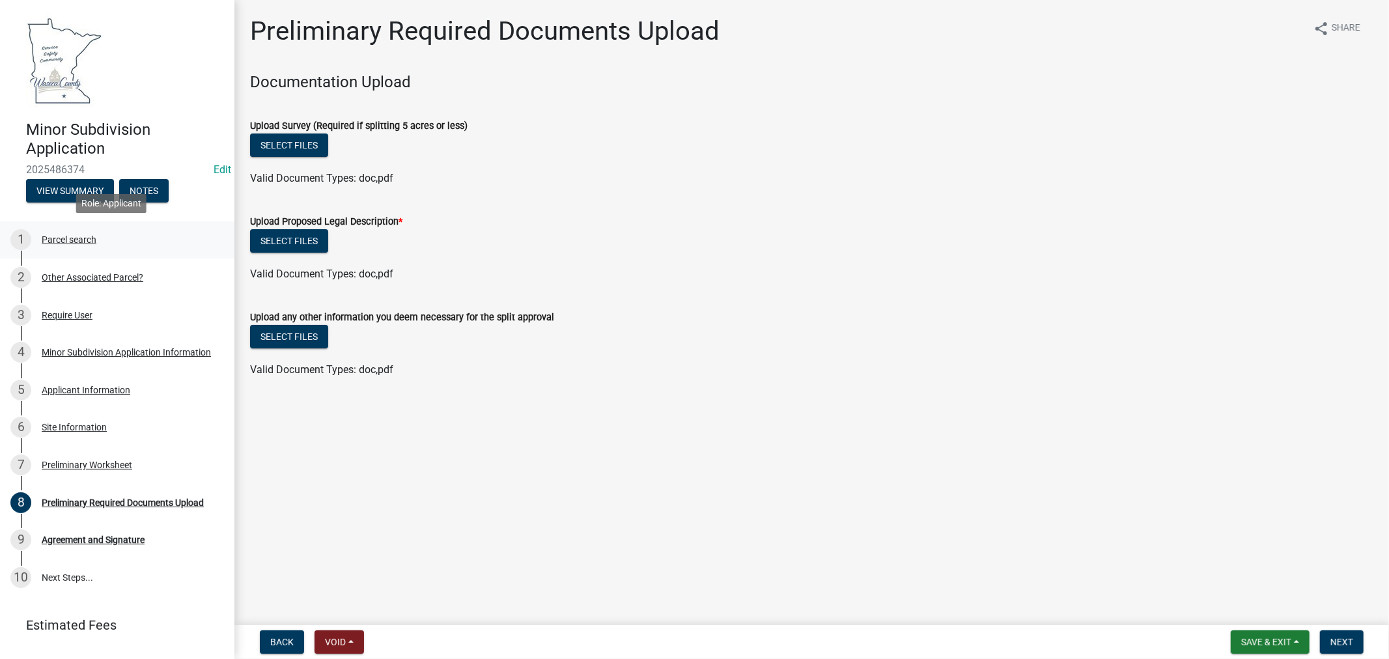
click at [59, 235] on div "Parcel search" at bounding box center [69, 239] width 55 height 9
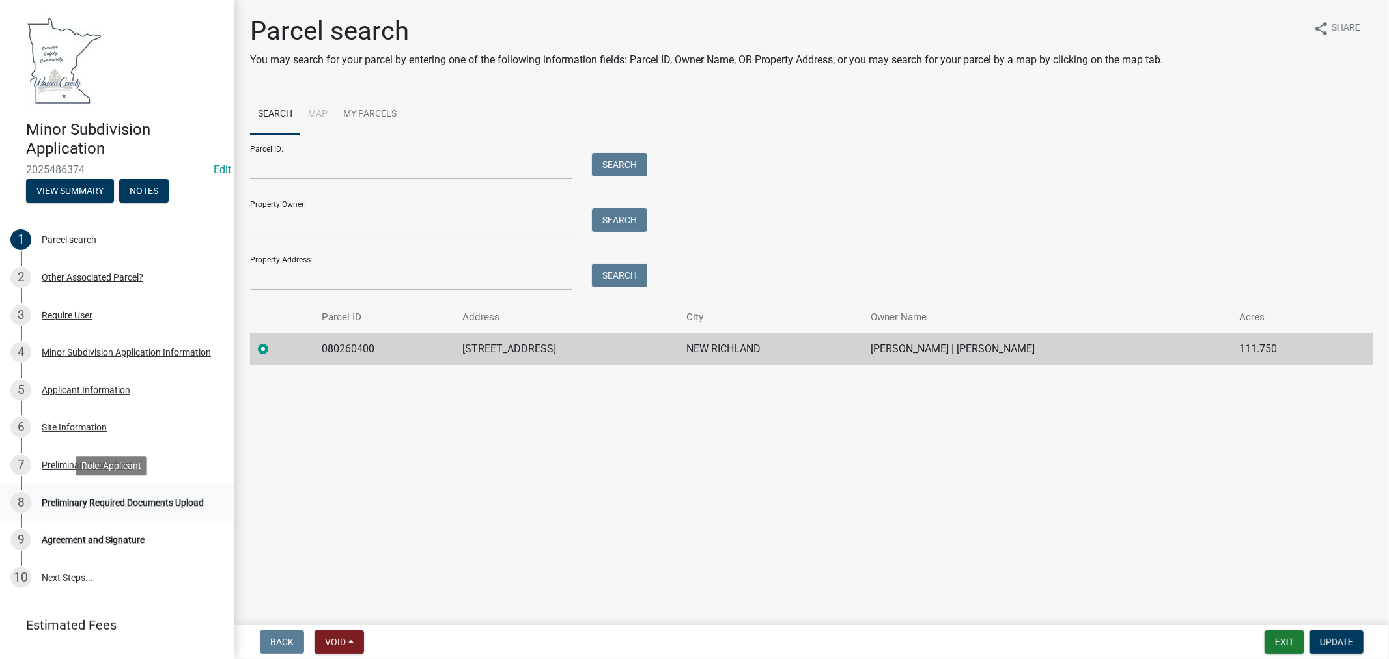
click at [66, 498] on div "Preliminary Required Documents Upload" at bounding box center [123, 502] width 162 height 9
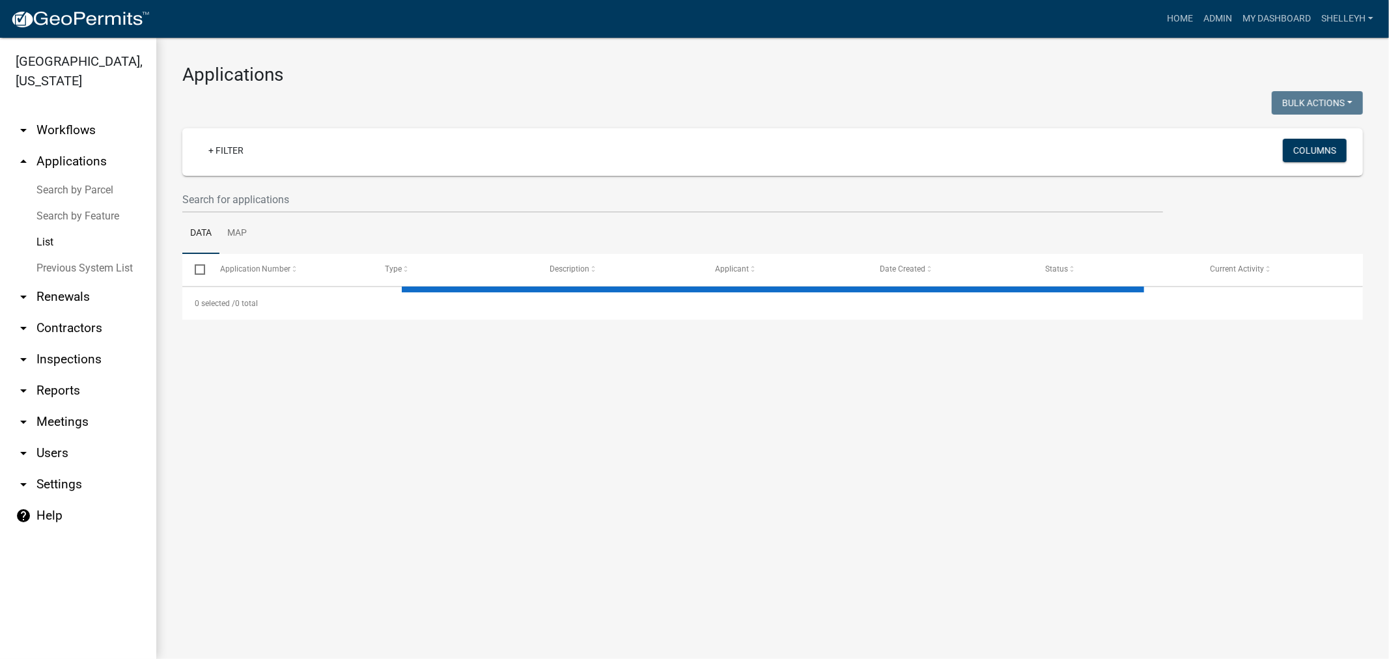
select select "1: 25"
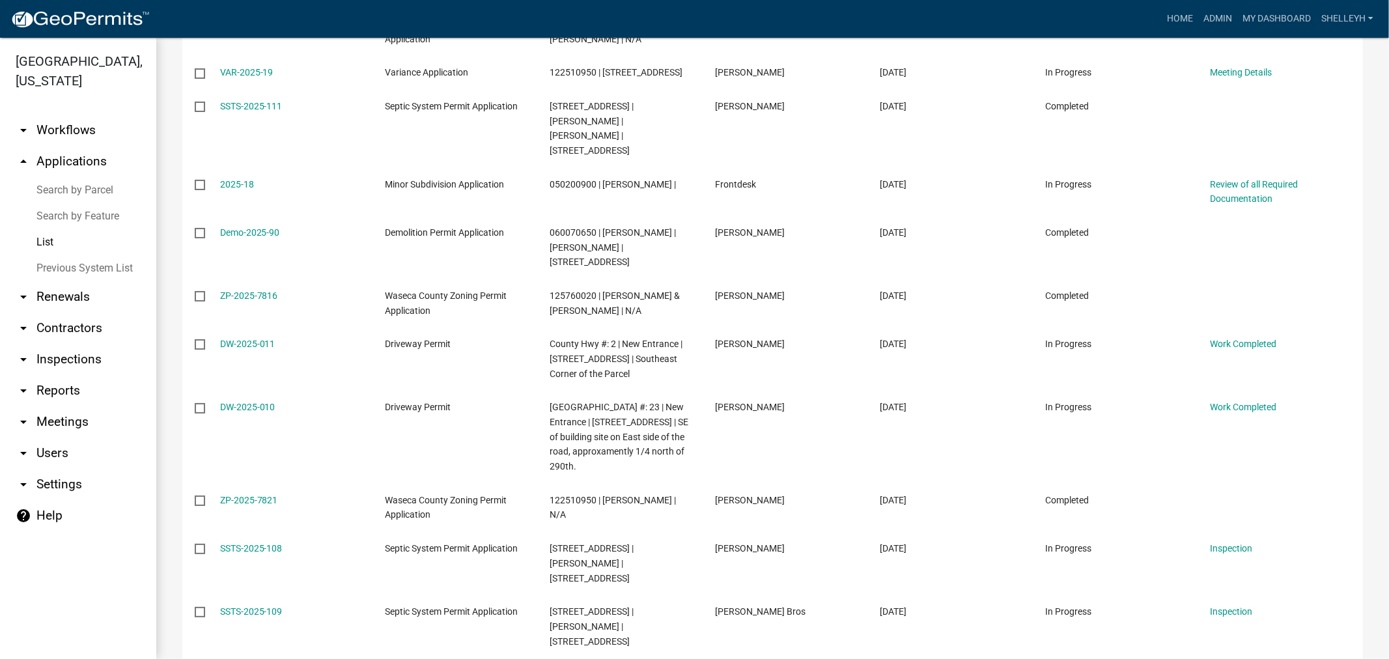
scroll to position [1147, 0]
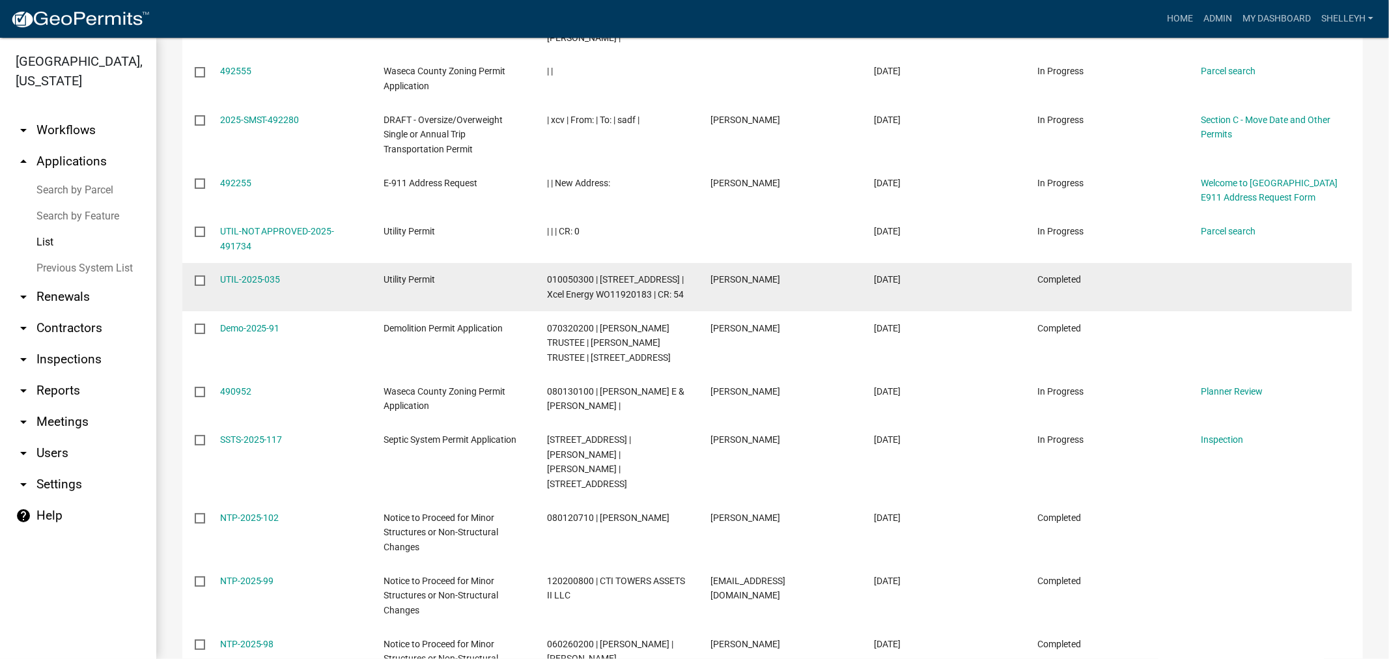
scroll to position [120, 0]
